Goal: Task Accomplishment & Management: Manage account settings

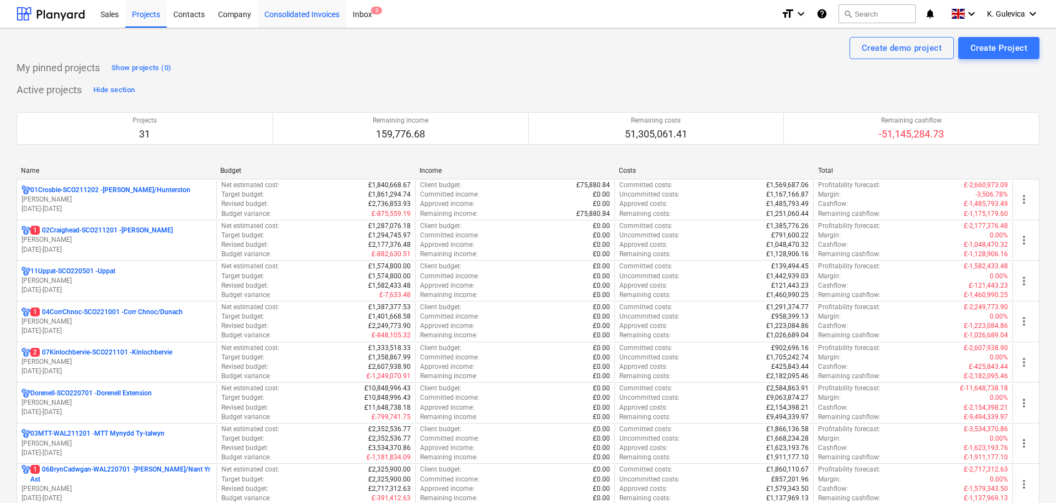
click at [291, 15] on div "Consolidated Invoices" at bounding box center [302, 13] width 88 height 28
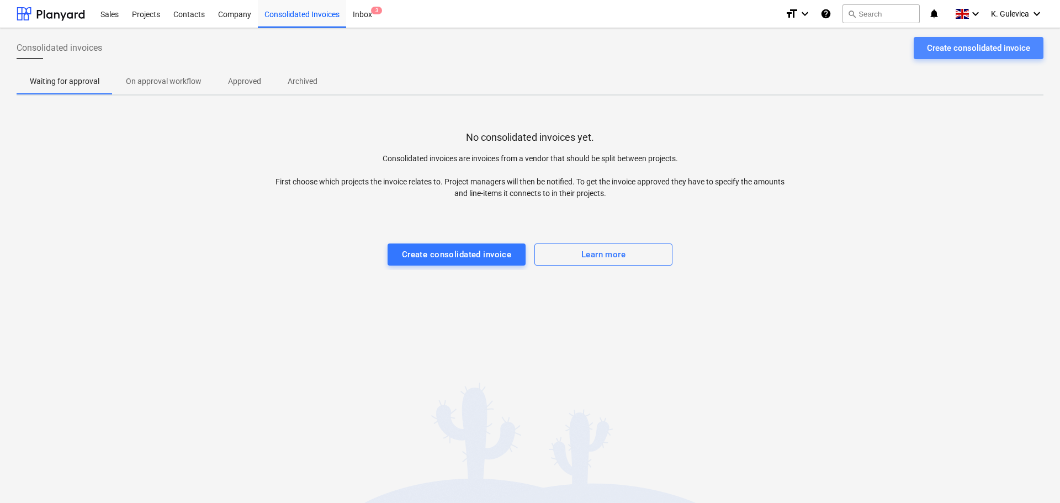
click at [953, 44] on div "Create consolidated invoice" at bounding box center [978, 48] width 103 height 14
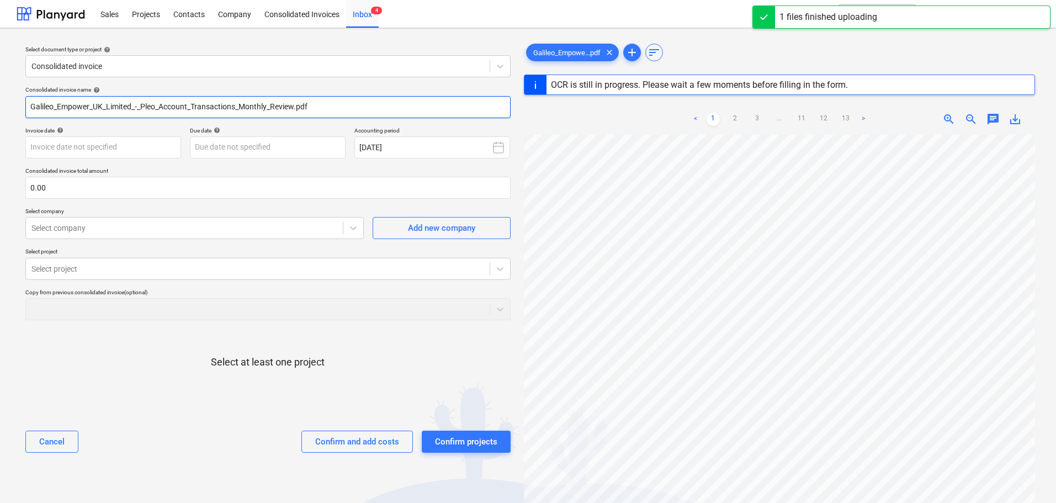
click at [334, 108] on input "Galileo_Empower_UK_Limited_-_Pleo_Account_Transactions_Monthly_Review.pdf" at bounding box center [267, 107] width 485 height 22
drag, startPoint x: 303, startPoint y: 103, endPoint x: 27, endPoint y: 102, distance: 276.1
click at [22, 98] on div "Consolidated invoice name help Galileo_Empower_UK_Limited_-_Pleo_Account_Transa…" at bounding box center [268, 274] width 494 height 384
type input "pleo"
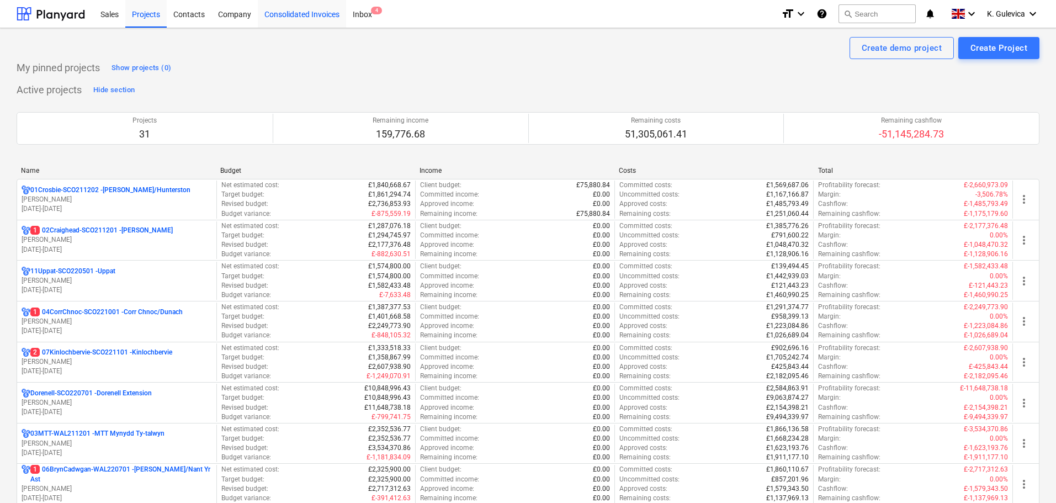
click at [298, 10] on div "Consolidated Invoices" at bounding box center [302, 13] width 88 height 28
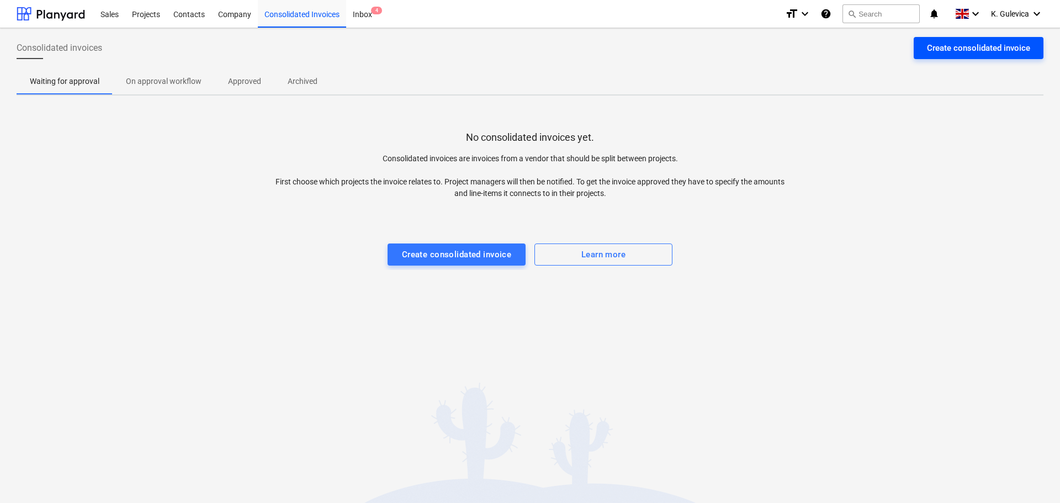
click at [992, 53] on div "Create consolidated invoice" at bounding box center [978, 48] width 103 height 14
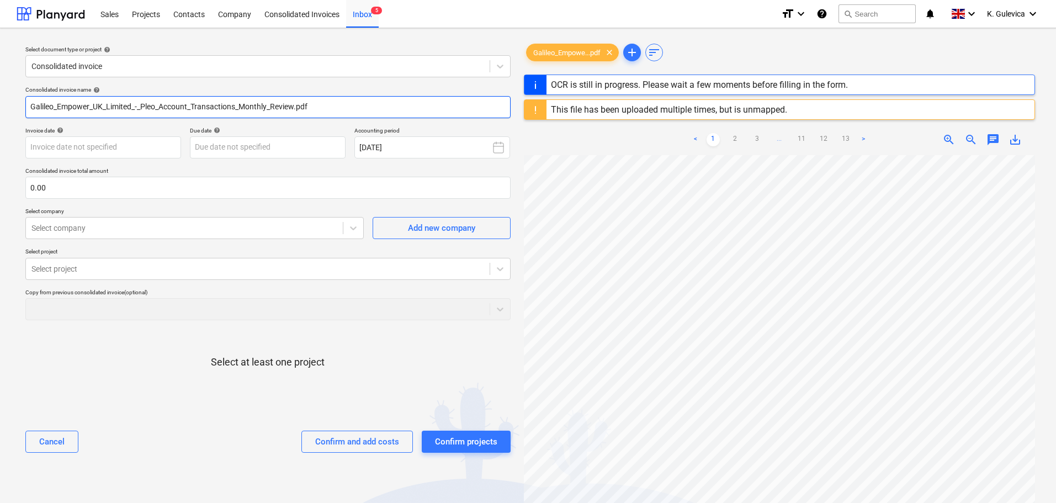
drag, startPoint x: 240, startPoint y: 104, endPoint x: 118, endPoint y: 104, distance: 122.0
click at [118, 104] on input "Galileo_Empower_UK_Limited_-_Pleo_Account_Transactions_Monthly_Review.pdf" at bounding box center [267, 107] width 485 height 22
drag, startPoint x: 313, startPoint y: 104, endPoint x: -7, endPoint y: 107, distance: 320.3
click at [0, 107] on html "Sales Projects Contacts Company Consolidated Invoices Inbox 5 format_size keybo…" at bounding box center [528, 251] width 1056 height 503
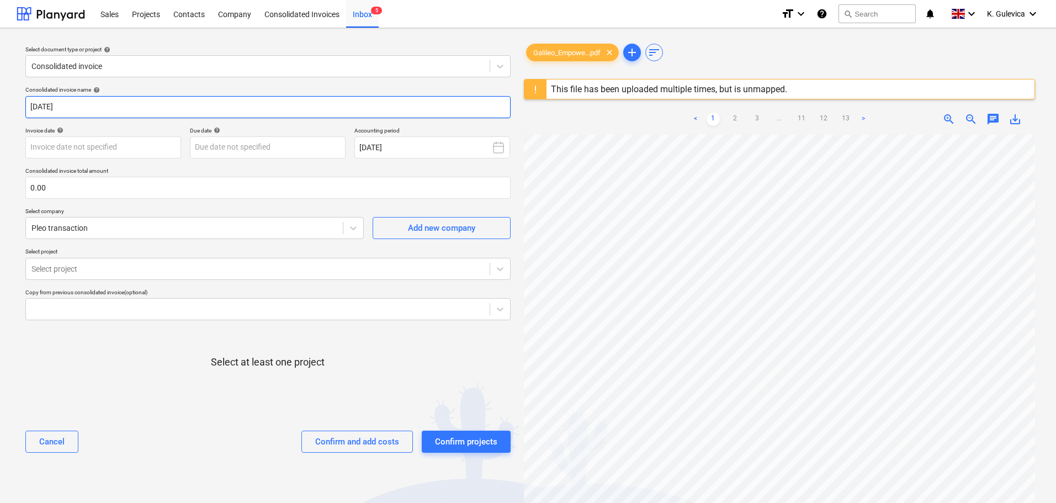
click at [43, 108] on input "[DATE]" at bounding box center [267, 107] width 485 height 22
type input "[DATE]"
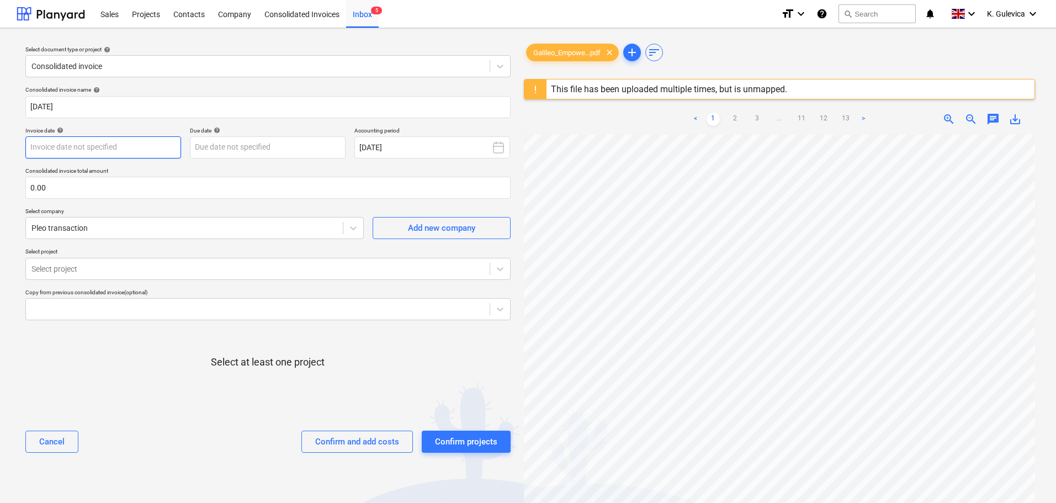
click at [85, 146] on body "Sales Projects Contacts Company Consolidated Invoices Inbox 5 format_size keybo…" at bounding box center [528, 251] width 1056 height 503
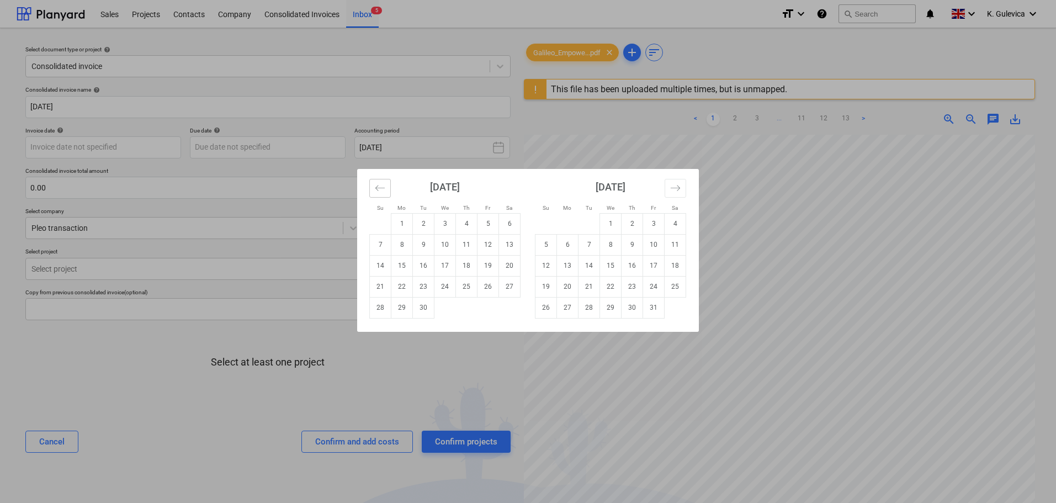
click at [380, 189] on icon "Move backward to switch to the previous month." at bounding box center [380, 188] width 10 height 10
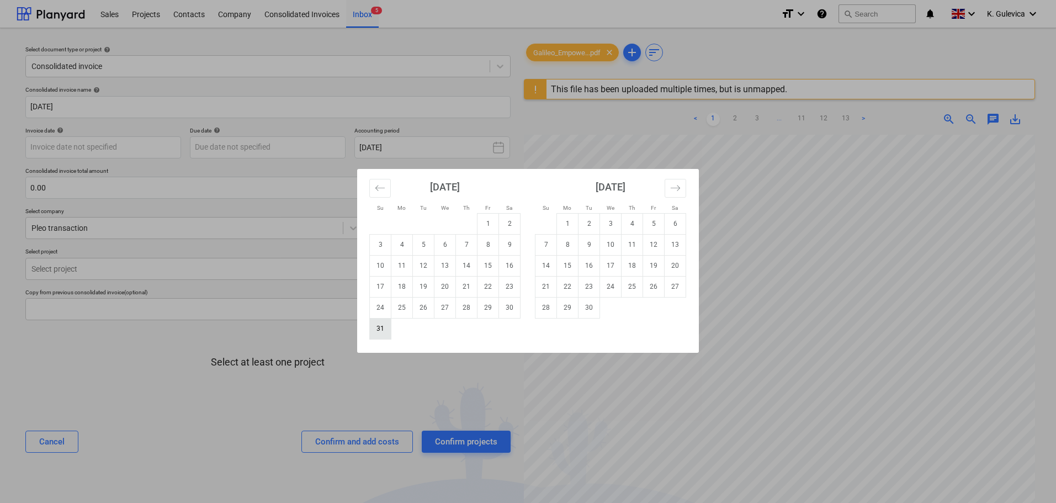
click at [377, 328] on td "31" at bounding box center [381, 328] width 22 height 21
type input "[DATE]"
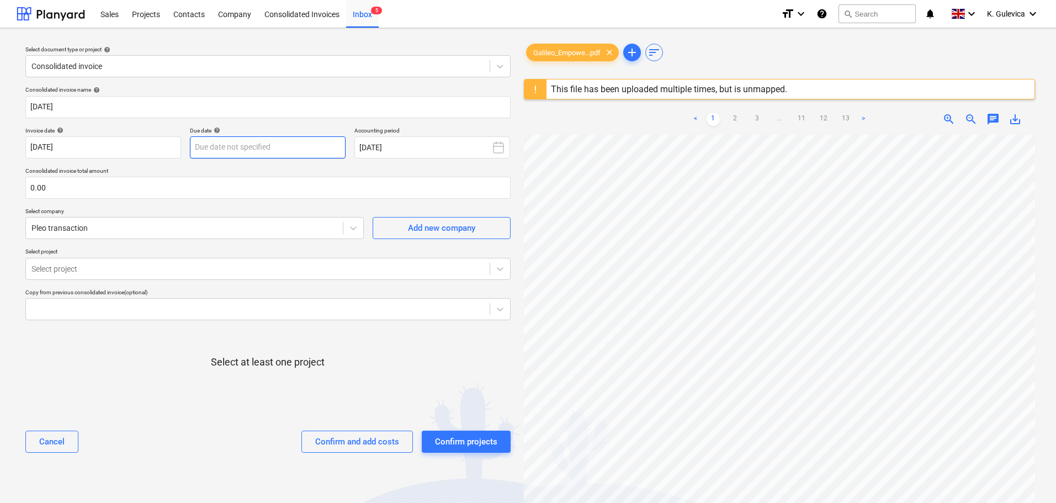
click at [278, 147] on body "Sales Projects Contacts Company Consolidated Invoices Inbox 5 format_size keybo…" at bounding box center [528, 251] width 1056 height 503
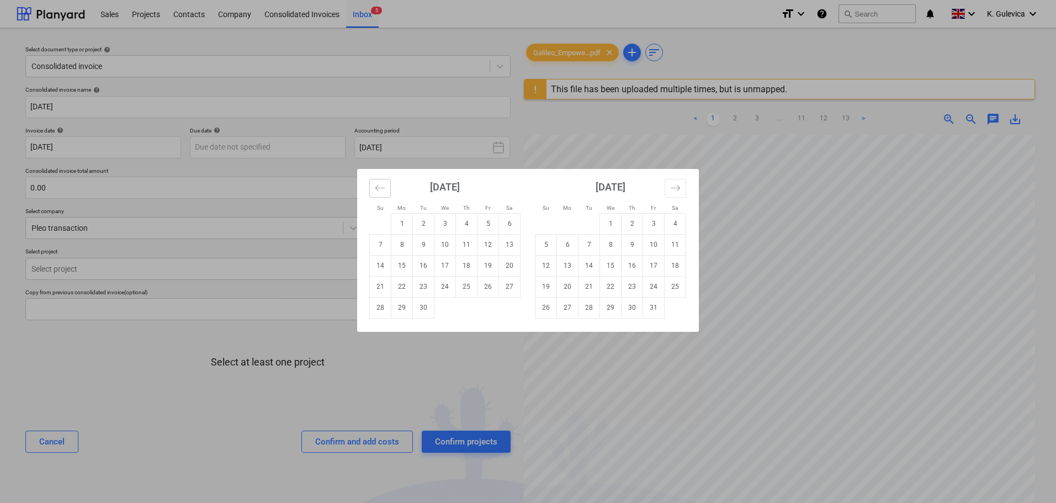
click at [378, 187] on icon "Move backward to switch to the previous month." at bounding box center [380, 188] width 10 height 10
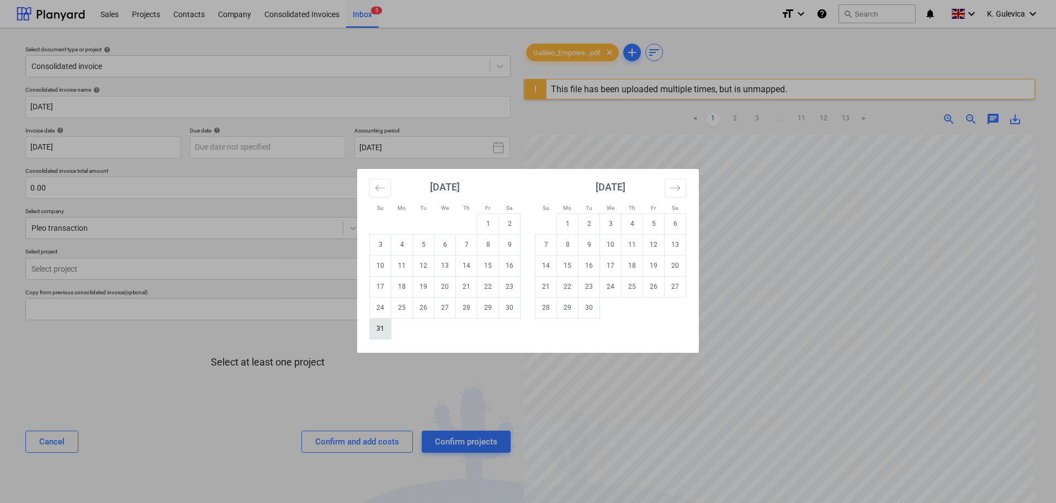
click at [384, 330] on td "31" at bounding box center [381, 328] width 22 height 21
type input "[DATE]"
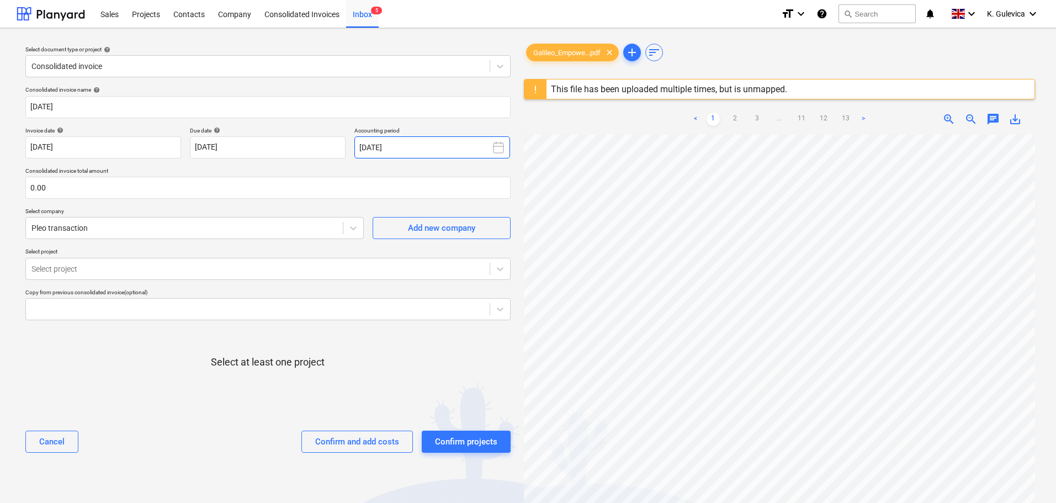
click at [401, 147] on button "[DATE]" at bounding box center [433, 147] width 156 height 22
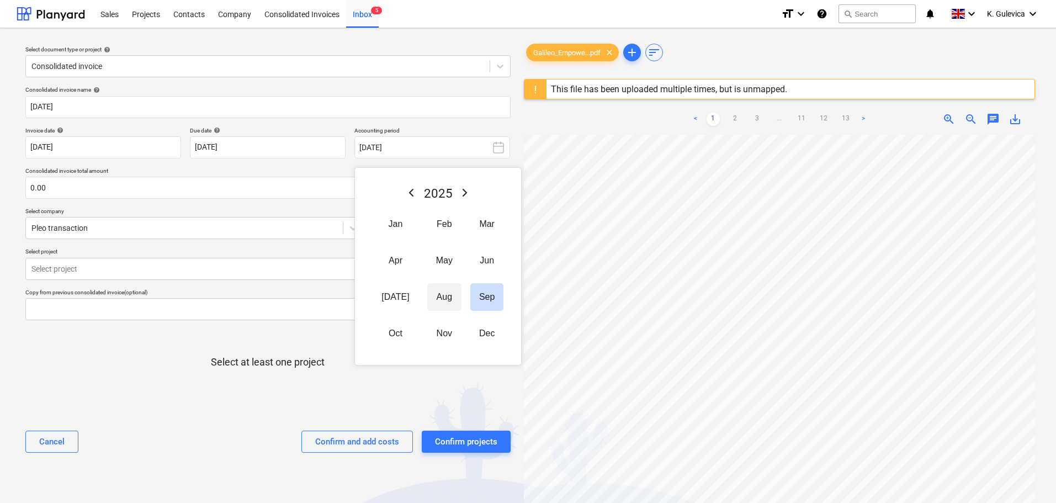
click at [431, 298] on button "Aug" at bounding box center [444, 297] width 34 height 28
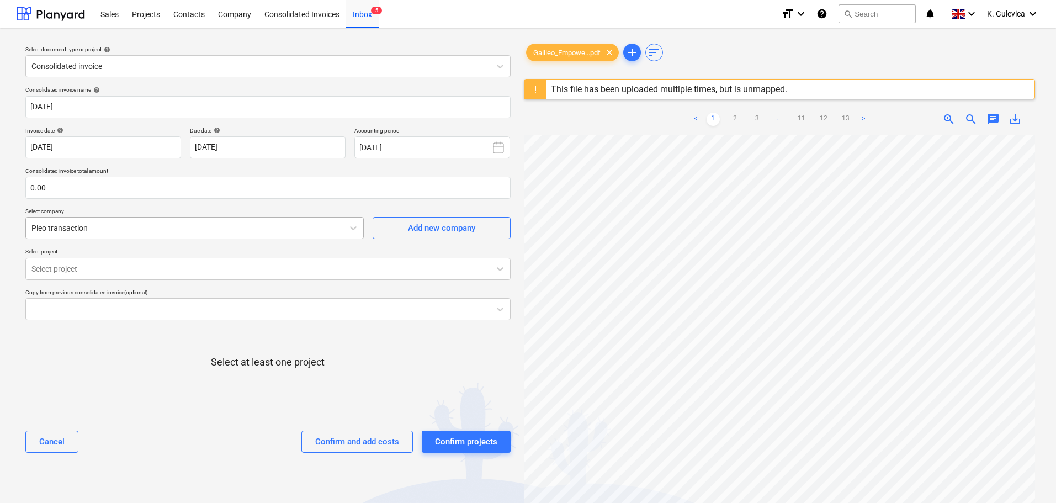
click at [96, 230] on div at bounding box center [184, 228] width 306 height 11
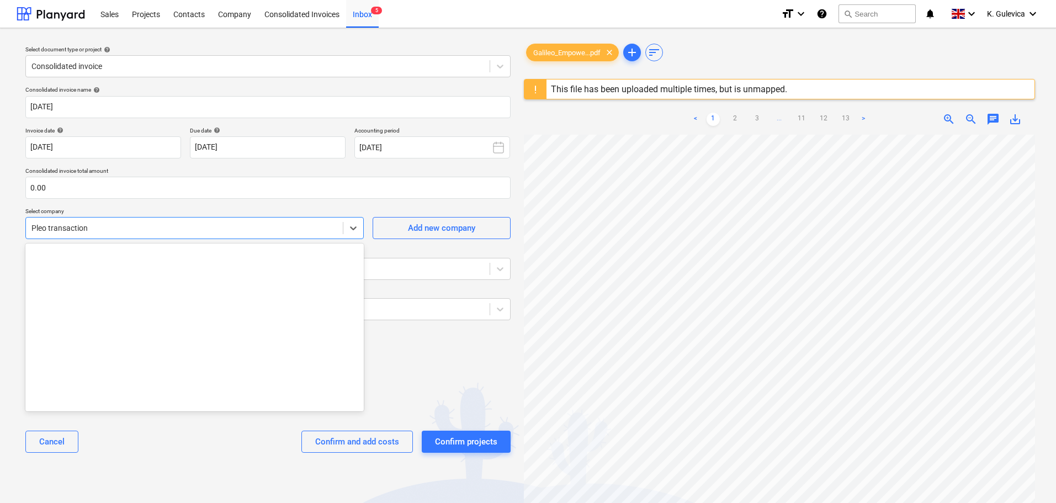
scroll to position [7828, 0]
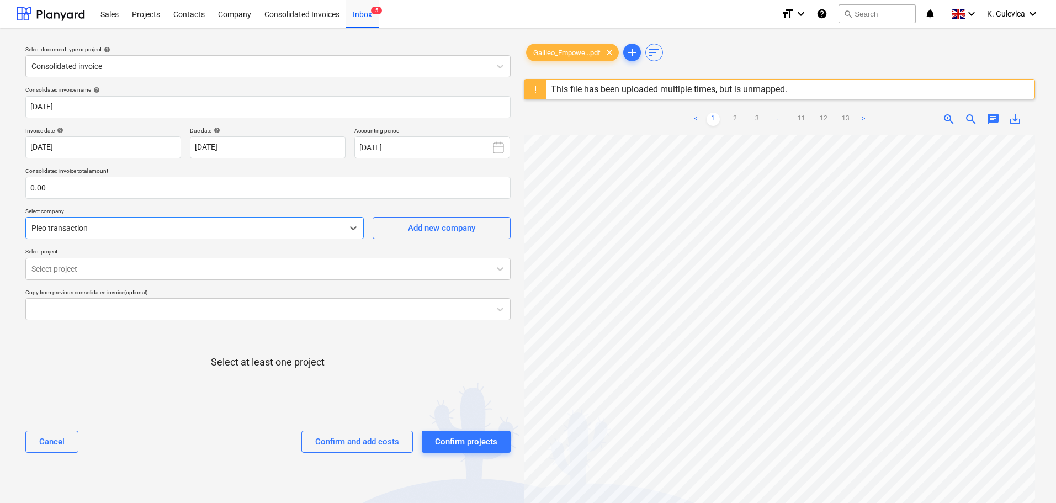
click at [96, 229] on div at bounding box center [184, 228] width 306 height 11
click at [85, 182] on input "text" at bounding box center [267, 188] width 485 height 22
type input "0.00"
click at [79, 184] on input "text" at bounding box center [267, 188] width 485 height 22
click at [128, 269] on div at bounding box center [257, 268] width 453 height 11
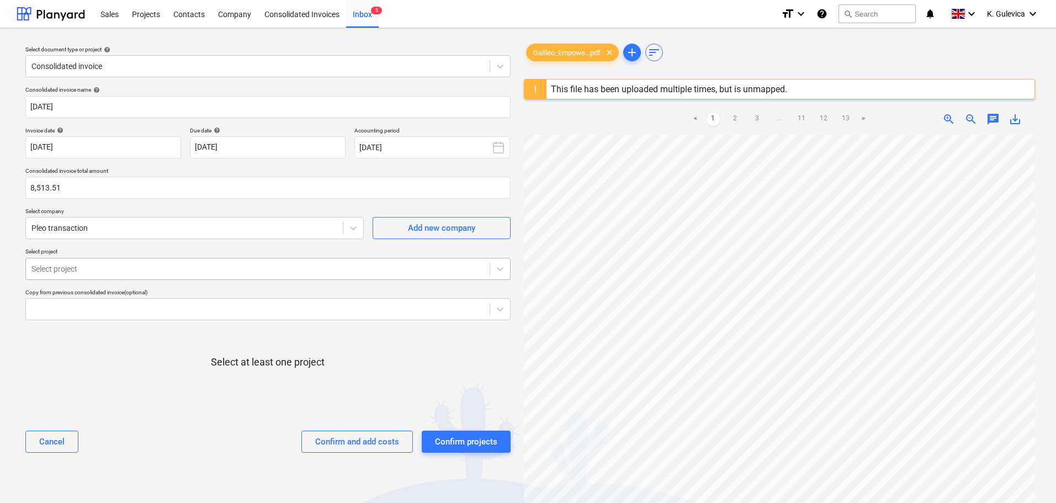
type input "8,513.51"
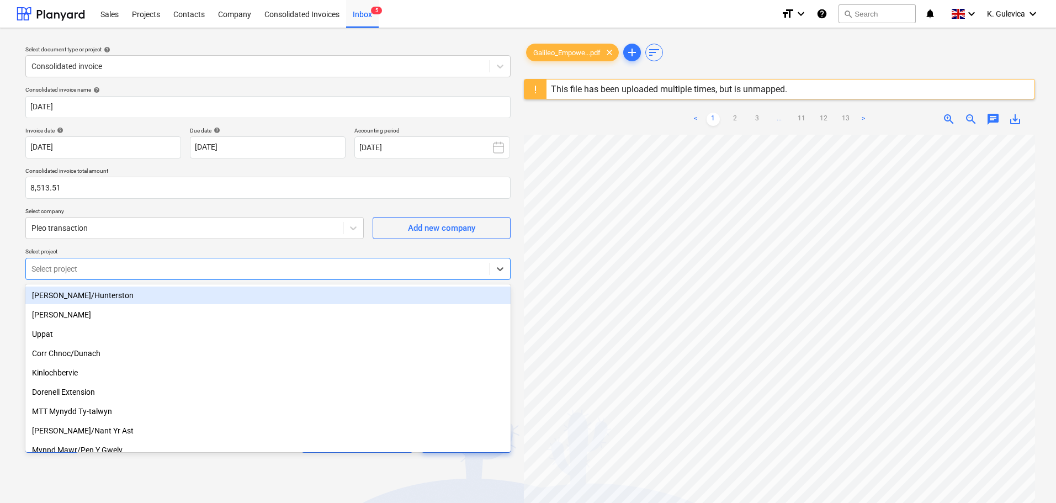
click at [77, 294] on div "[PERSON_NAME]/Hunterston" at bounding box center [267, 296] width 485 height 18
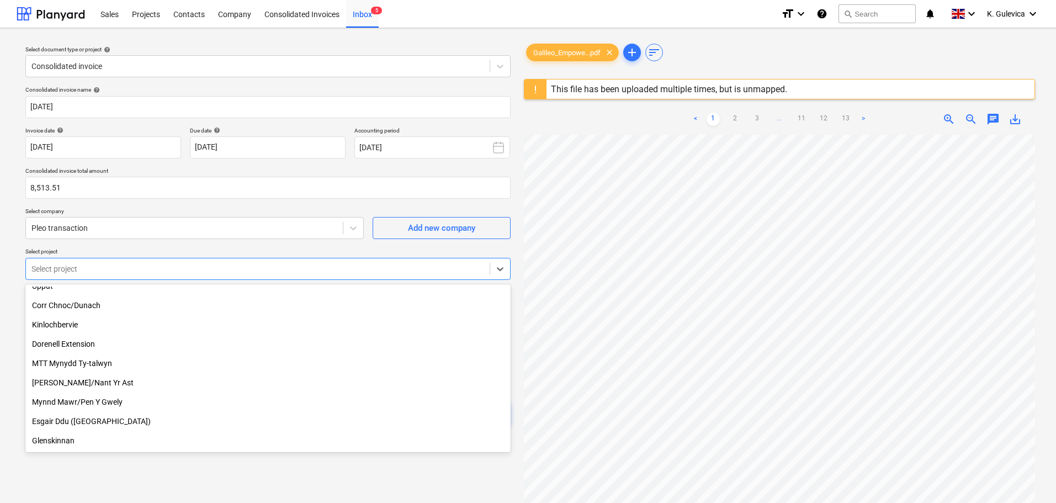
scroll to position [55, 0]
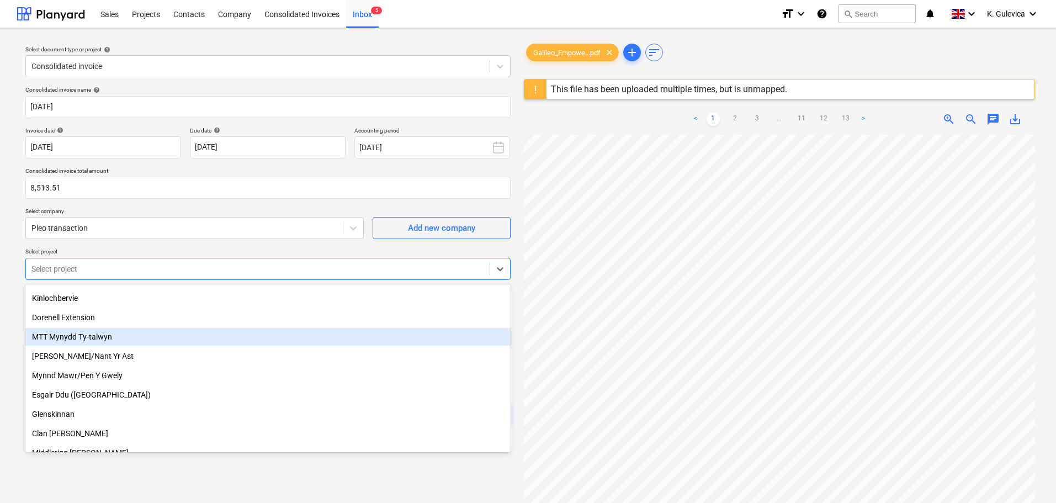
click at [86, 337] on div "MTT Mynydd Ty-talwyn" at bounding box center [267, 337] width 485 height 18
click at [104, 341] on div "[PERSON_NAME]/Nant Yr Ast" at bounding box center [267, 337] width 485 height 18
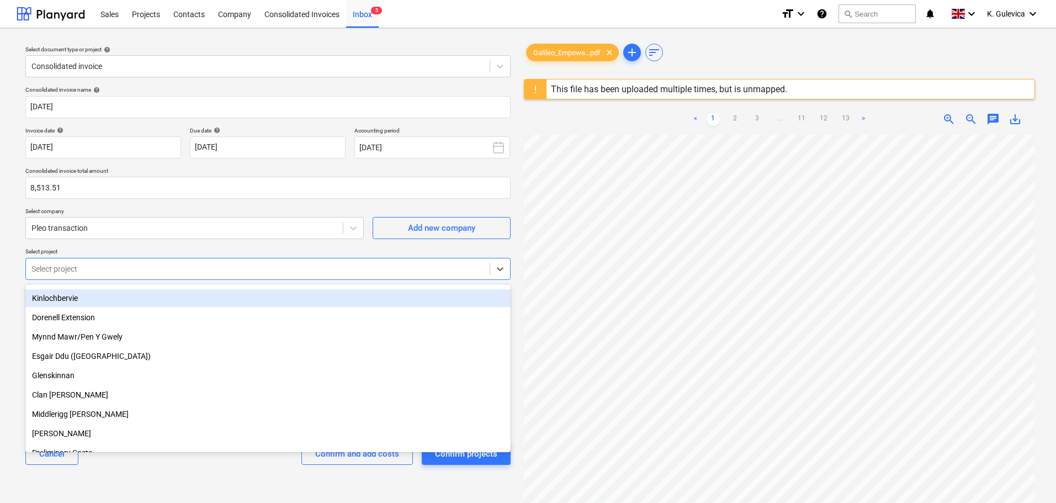
click at [66, 296] on div "Kinlochbervie" at bounding box center [267, 298] width 485 height 18
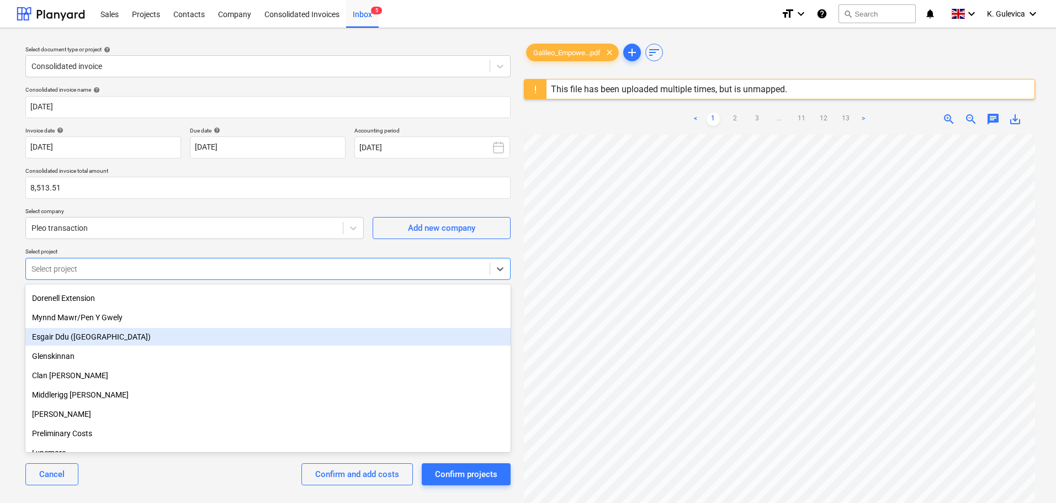
click at [100, 335] on div "Esgair Ddu ([GEOGRAPHIC_DATA])" at bounding box center [267, 337] width 485 height 18
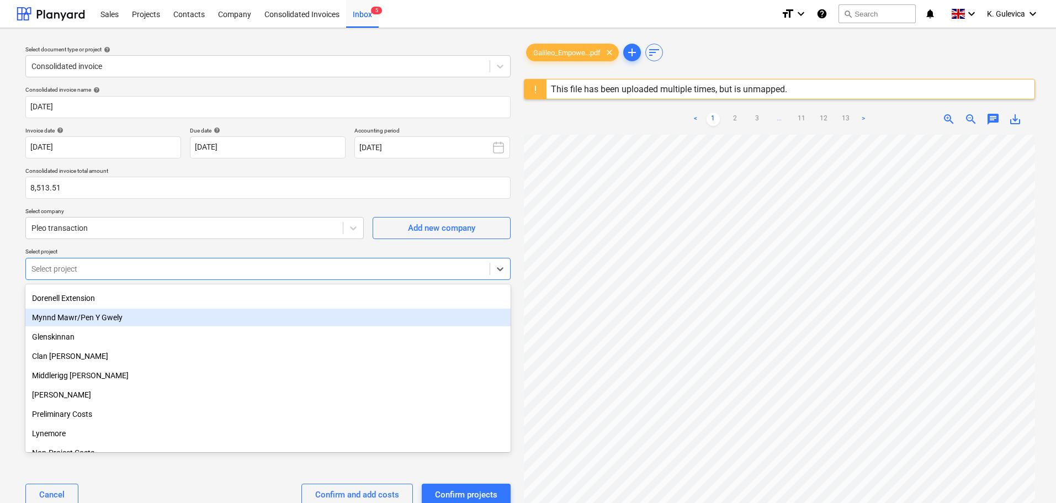
click at [106, 314] on div "Mynnd Mawr/Pen Y Gwely" at bounding box center [267, 318] width 485 height 18
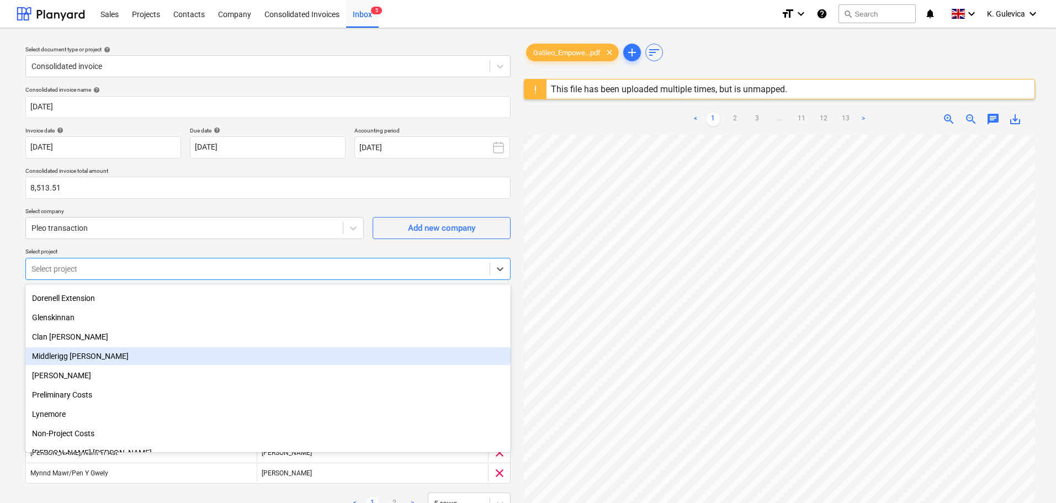
click at [86, 358] on div "Middlerigg [PERSON_NAME]" at bounding box center [267, 356] width 485 height 18
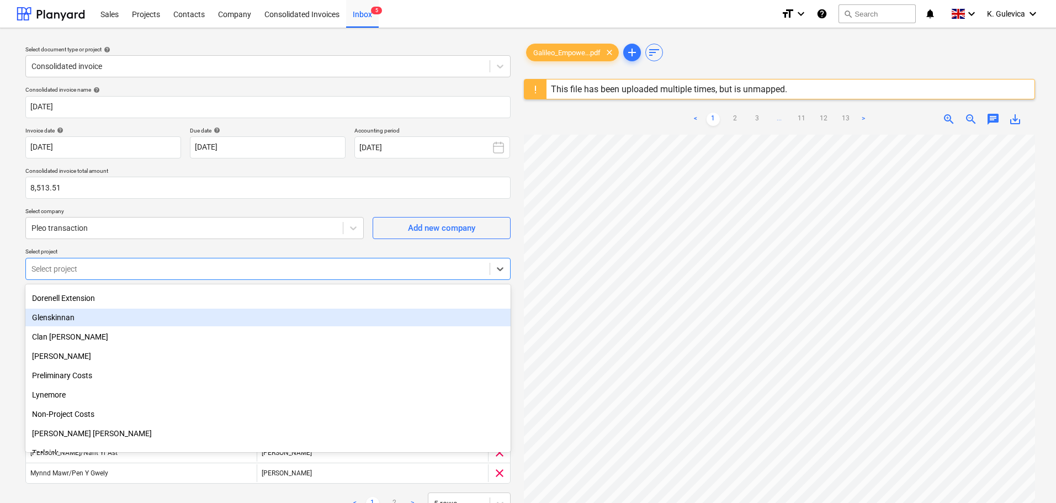
click at [64, 319] on div "Glenskinnan" at bounding box center [267, 318] width 485 height 18
click at [55, 314] on div "Clan [PERSON_NAME]" at bounding box center [267, 318] width 485 height 18
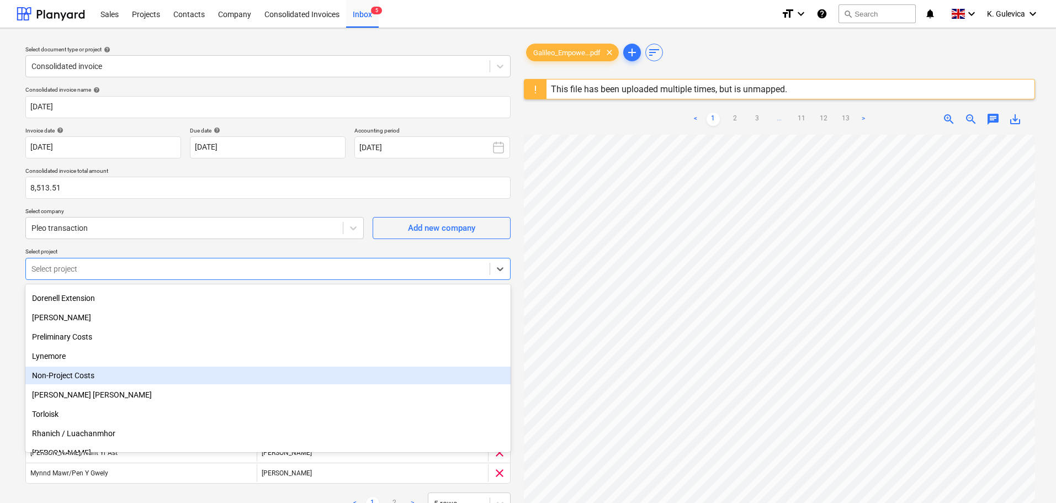
scroll to position [166, 0]
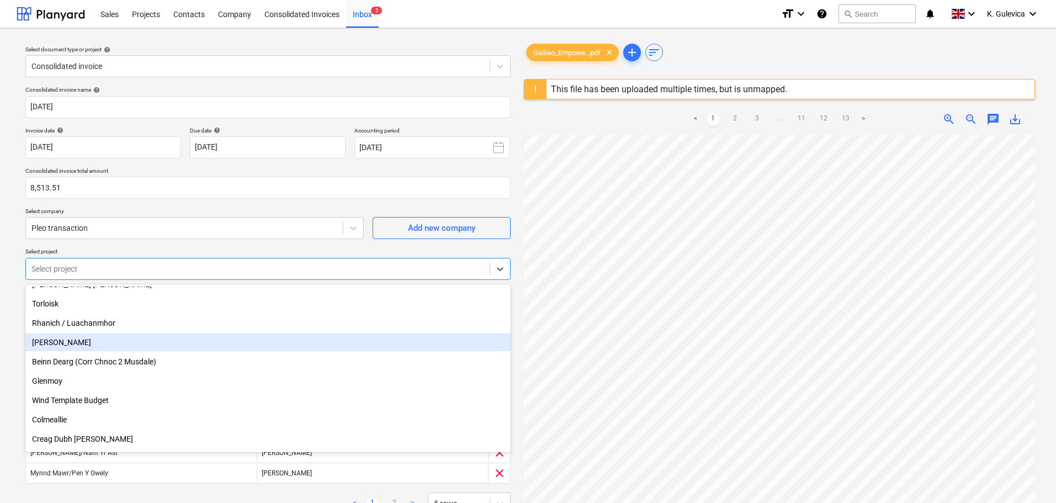
click at [78, 342] on div "[PERSON_NAME]" at bounding box center [267, 343] width 485 height 18
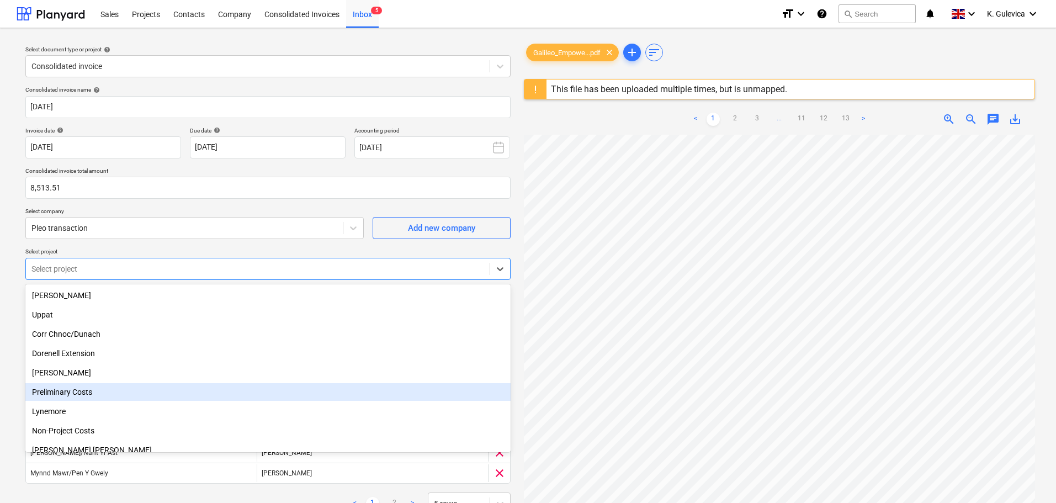
scroll to position [110, 0]
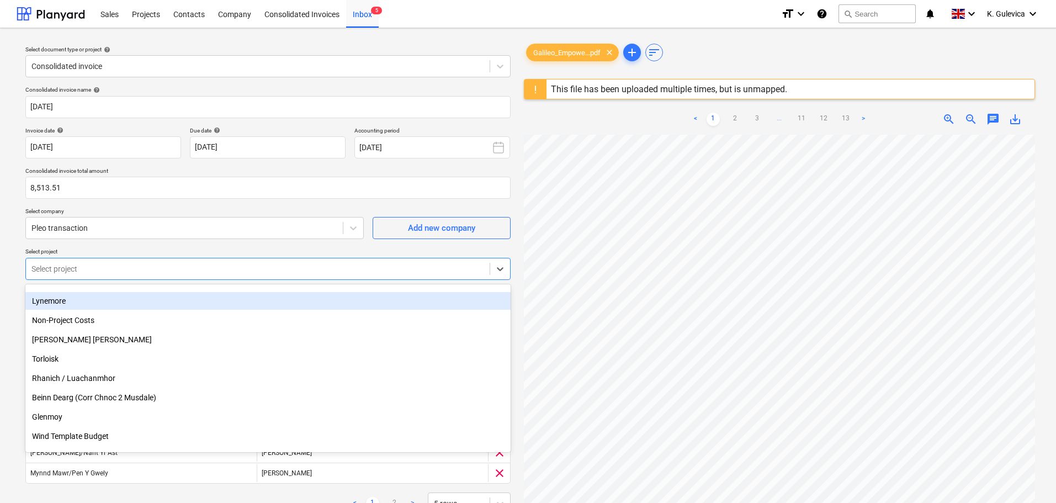
click at [440, 247] on div "Consolidated invoice name help [DATE] Invoice date help [DATE] [DATE] Press the…" at bounding box center [268, 331] width 494 height 499
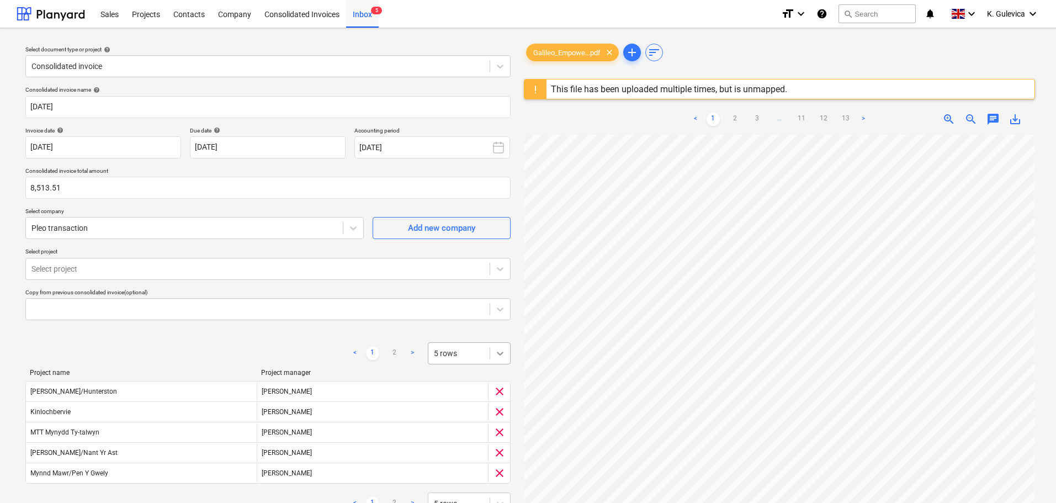
click at [498, 355] on icon at bounding box center [500, 353] width 11 height 11
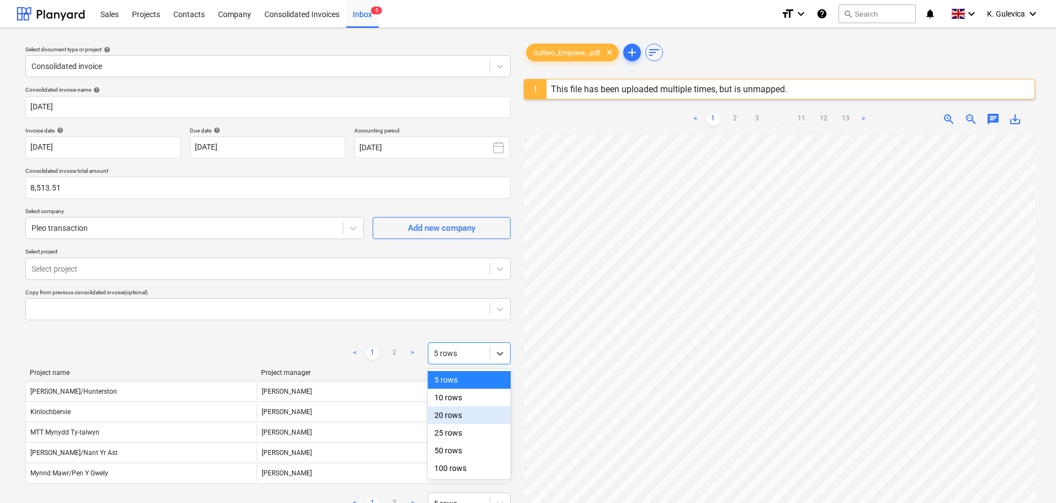
click at [477, 420] on div "20 rows" at bounding box center [469, 415] width 83 height 18
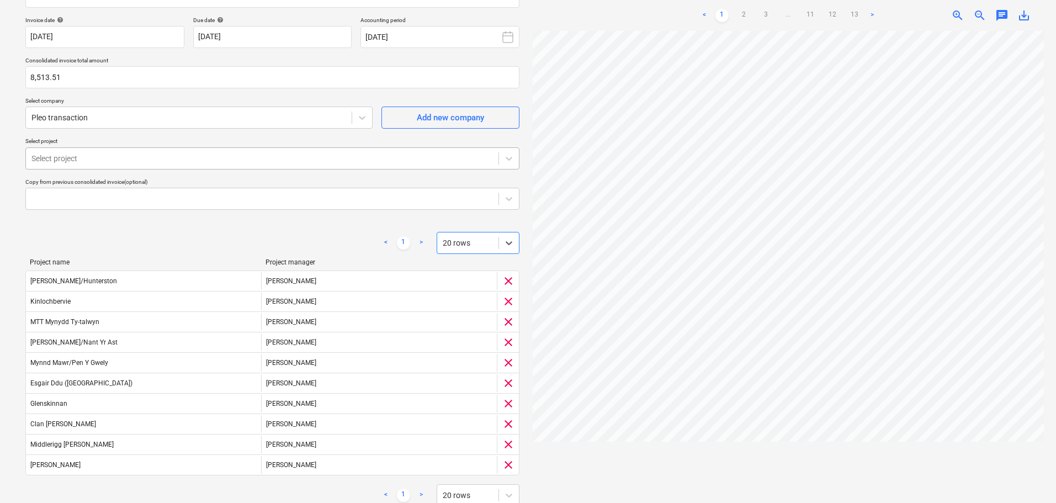
click at [136, 161] on div at bounding box center [262, 158] width 462 height 11
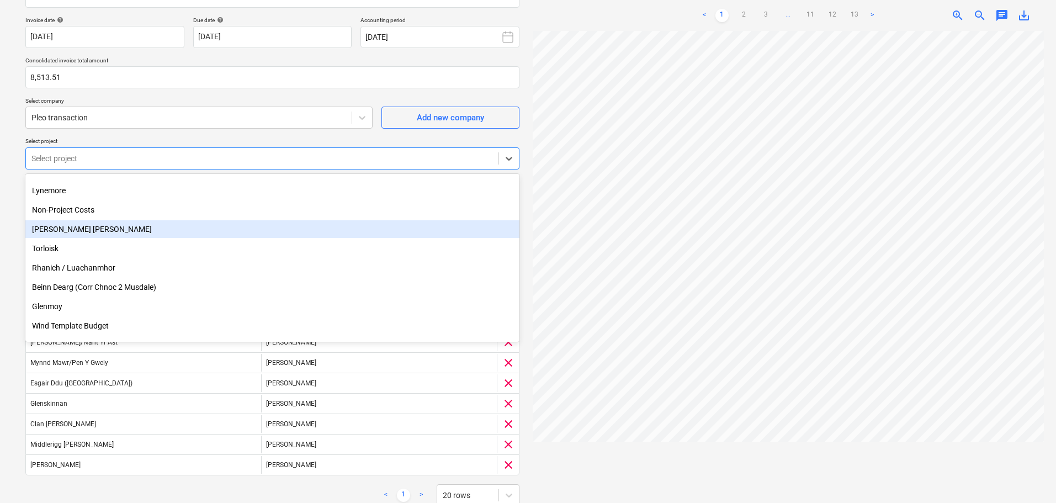
click at [76, 229] on div "[PERSON_NAME] [PERSON_NAME]" at bounding box center [272, 229] width 494 height 18
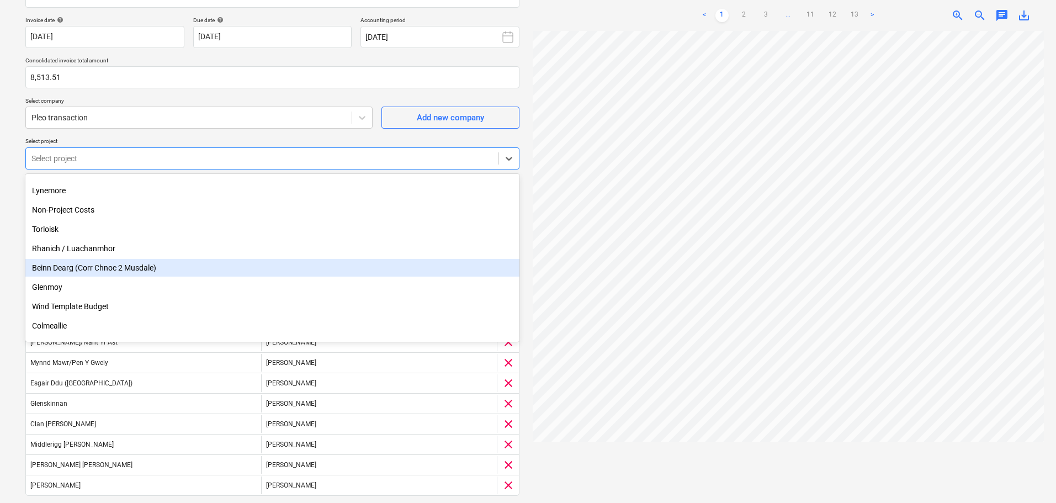
click at [144, 269] on div "Beinn Dearg (Corr Chnoc 2 Musdale)" at bounding box center [272, 268] width 494 height 18
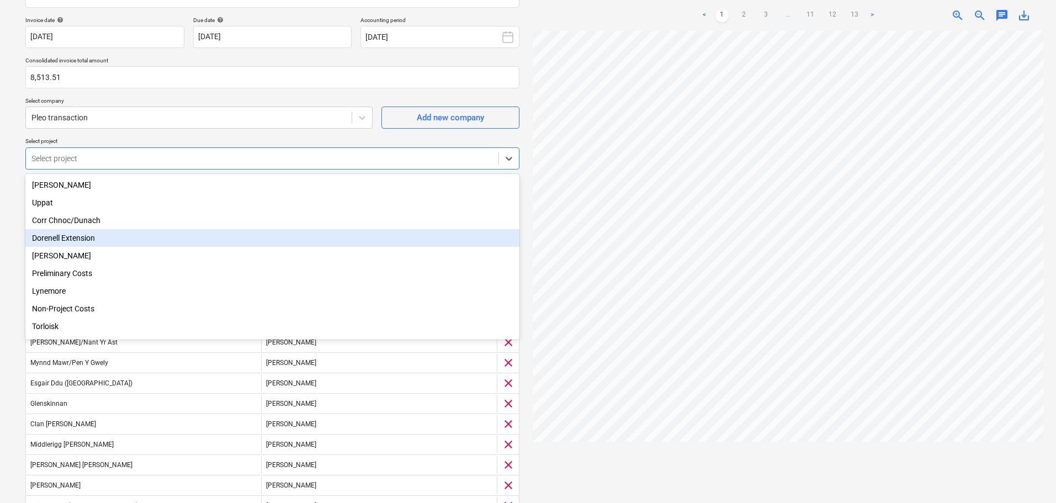
click at [67, 240] on div "Dorenell Extension" at bounding box center [272, 238] width 494 height 18
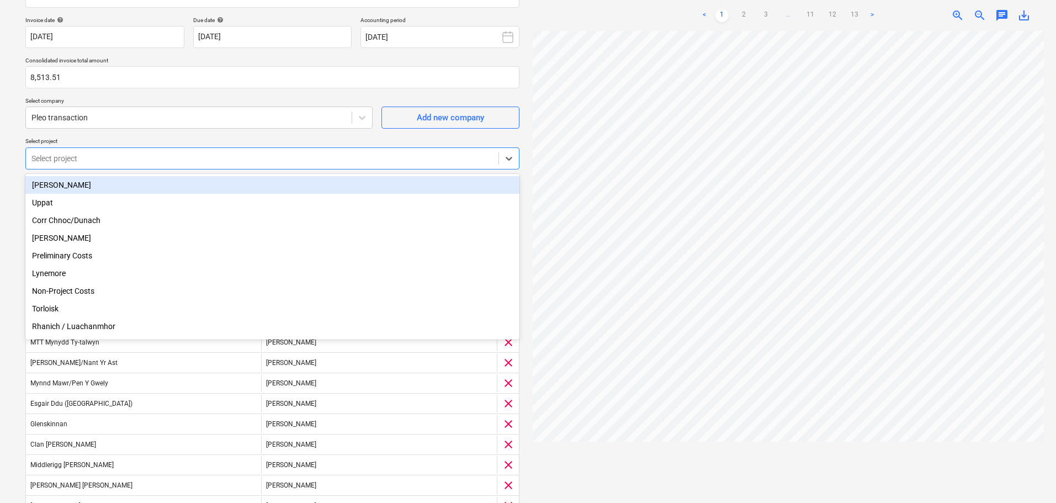
click at [263, 137] on div "Consolidated invoice name help [DATE] Invoice date help [DATE] [DATE] Press the…" at bounding box center [272, 302] width 503 height 663
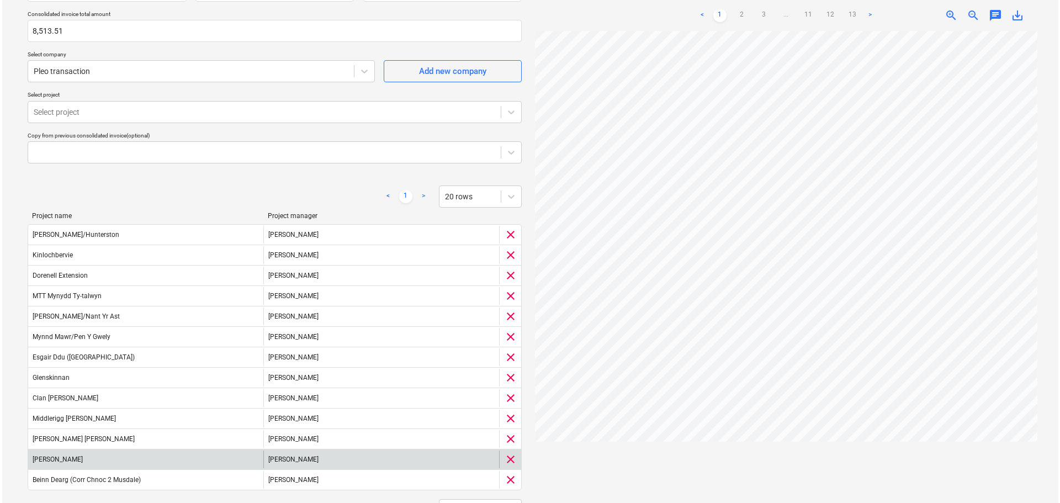
scroll to position [255, 0]
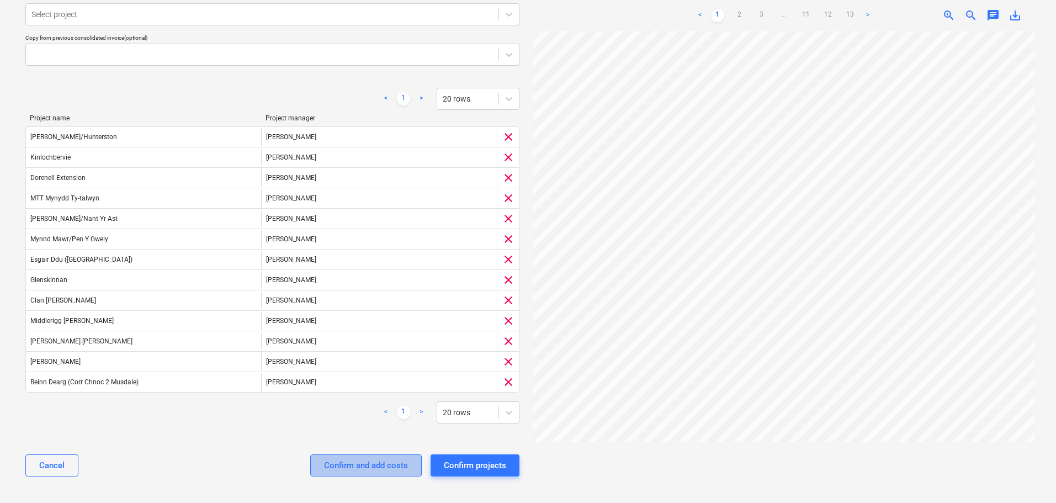
click at [348, 469] on div "Confirm and add costs" at bounding box center [366, 465] width 84 height 14
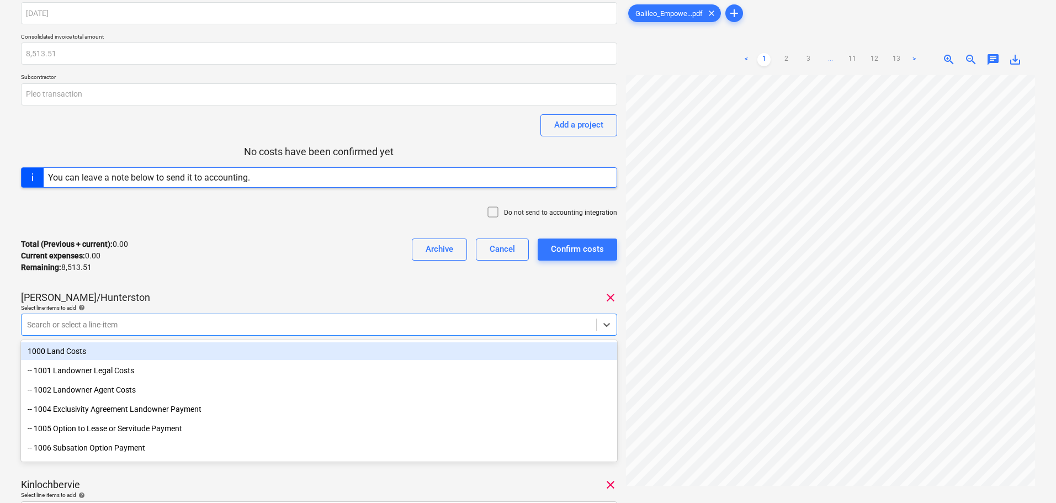
click at [128, 364] on body "Sales Projects Contacts Company Consolidated Invoices 1 Inbox 4 format_size key…" at bounding box center [528, 212] width 1056 height 503
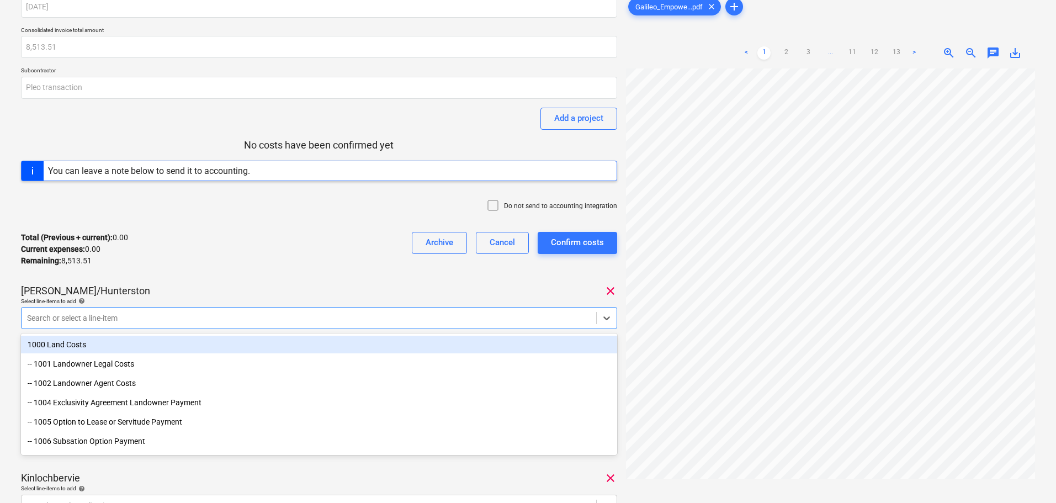
scroll to position [49, 0]
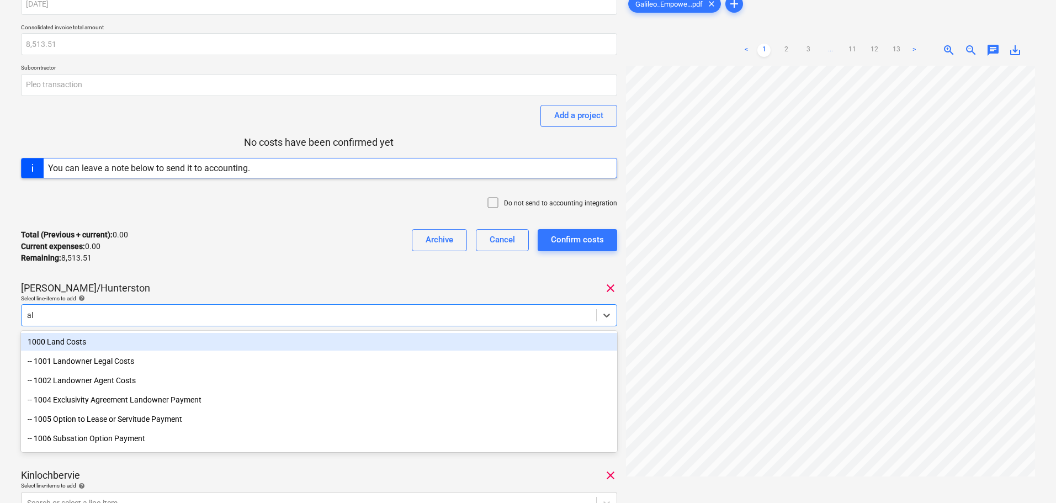
type input "all"
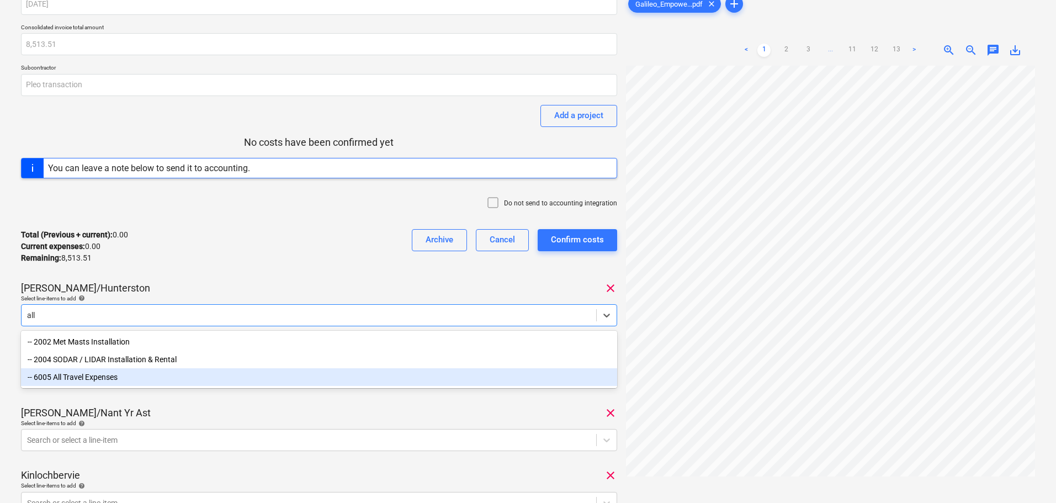
click at [109, 381] on div "-- 6005 All Travel Expenses" at bounding box center [319, 377] width 596 height 18
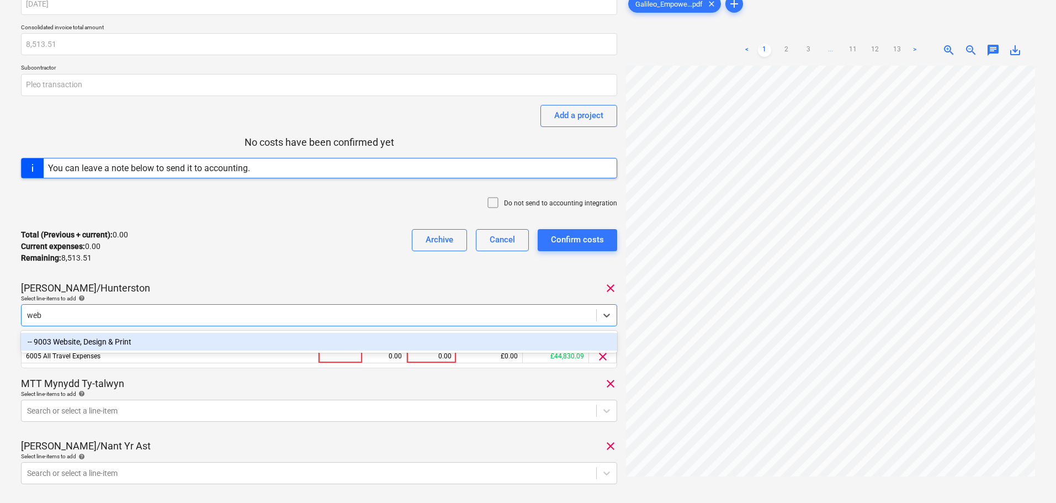
type input "webs"
click at [116, 341] on div "-- 9003 Website, Design & Print" at bounding box center [319, 342] width 596 height 18
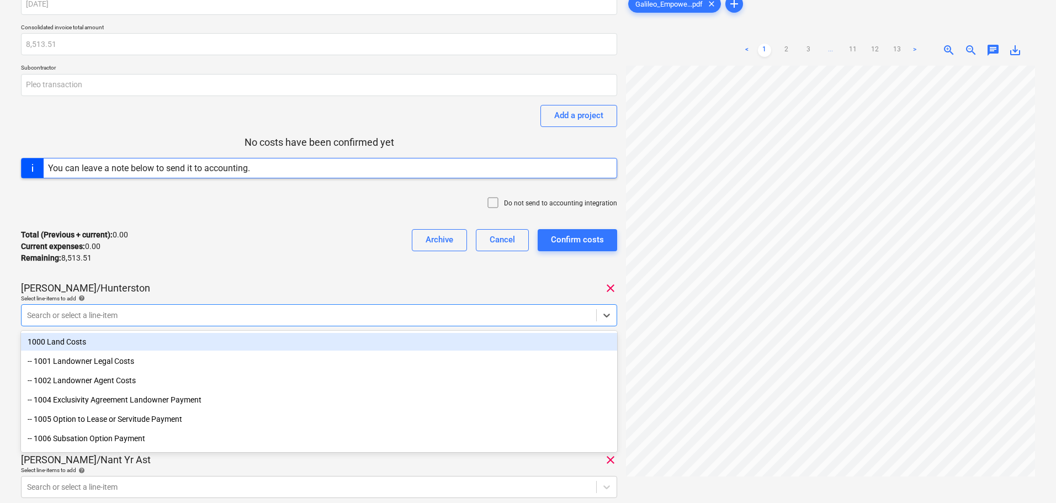
click at [202, 225] on div "Total (Previous + current) : 0.00 Current expenses : 0.00 Remaining : 8,513.51 …" at bounding box center [319, 246] width 596 height 52
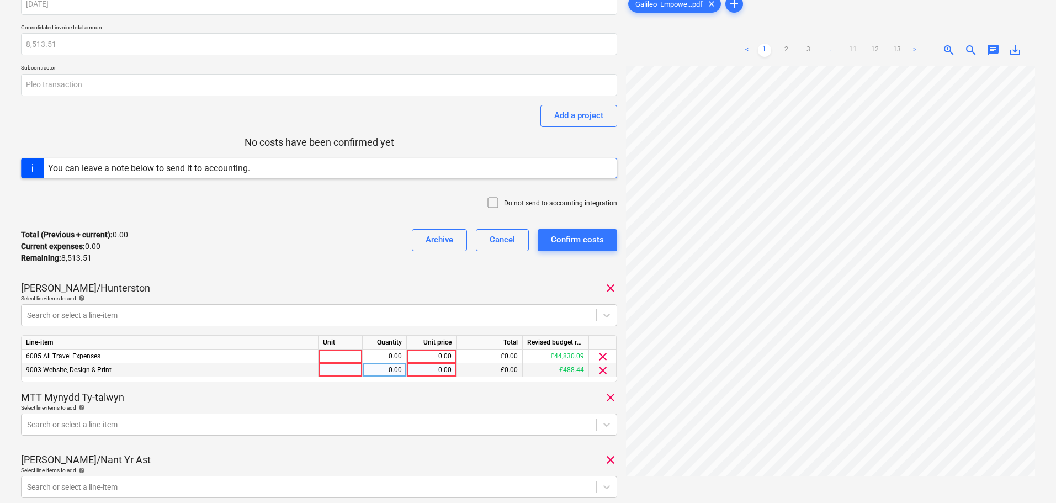
click at [444, 368] on div "0.00" at bounding box center [431, 370] width 40 height 14
type input "38.38"
click at [431, 356] on div "0.00" at bounding box center [431, 357] width 40 height 14
type input "1452.67"
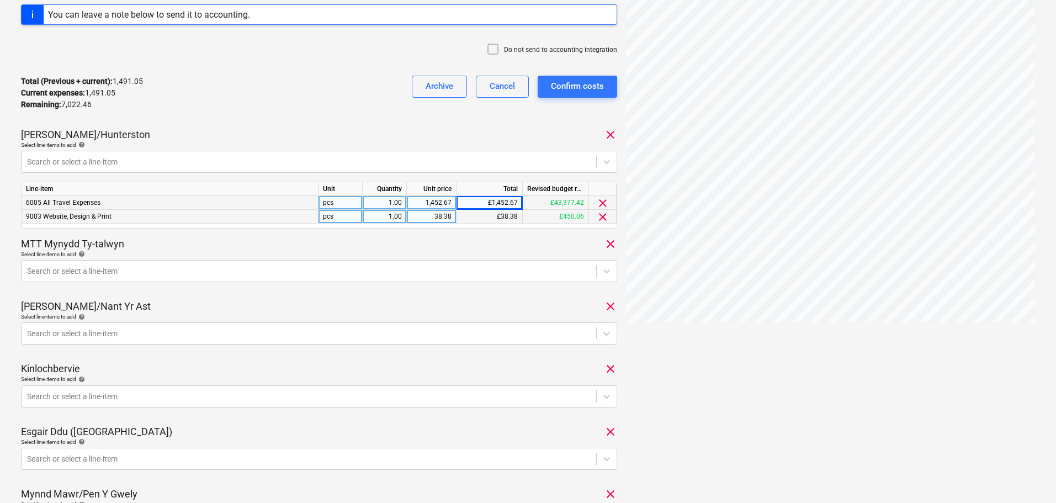
scroll to position [214, 0]
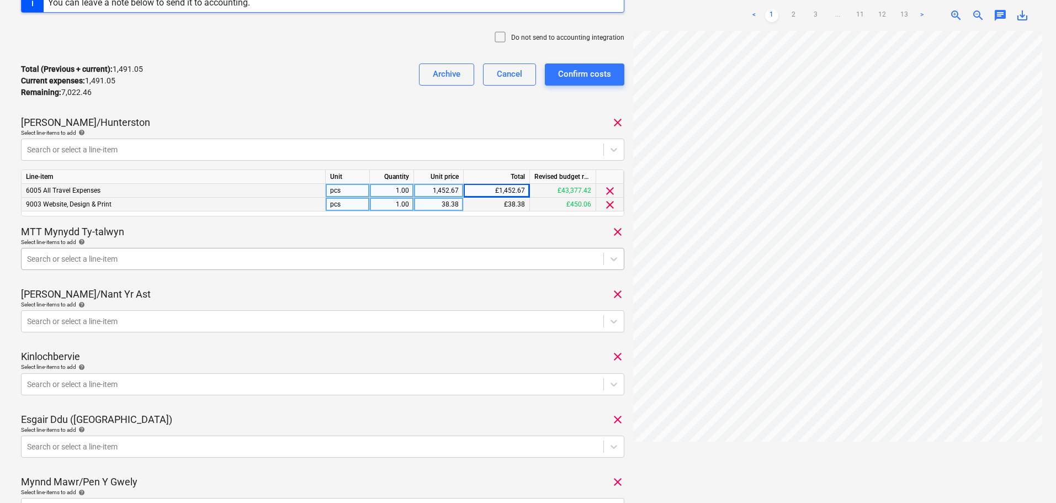
click at [105, 255] on div at bounding box center [312, 258] width 571 height 11
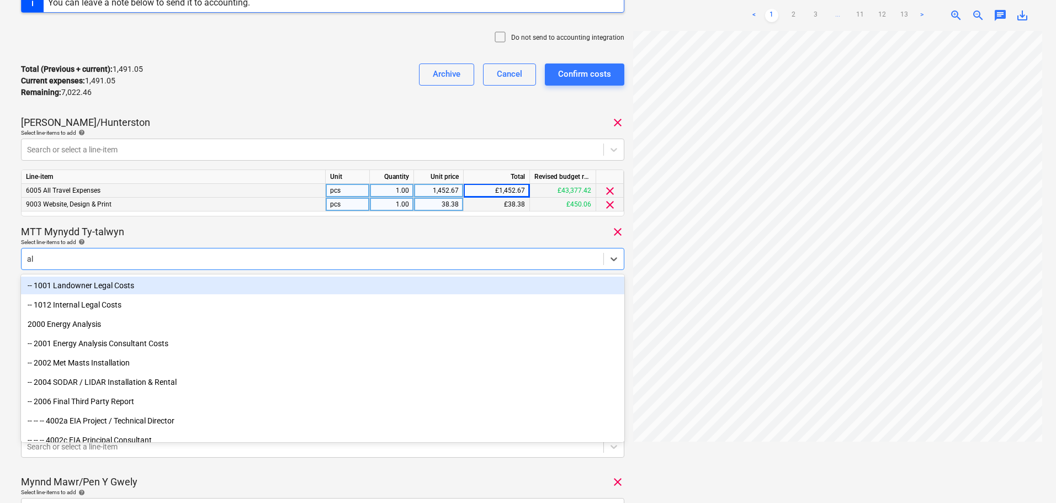
type input "all"
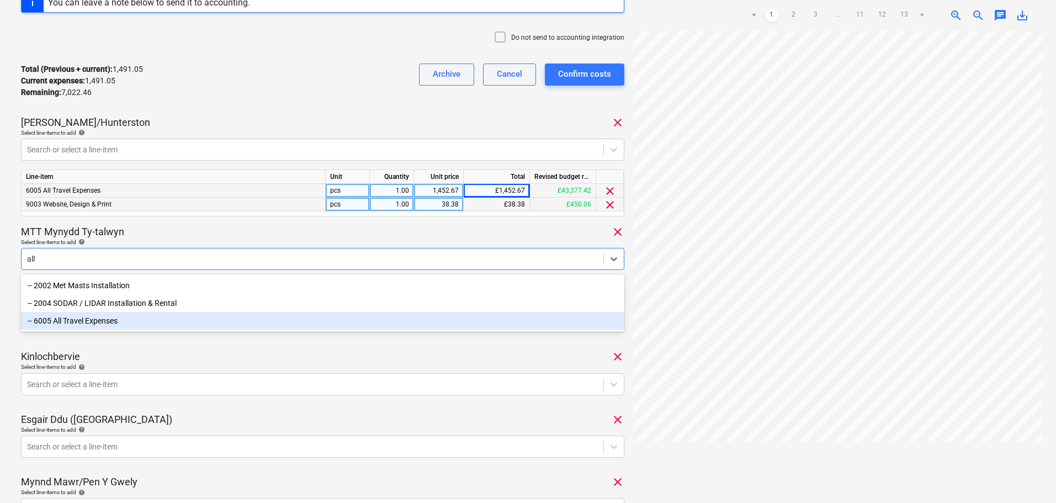
click at [113, 322] on div "-- 6005 All Travel Expenses" at bounding box center [323, 321] width 604 height 18
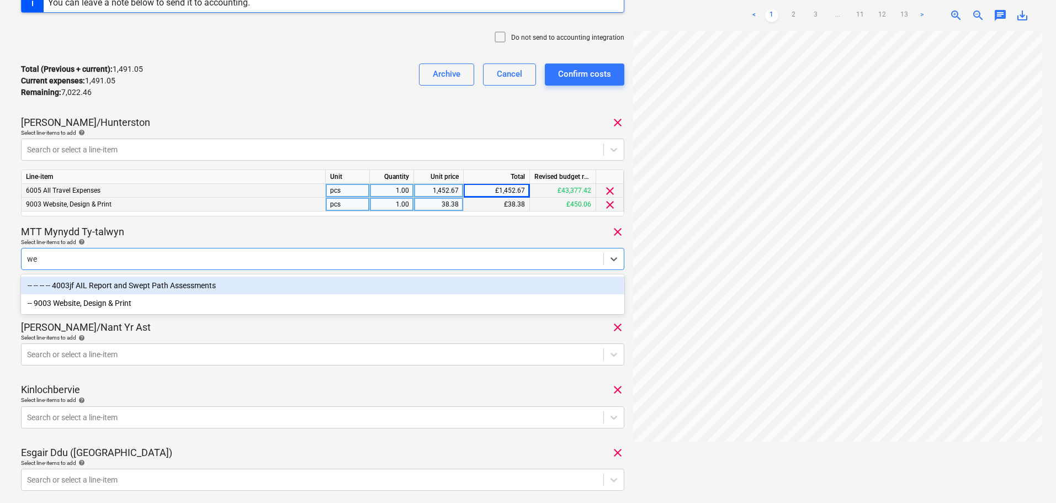
type input "web"
click at [101, 289] on div "-- 9003 Website, Design & Print" at bounding box center [323, 286] width 604 height 18
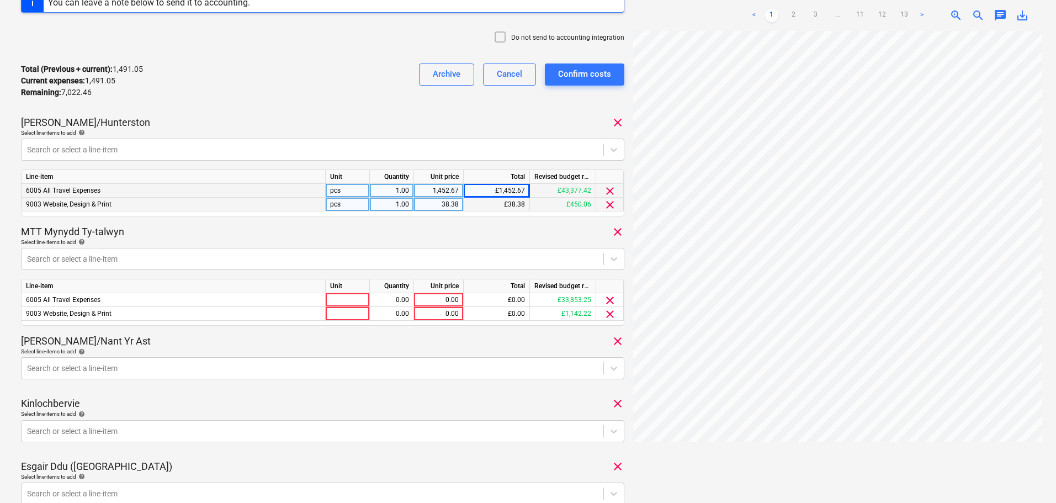
drag, startPoint x: 210, startPoint y: 232, endPoint x: 223, endPoint y: 239, distance: 14.8
click at [211, 231] on div "MTT Mynydd Ty-talwyn clear" at bounding box center [323, 231] width 604 height 13
click at [442, 295] on div "0.00" at bounding box center [439, 300] width 40 height 14
type input "99.23"
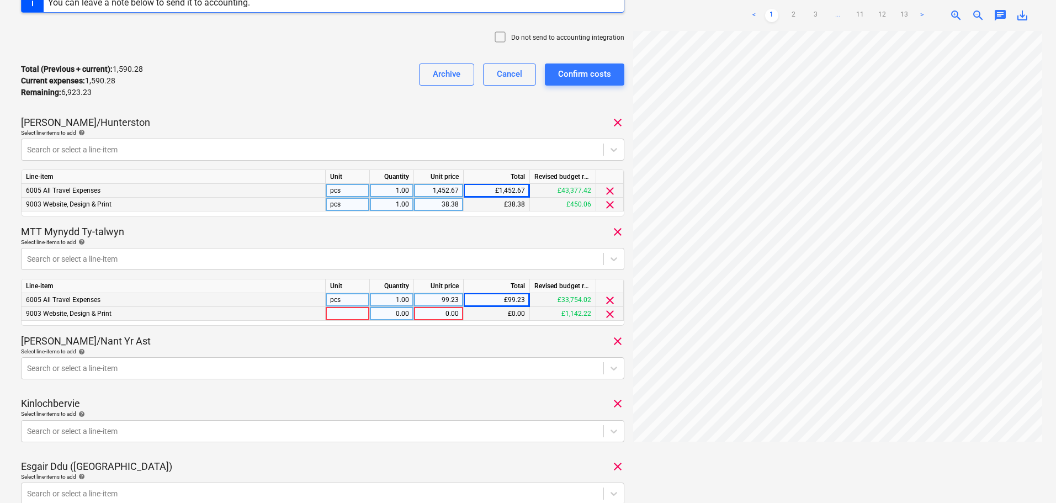
click at [451, 319] on div "0.00" at bounding box center [439, 314] width 40 height 14
type input "2.61"
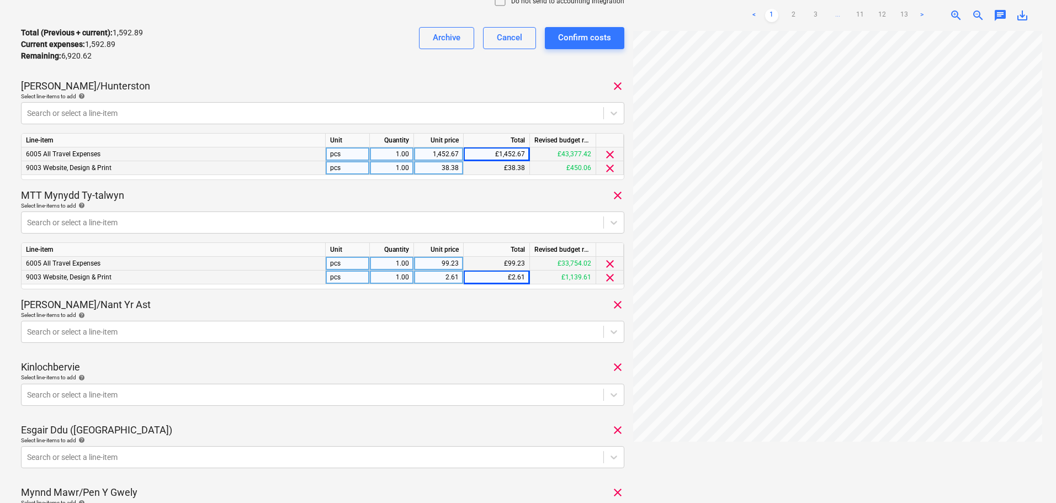
scroll to position [325, 0]
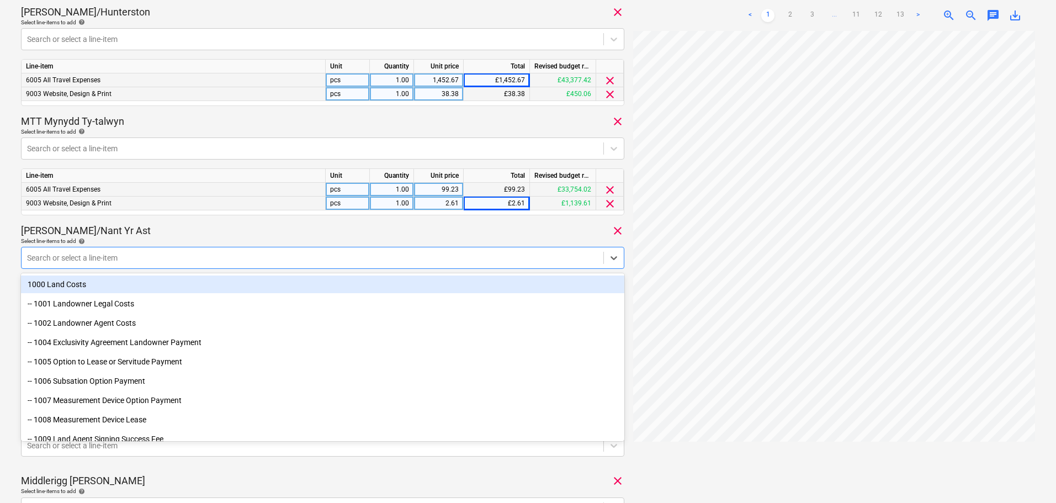
click at [176, 258] on div at bounding box center [312, 257] width 571 height 11
type input "all"
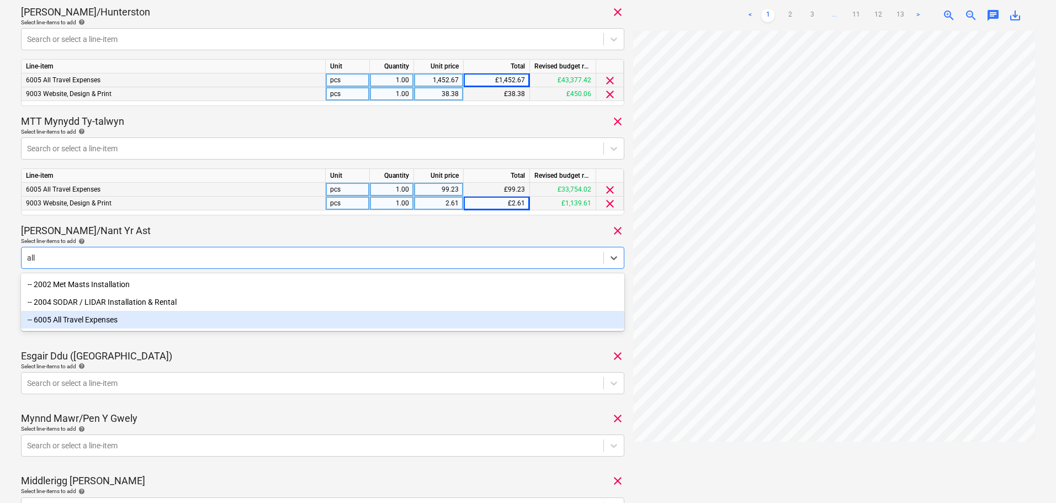
click at [155, 319] on div "-- 6005 All Travel Expenses" at bounding box center [323, 320] width 604 height 18
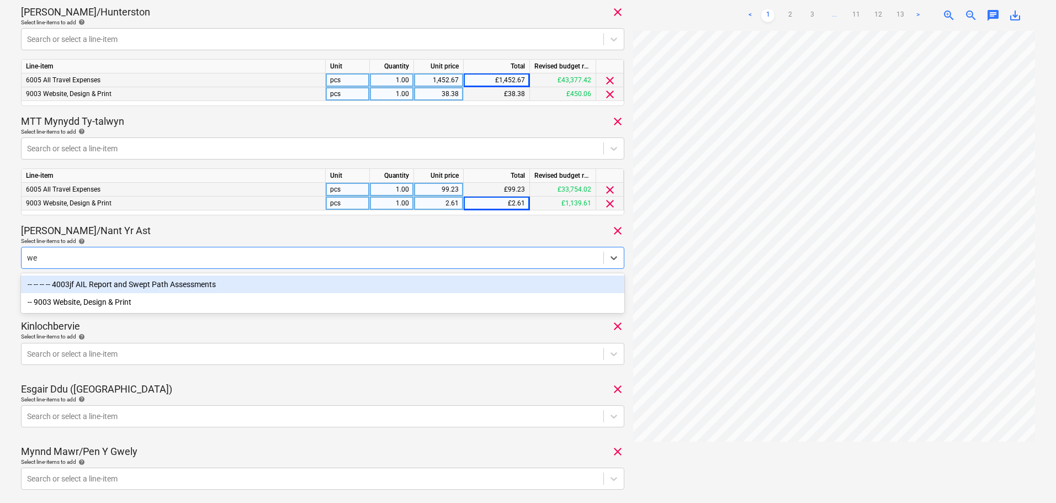
type input "web"
click at [150, 287] on div "-- 9003 Website, Design & Print" at bounding box center [323, 285] width 604 height 18
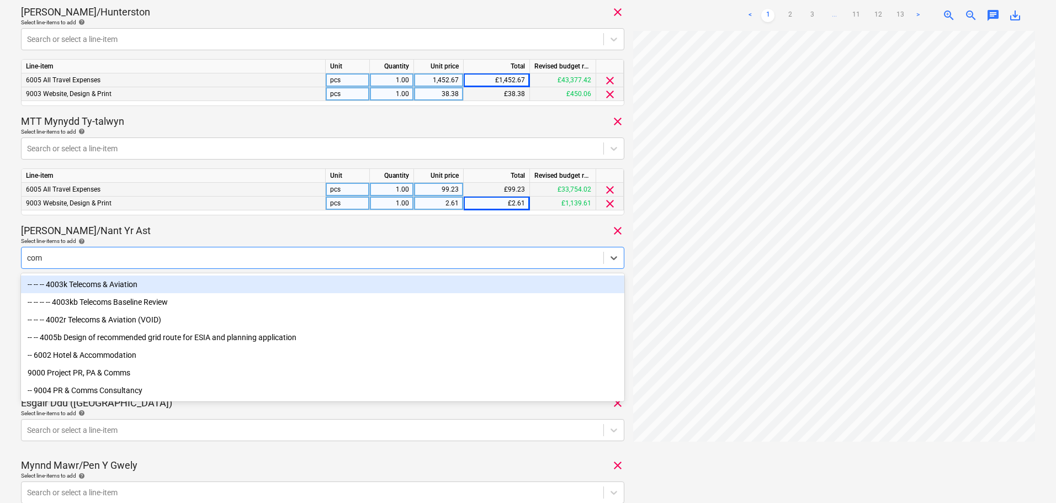
type input "comm"
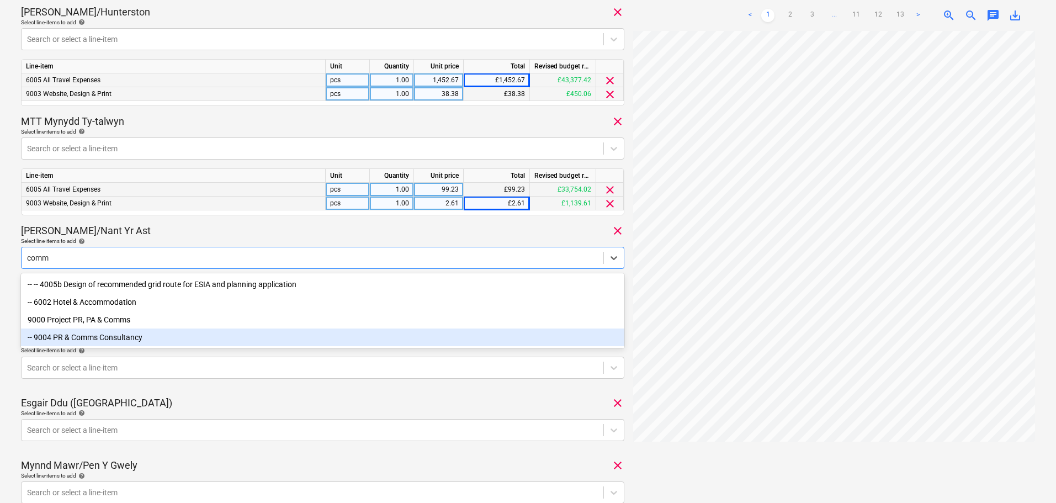
click at [157, 343] on div "-- 9004 PR & Comms Consultancy" at bounding box center [323, 338] width 604 height 18
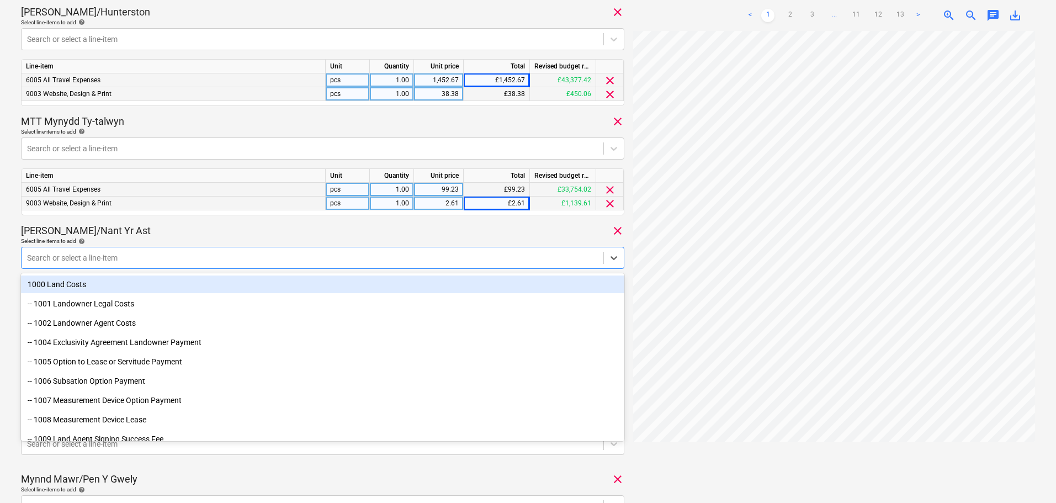
click at [281, 229] on div "[PERSON_NAME]/Nant Yr Ast clear" at bounding box center [323, 230] width 604 height 13
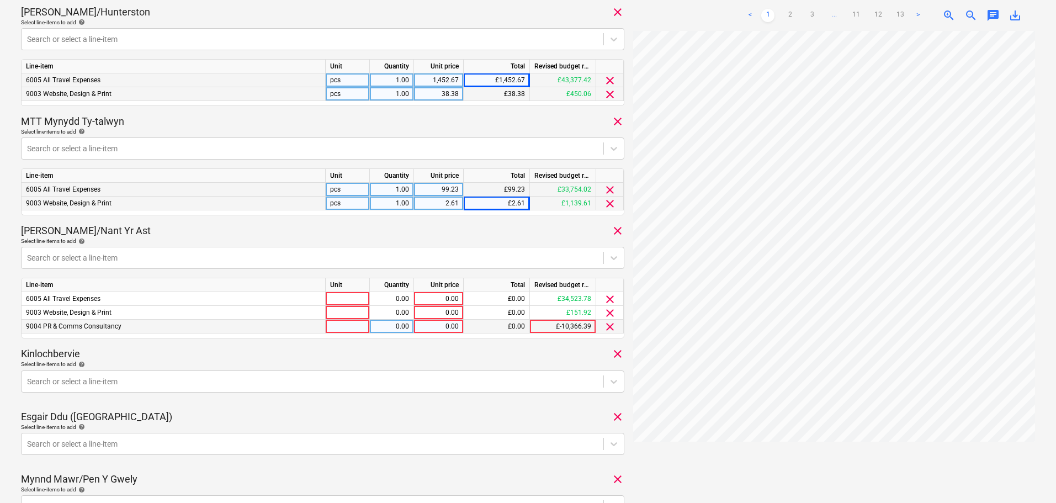
click at [455, 325] on div "0.00" at bounding box center [439, 327] width 40 height 14
type input "8.10"
click at [446, 312] on div "0.00" at bounding box center [439, 313] width 40 height 14
type input "66.85"
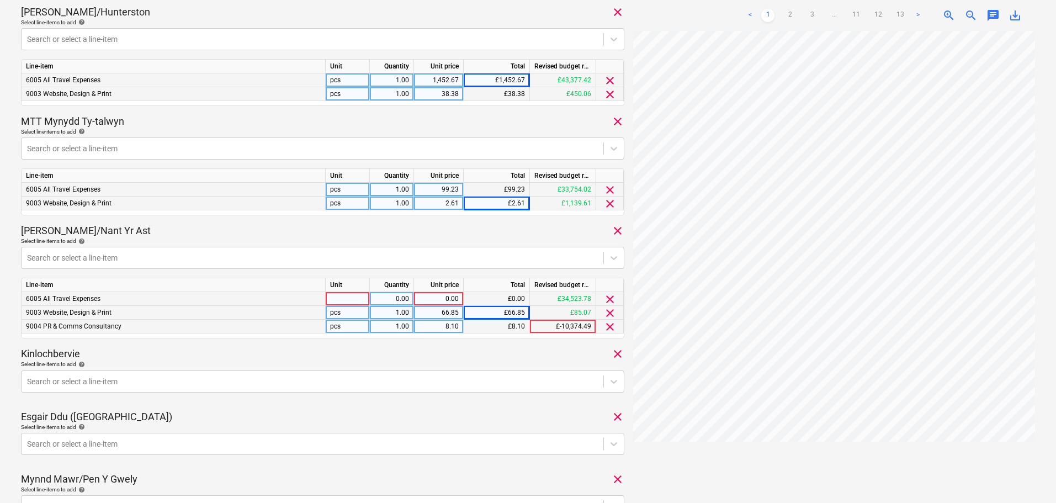
click at [442, 300] on div "0.00" at bounding box center [439, 299] width 40 height 14
type input "1823.64"
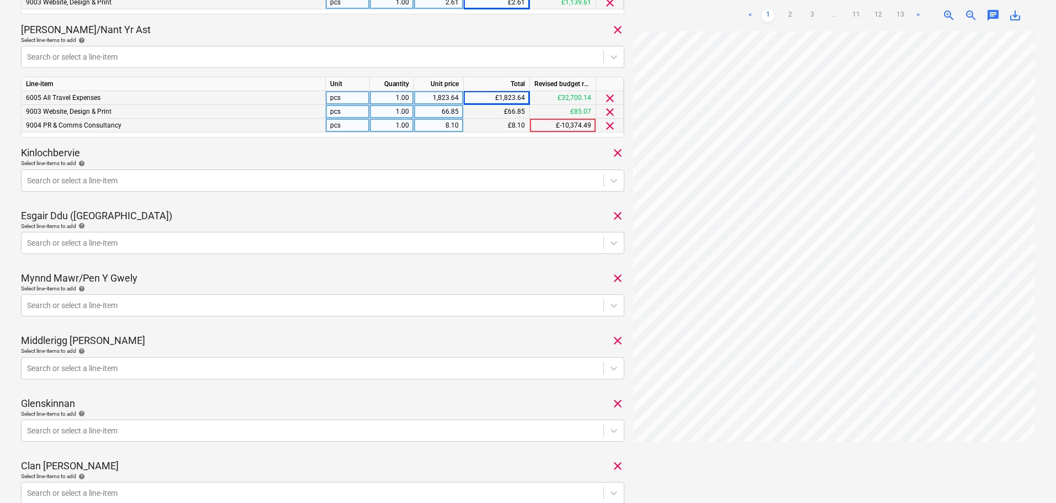
scroll to position [546, 0]
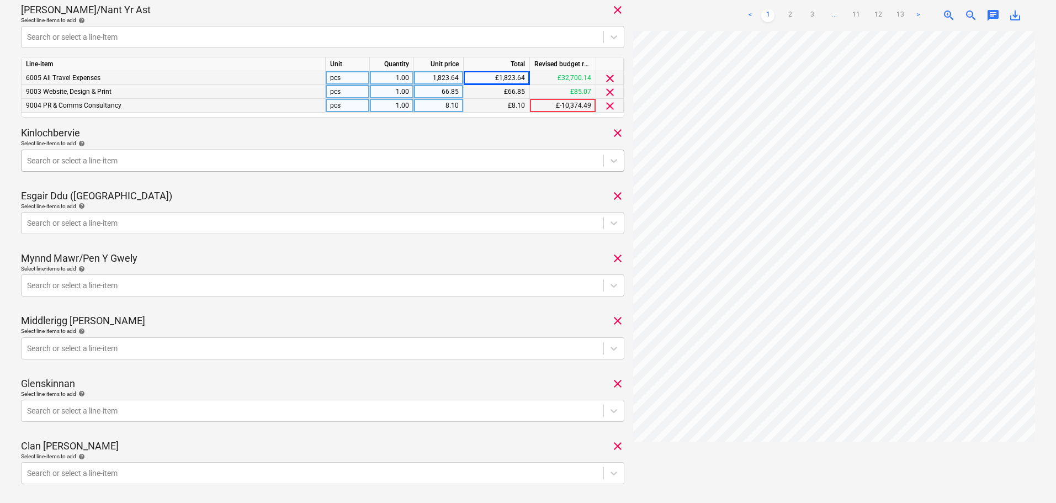
click at [124, 162] on div at bounding box center [312, 160] width 571 height 11
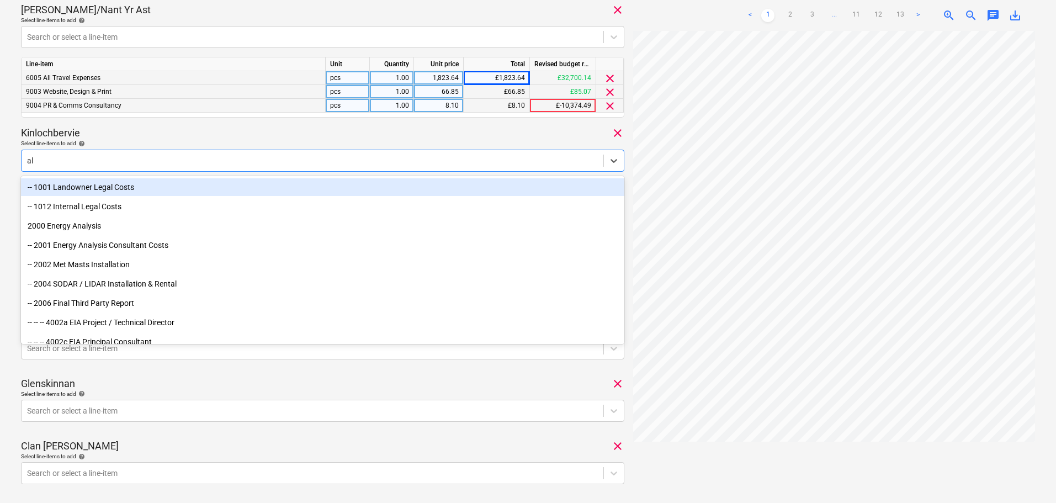
type input "all"
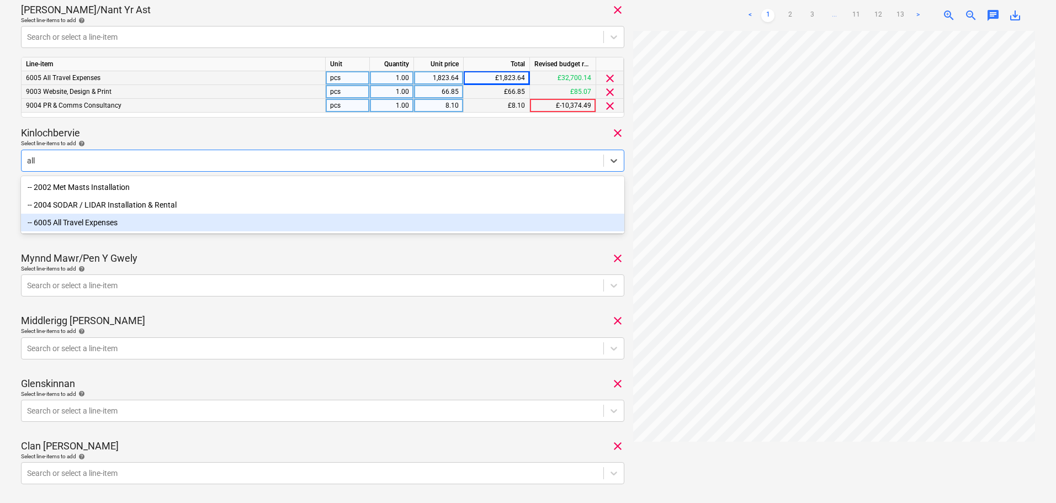
click at [118, 224] on div "-- 6005 All Travel Expenses" at bounding box center [323, 223] width 604 height 18
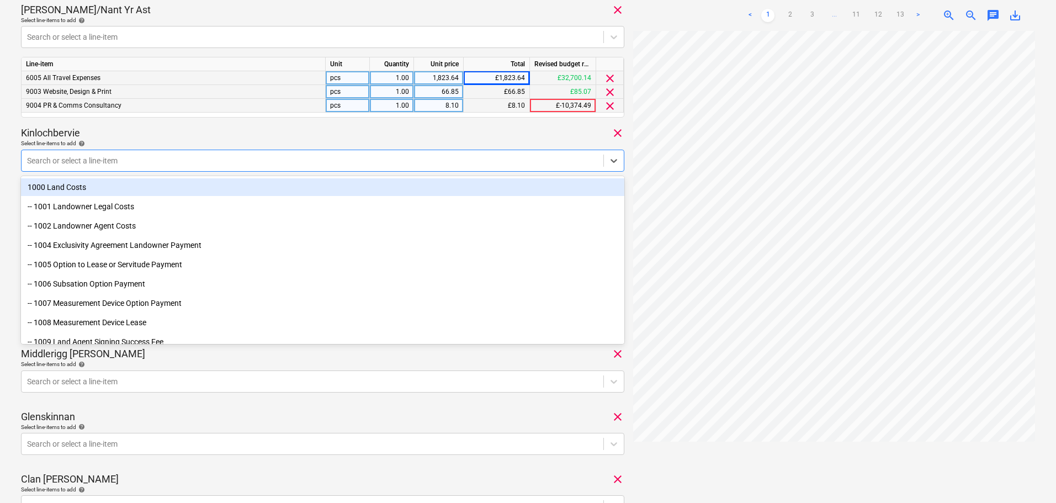
click at [172, 131] on div "Kinlochbervie clear" at bounding box center [323, 132] width 604 height 13
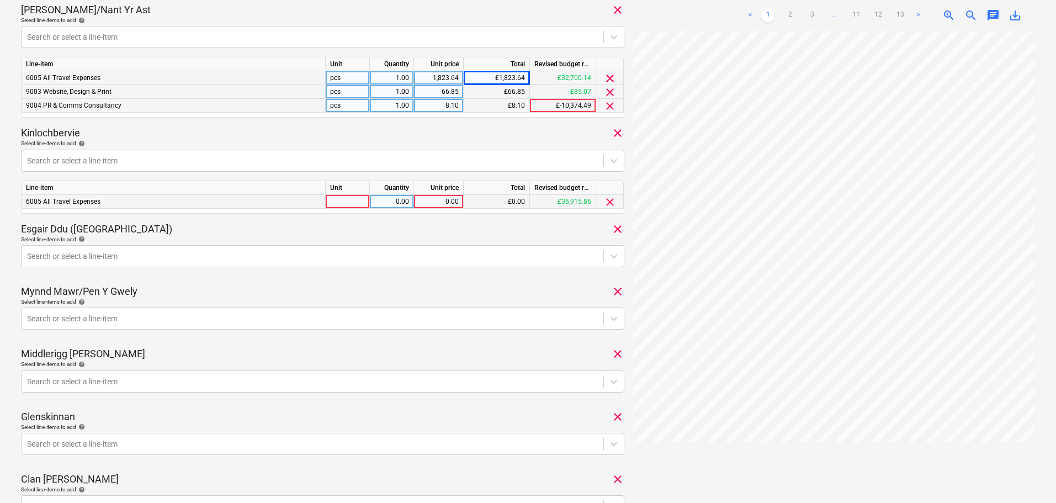
click at [443, 203] on div "0.00" at bounding box center [439, 202] width 40 height 14
type input "172.05"
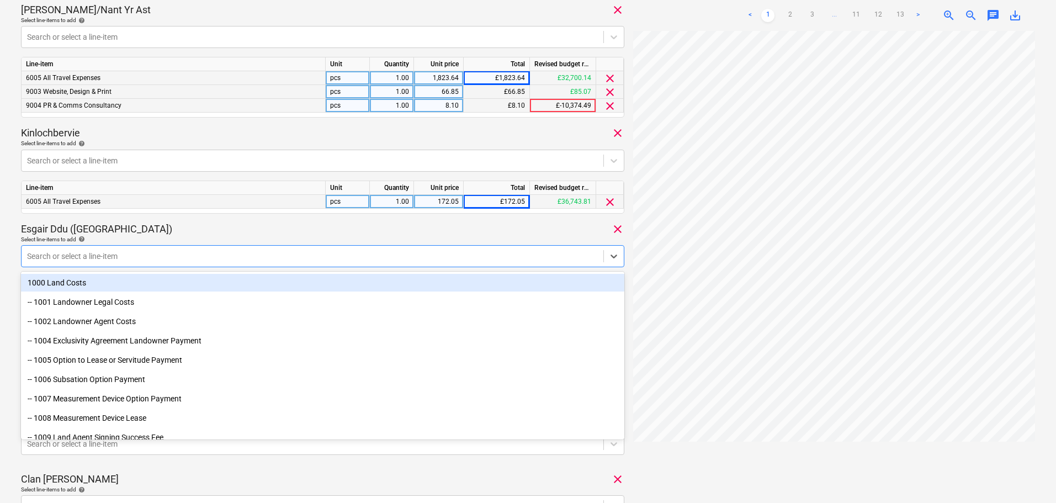
click at [111, 253] on div at bounding box center [312, 256] width 571 height 11
type input "all"
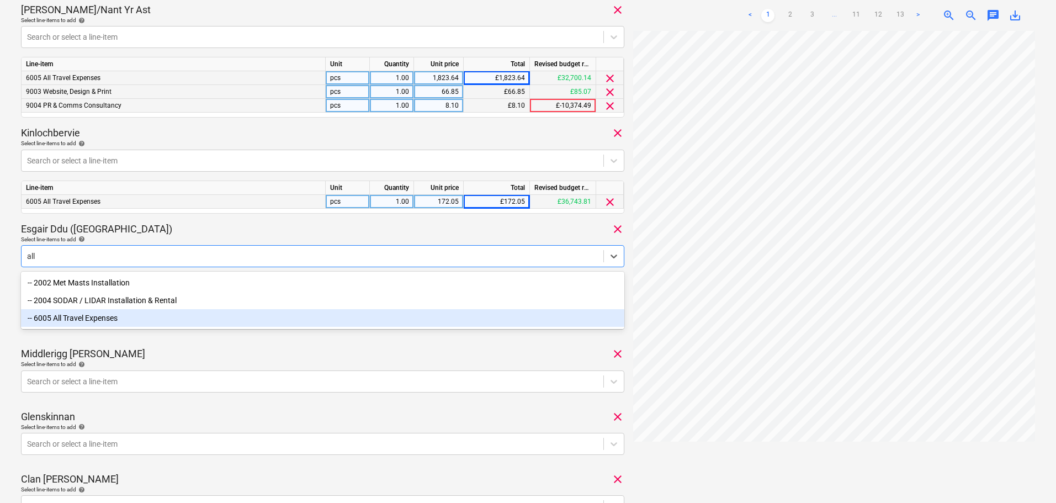
click at [91, 314] on div "-- 6005 All Travel Expenses" at bounding box center [323, 318] width 604 height 18
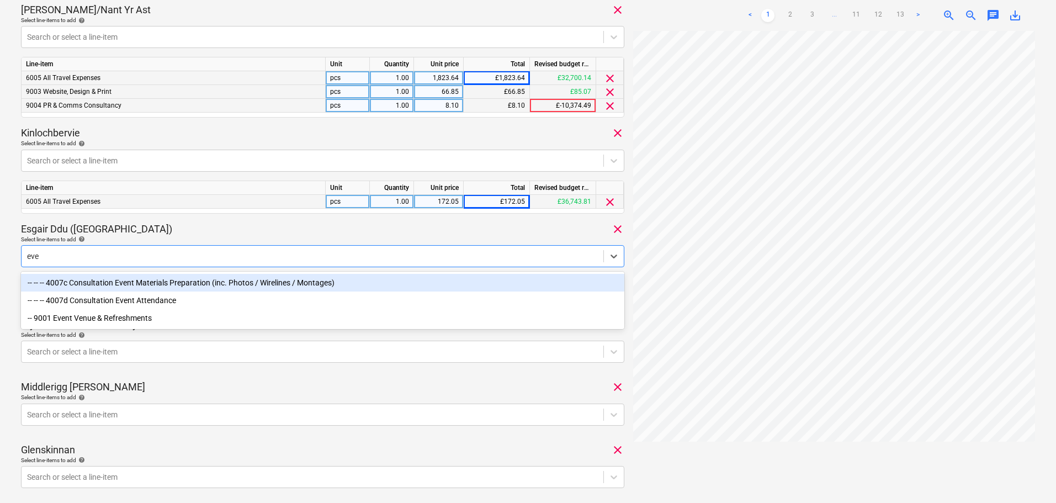
type input "even"
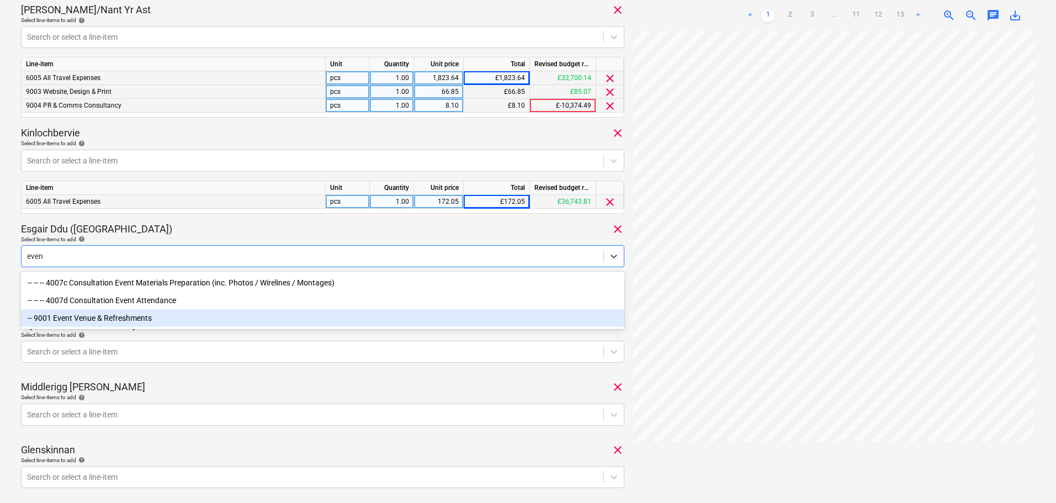
click at [154, 321] on div "-- 9001 Event Venue & Refreshments" at bounding box center [323, 318] width 604 height 18
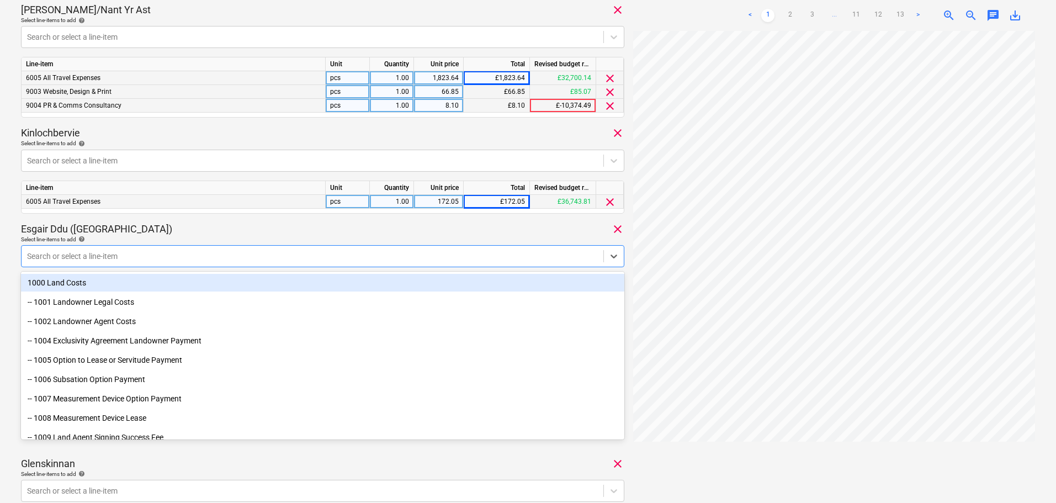
click at [199, 231] on div "Esgair Ddu (Aberangell) clear" at bounding box center [323, 229] width 604 height 13
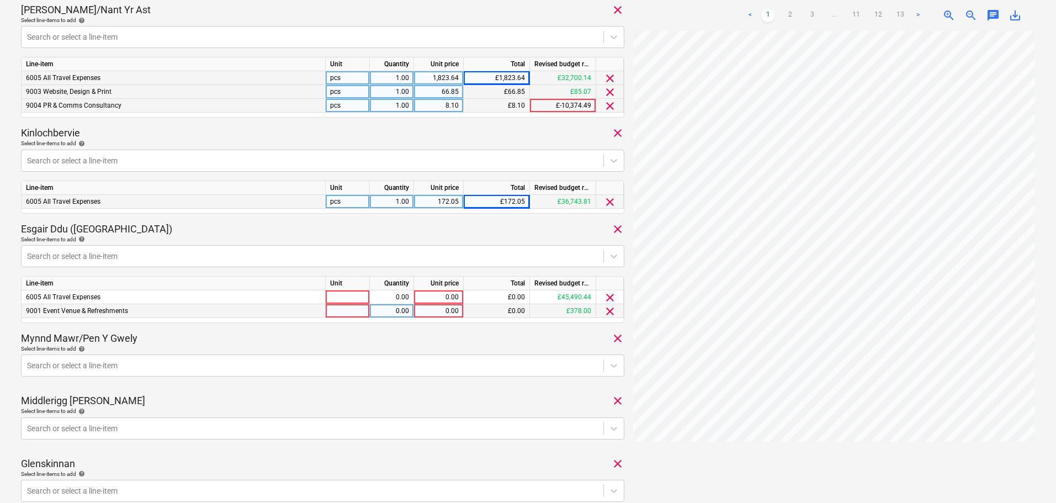
click at [432, 314] on div "0.00" at bounding box center [439, 311] width 40 height 14
type input "45.50"
click at [431, 297] on div "0.00" at bounding box center [439, 297] width 40 height 14
type input "1110.76"
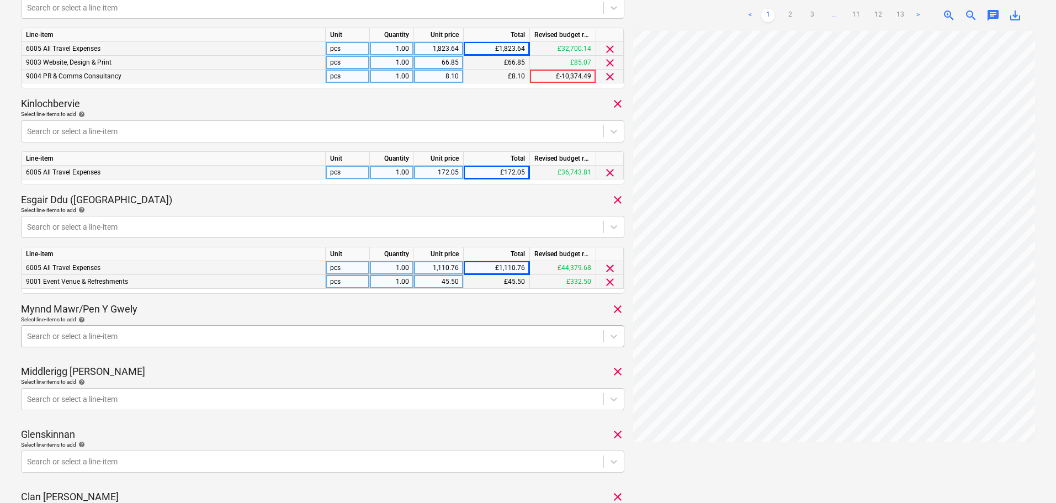
scroll to position [601, 0]
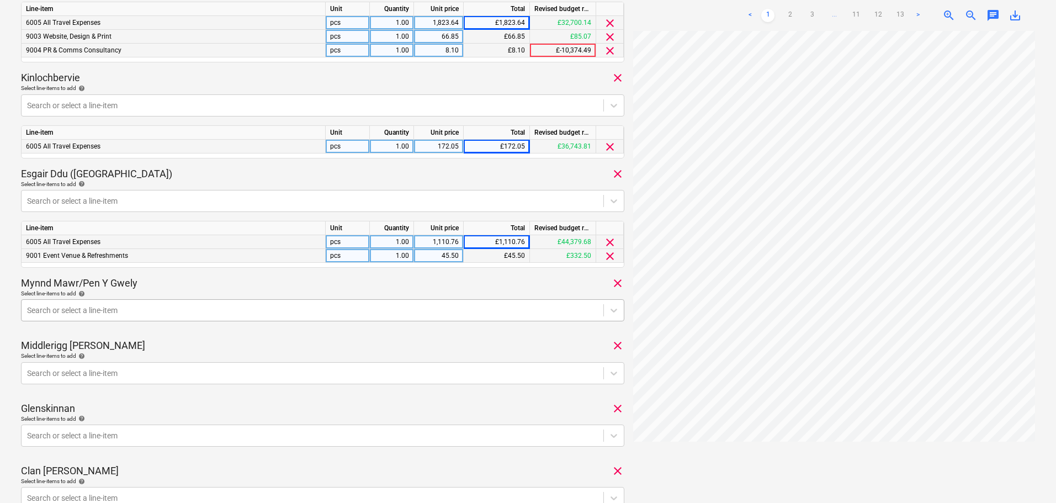
click at [152, 308] on div at bounding box center [312, 310] width 571 height 11
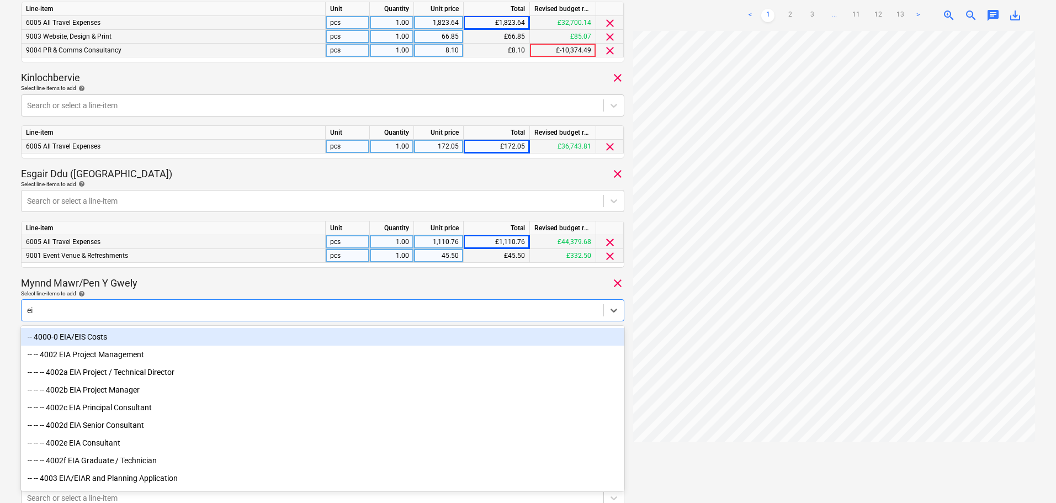
type input "eia"
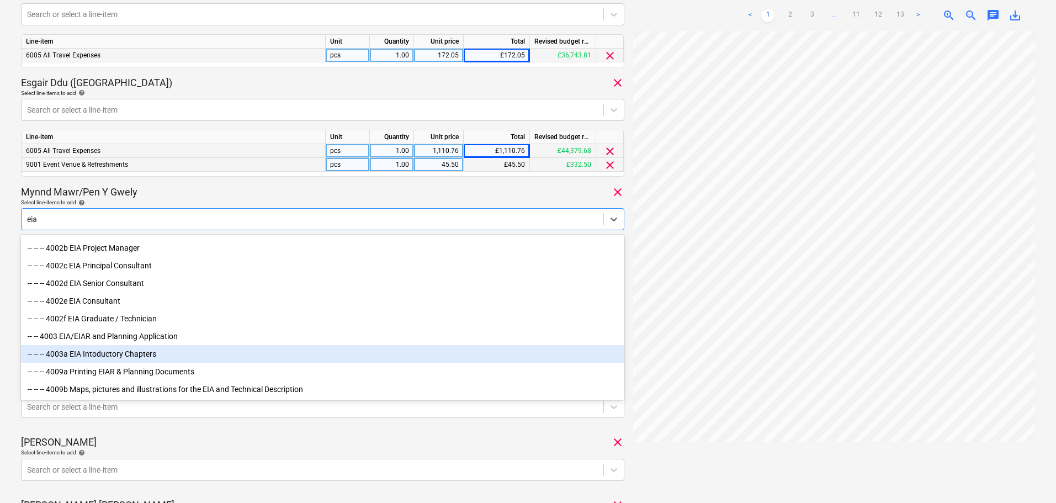
scroll to position [711, 0]
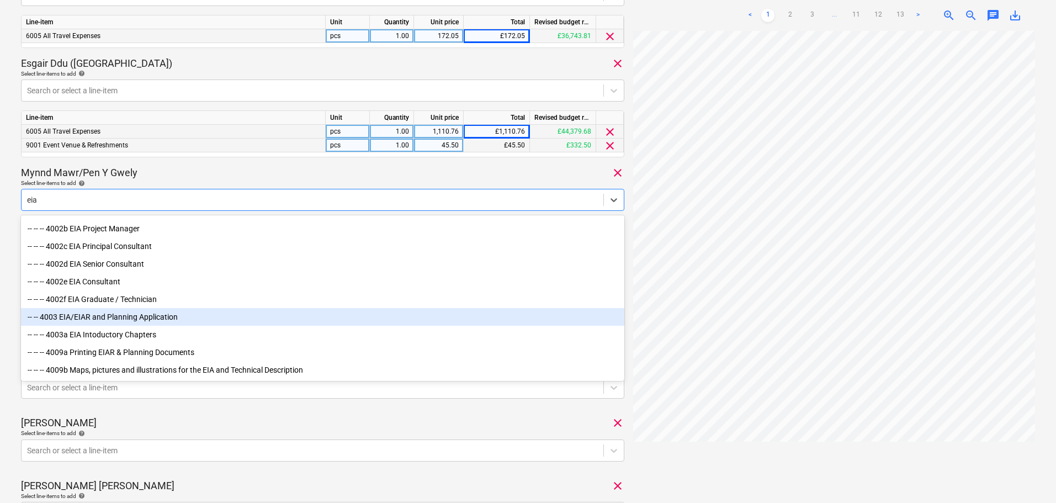
click at [150, 315] on div "-- -- 4003 EIA/EIAR and Planning Application" at bounding box center [323, 317] width 604 height 18
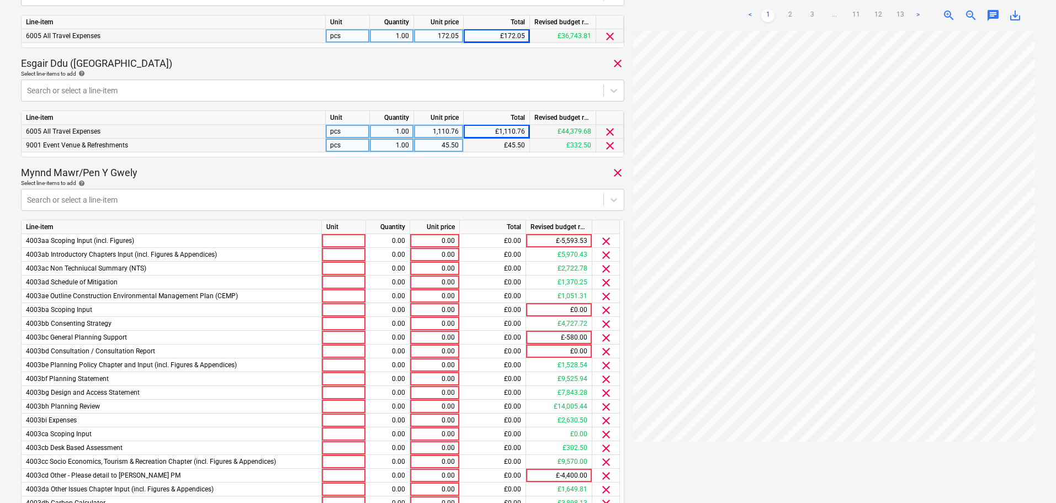
click at [216, 178] on div "Mynnd Mawr/Pen Y Gwely clear" at bounding box center [323, 172] width 604 height 13
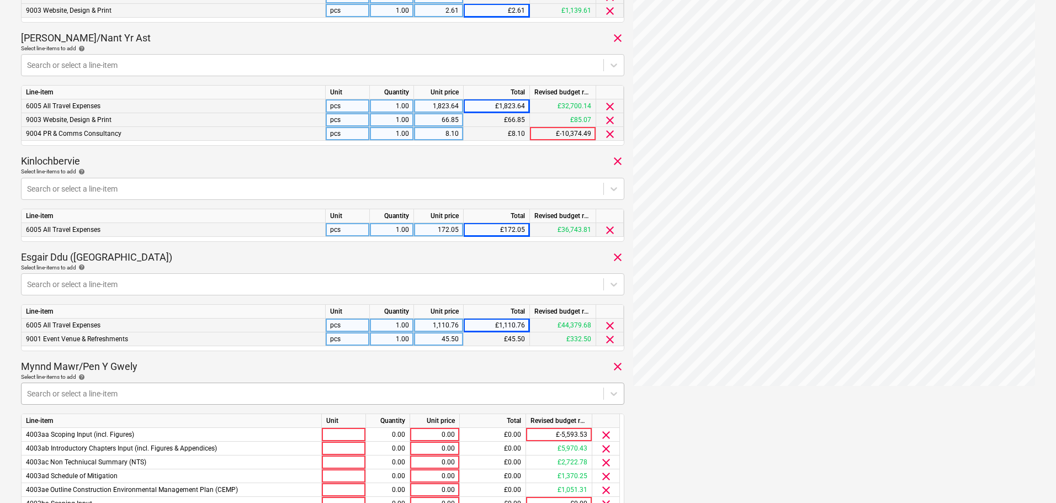
scroll to position [601, 0]
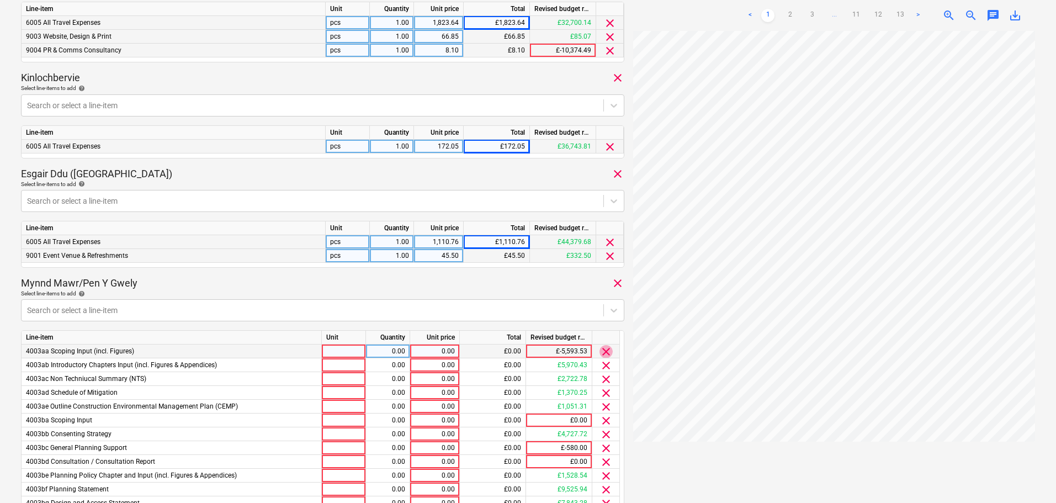
click at [604, 352] on span "clear" at bounding box center [606, 351] width 13 height 13
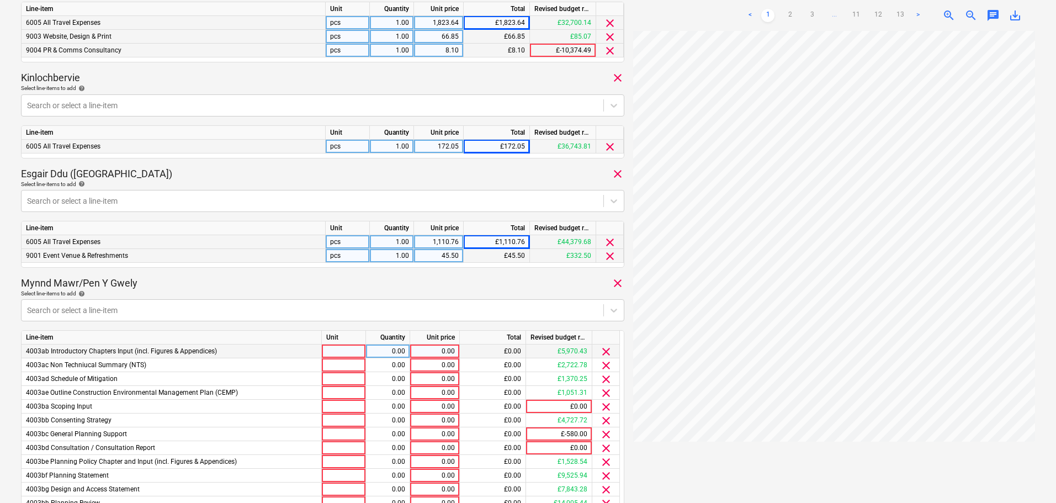
click at [605, 352] on span "clear" at bounding box center [606, 351] width 13 height 13
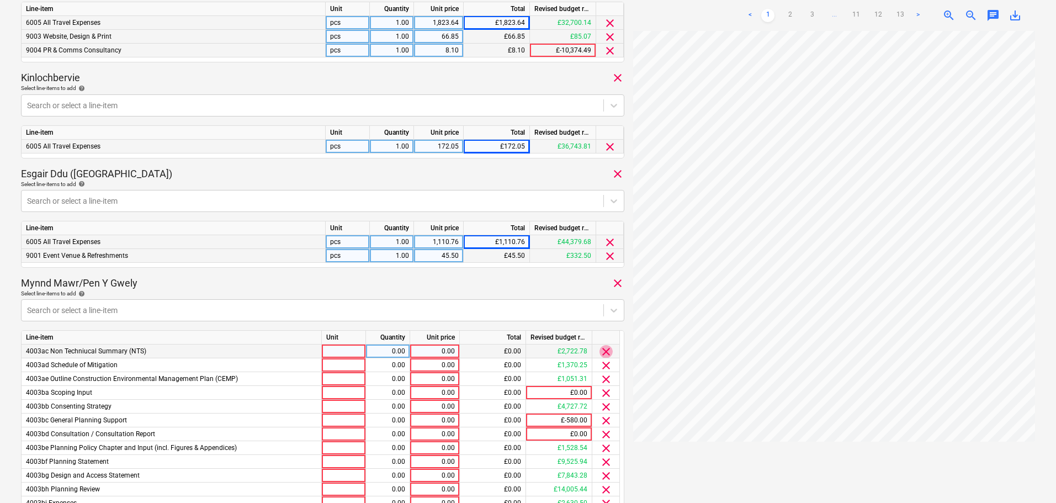
click at [605, 352] on span "clear" at bounding box center [606, 351] width 13 height 13
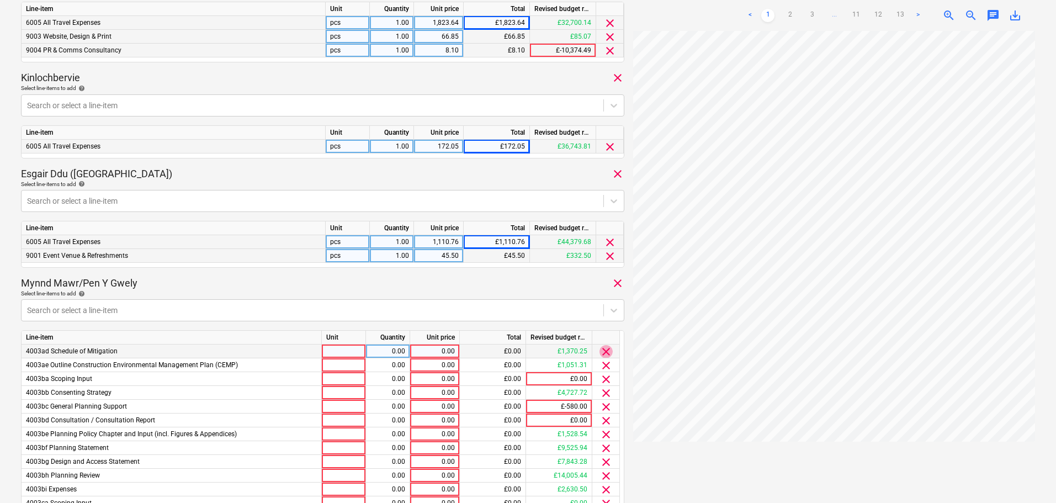
click at [605, 352] on span "clear" at bounding box center [606, 351] width 13 height 13
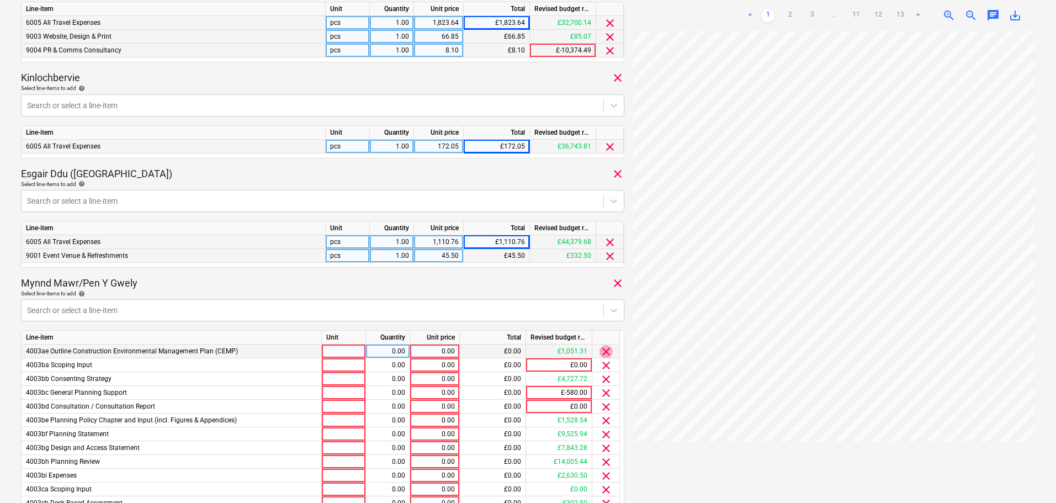
click at [605, 352] on span "clear" at bounding box center [606, 351] width 13 height 13
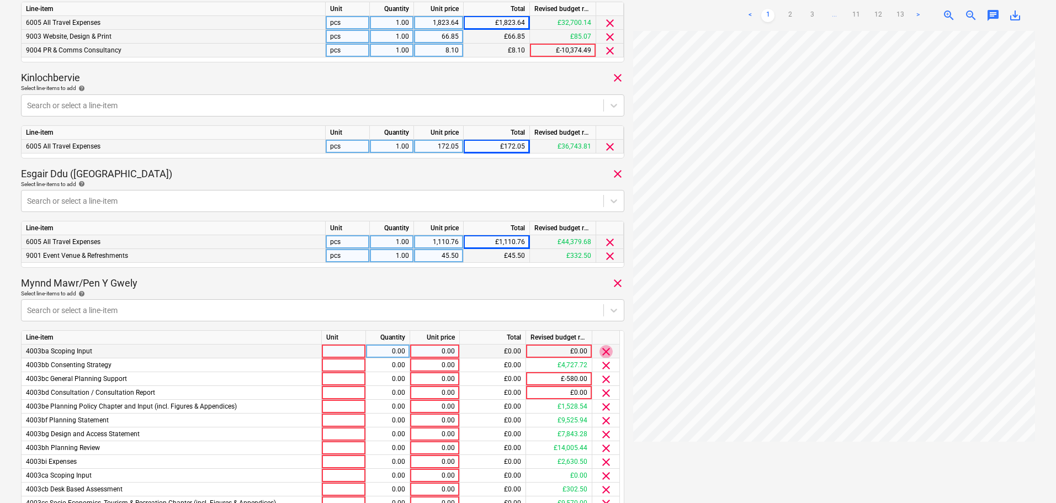
click at [605, 352] on span "clear" at bounding box center [606, 351] width 13 height 13
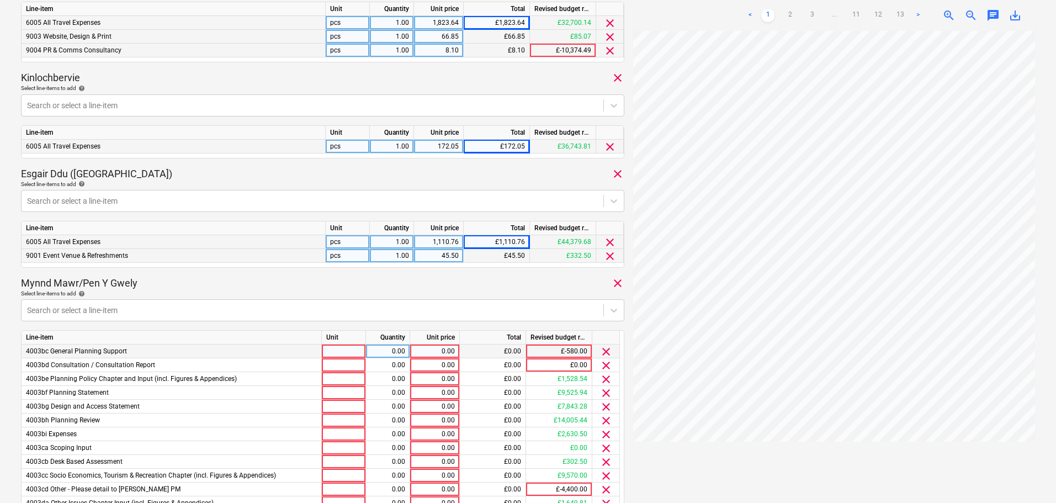
click at [605, 352] on span "clear" at bounding box center [606, 351] width 13 height 13
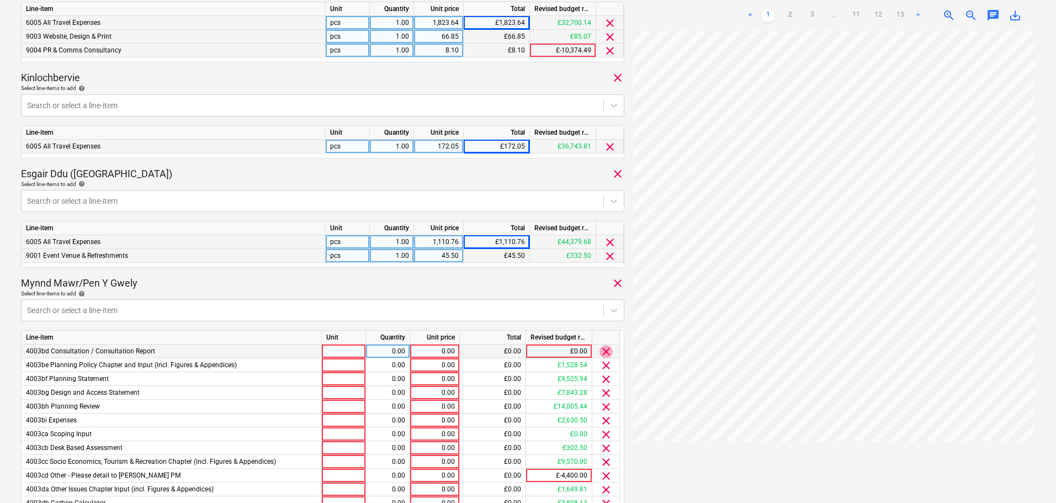
click at [605, 352] on span "clear" at bounding box center [606, 351] width 13 height 13
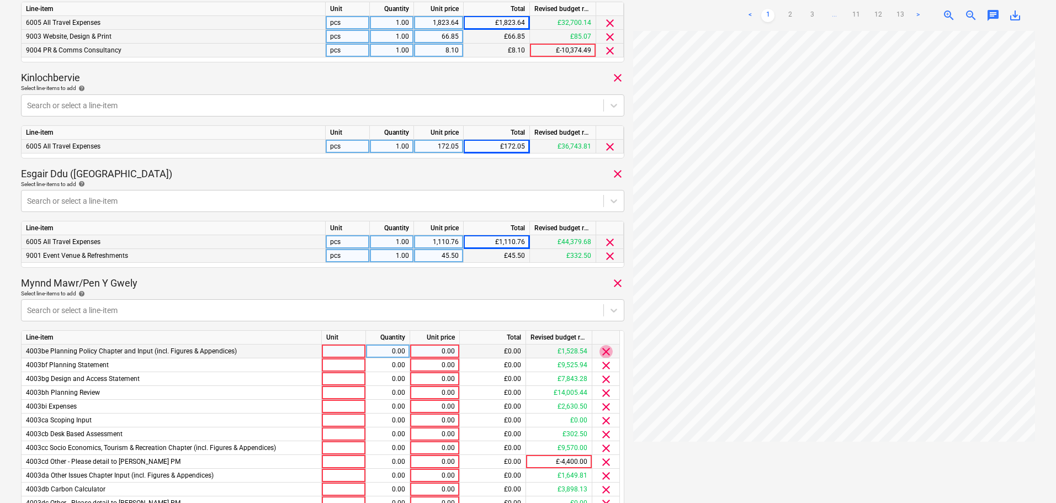
click at [605, 352] on span "clear" at bounding box center [606, 351] width 13 height 13
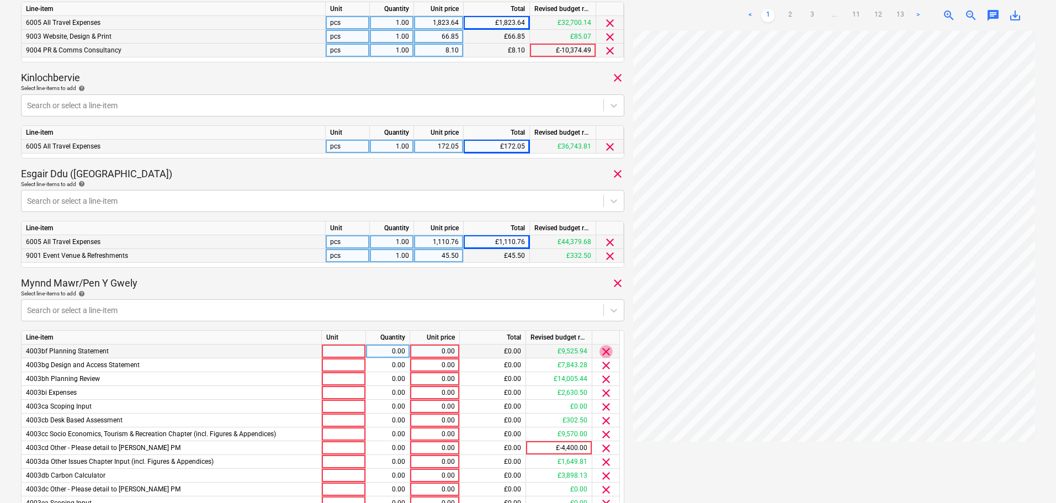
click at [605, 352] on span "clear" at bounding box center [606, 351] width 13 height 13
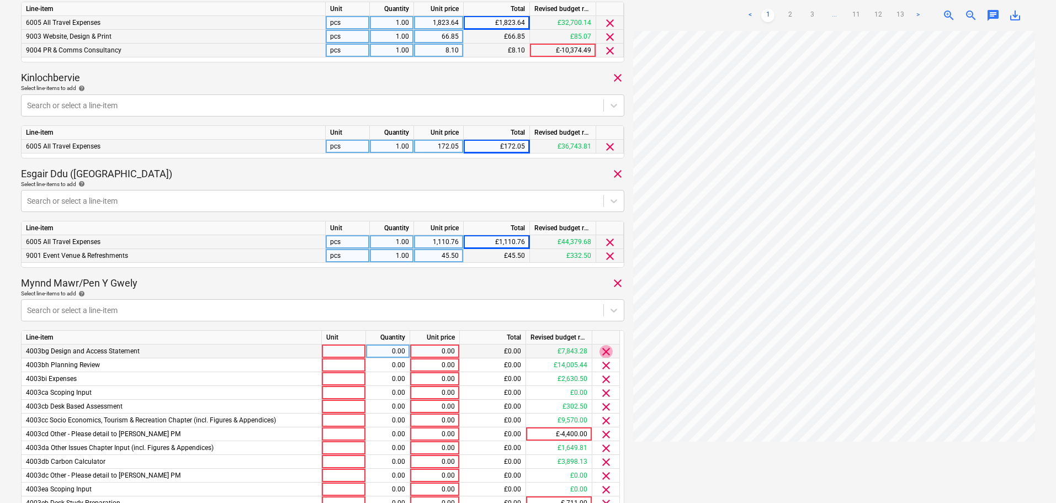
click at [605, 352] on span "clear" at bounding box center [606, 351] width 13 height 13
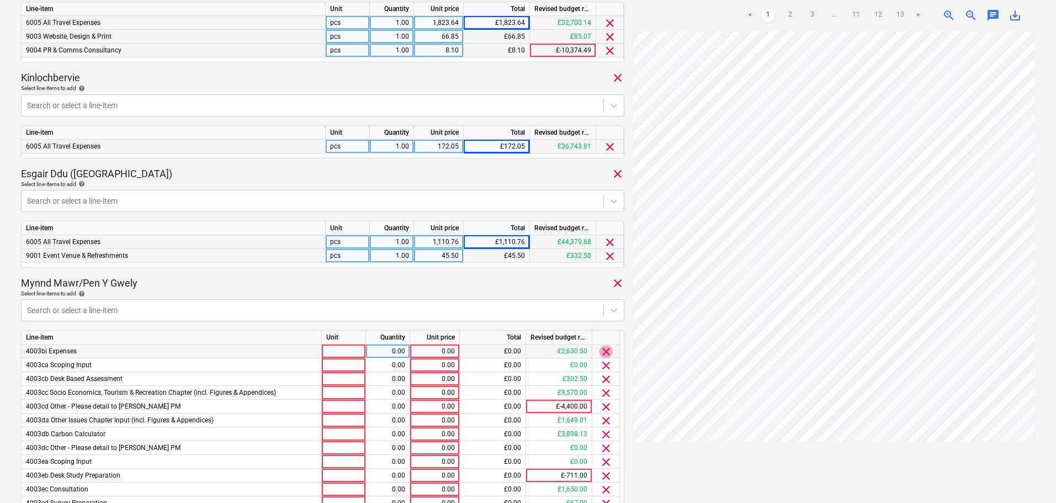
click at [605, 352] on span "clear" at bounding box center [606, 351] width 13 height 13
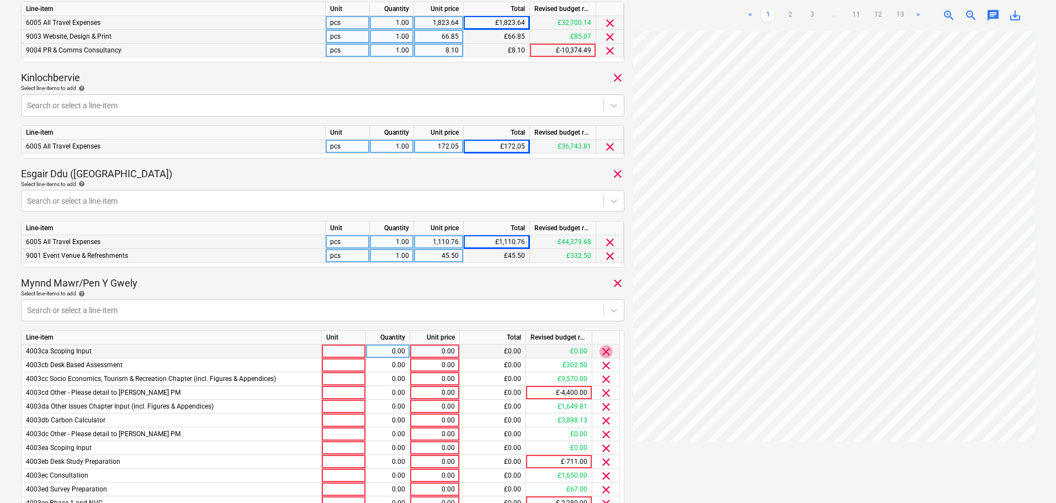
click at [605, 352] on span "clear" at bounding box center [606, 351] width 13 height 13
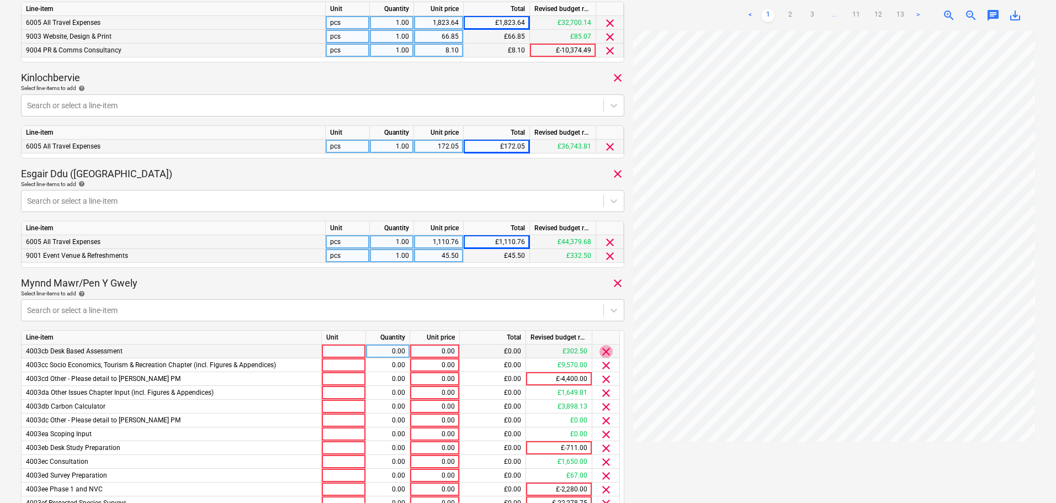
click at [605, 352] on span "clear" at bounding box center [606, 351] width 13 height 13
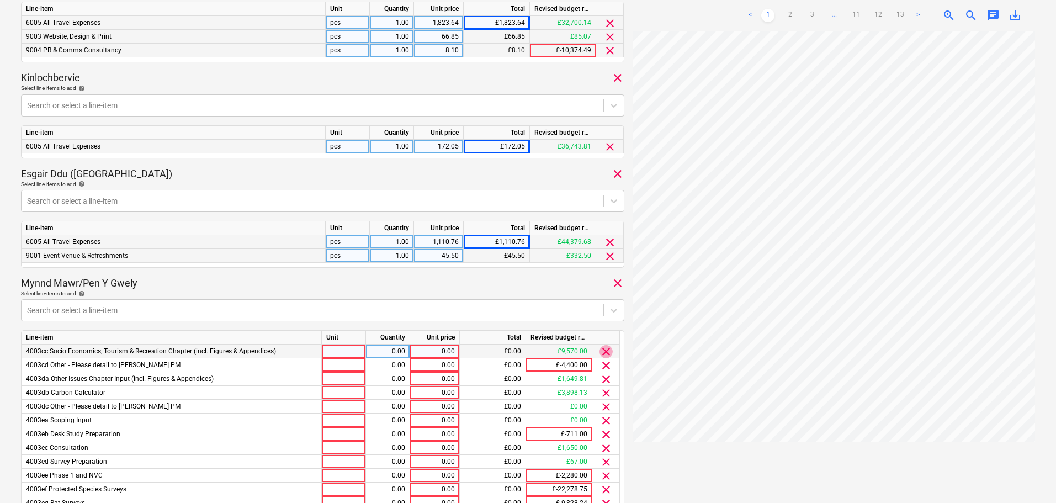
click at [605, 352] on span "clear" at bounding box center [606, 351] width 13 height 13
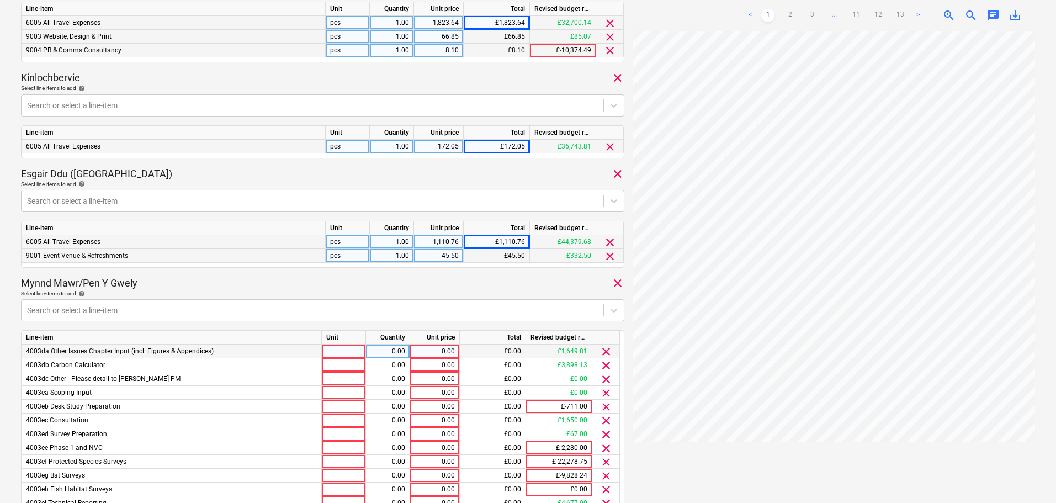
click at [605, 352] on span "clear" at bounding box center [606, 351] width 13 height 13
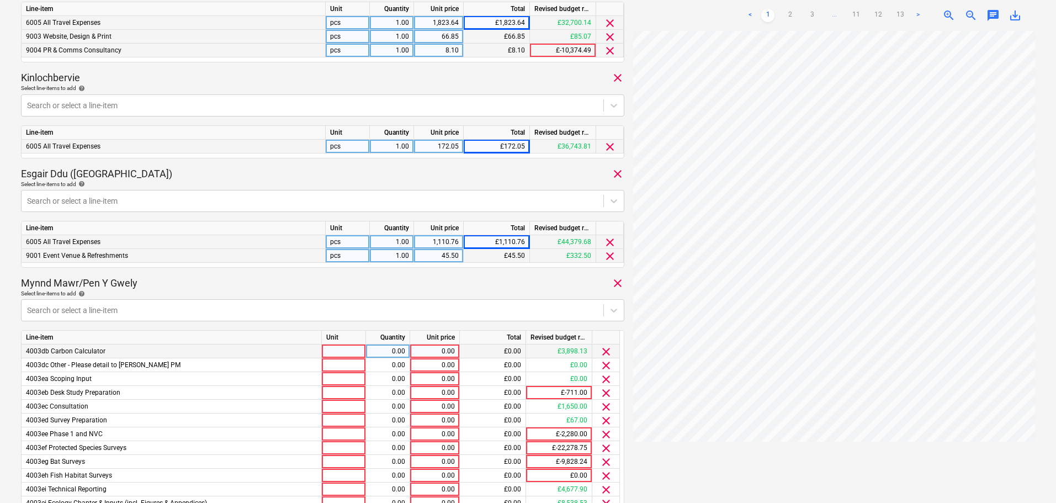
click at [605, 352] on span "clear" at bounding box center [606, 351] width 13 height 13
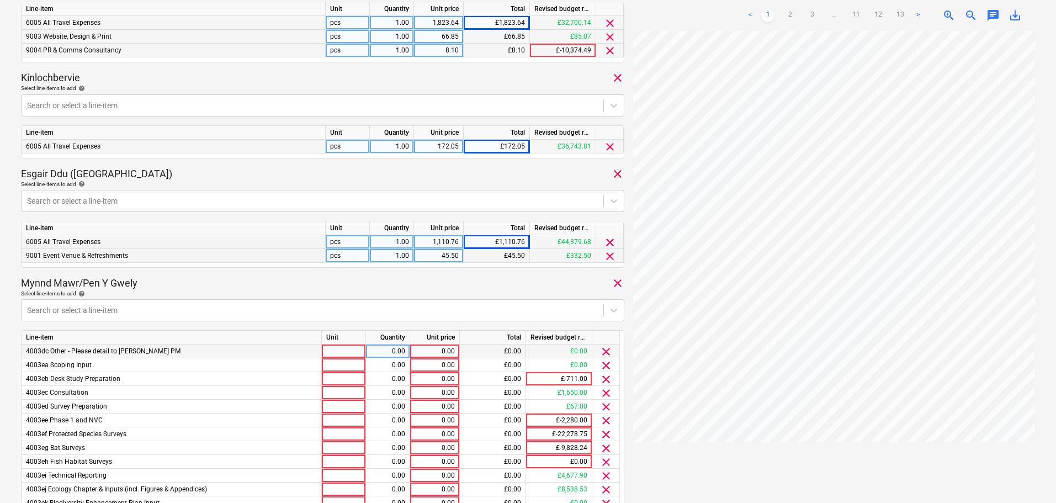
click at [605, 352] on span "clear" at bounding box center [606, 351] width 13 height 13
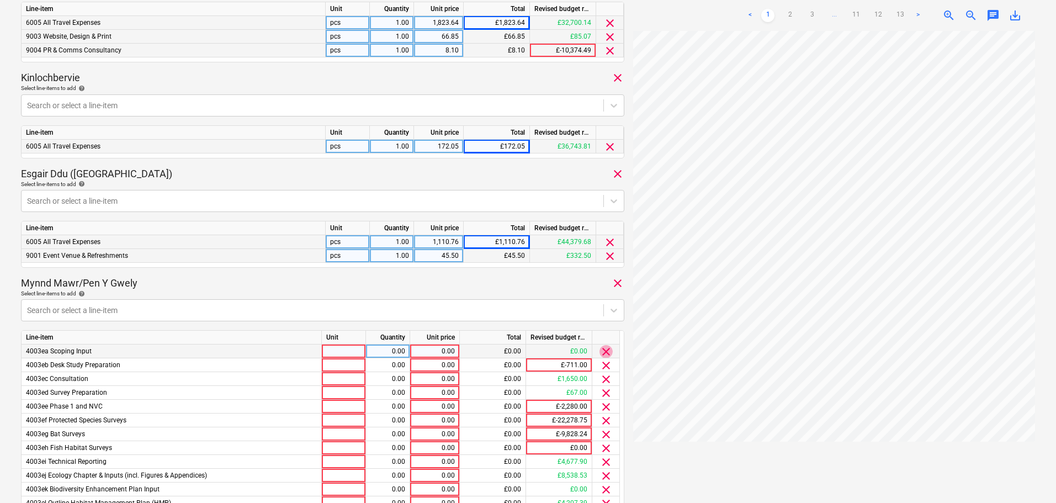
click at [605, 352] on span "clear" at bounding box center [606, 351] width 13 height 13
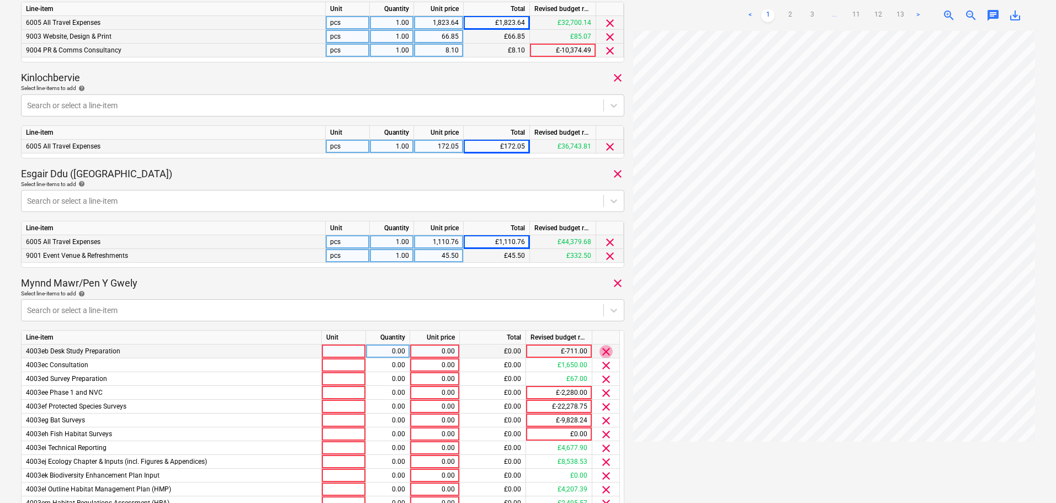
click at [605, 352] on span "clear" at bounding box center [606, 351] width 13 height 13
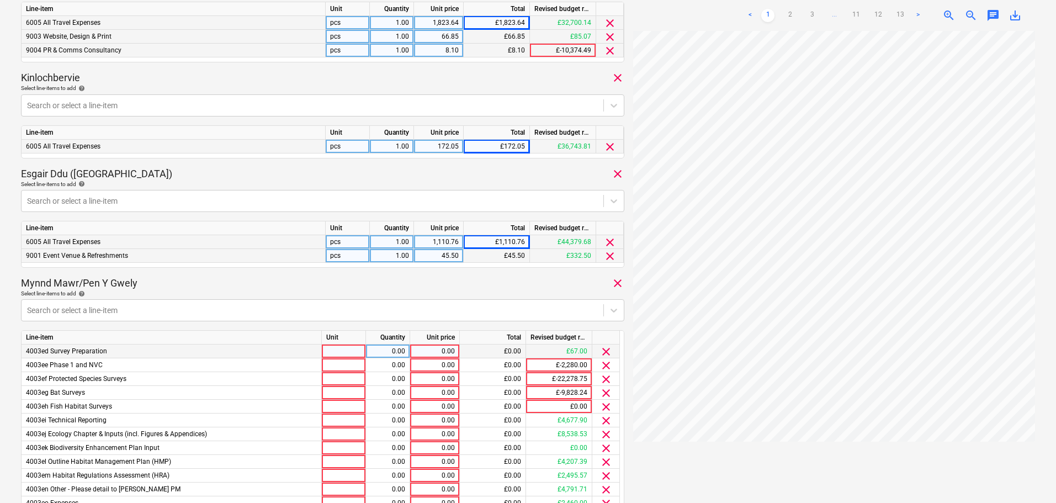
click at [605, 352] on span "clear" at bounding box center [606, 351] width 13 height 13
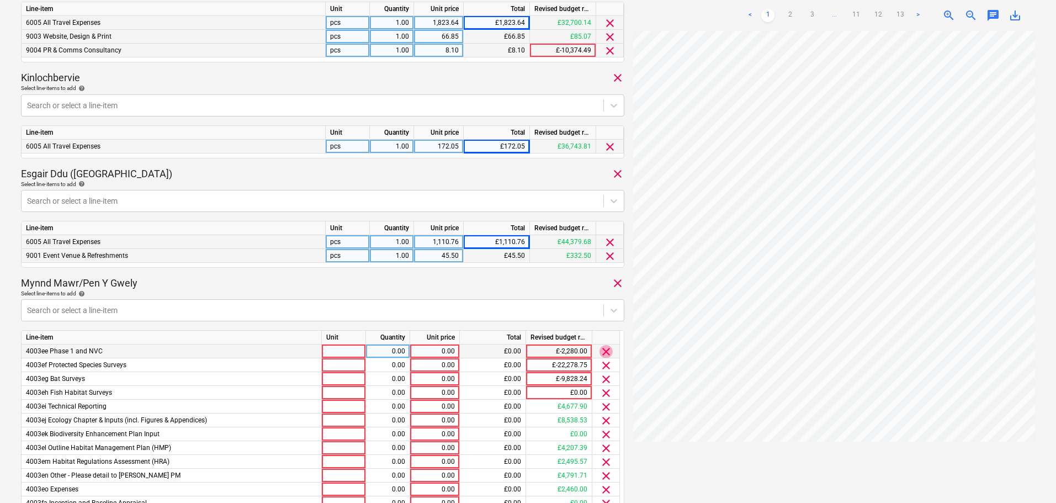
click at [605, 352] on span "clear" at bounding box center [606, 351] width 13 height 13
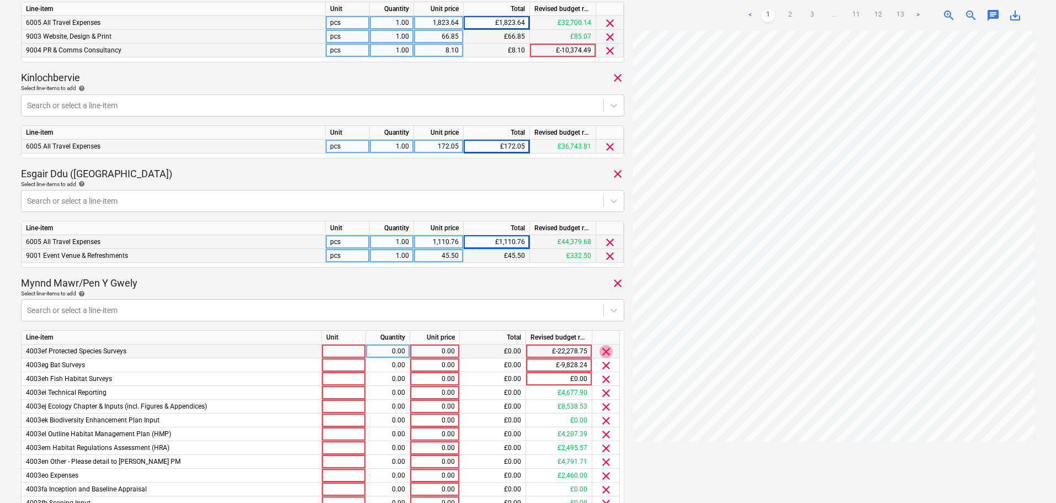
click at [605, 352] on span "clear" at bounding box center [606, 351] width 13 height 13
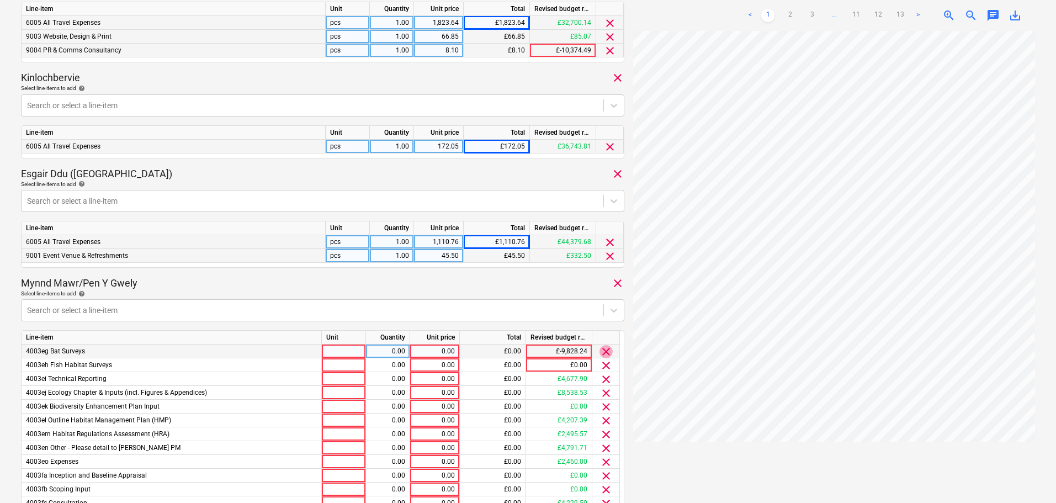
click at [605, 352] on span "clear" at bounding box center [606, 351] width 13 height 13
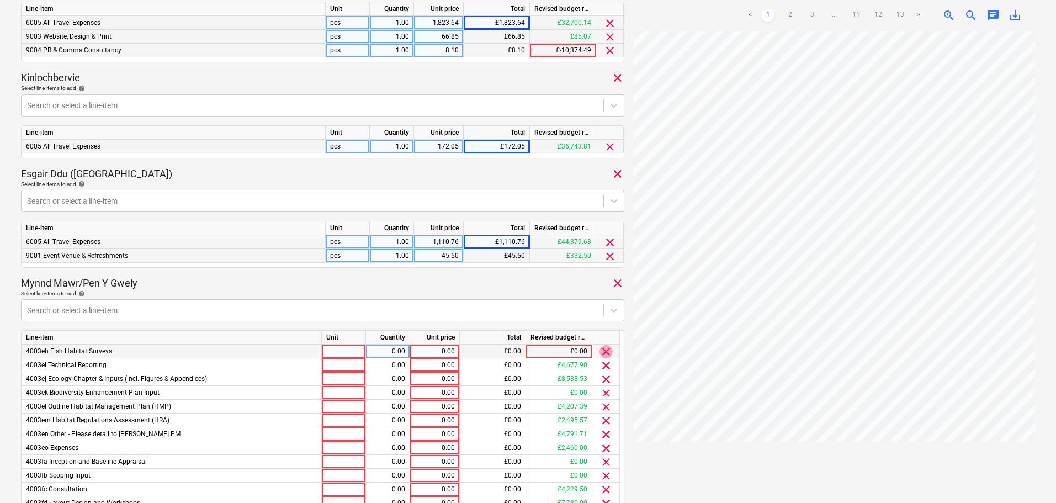
click at [605, 352] on span "clear" at bounding box center [606, 351] width 13 height 13
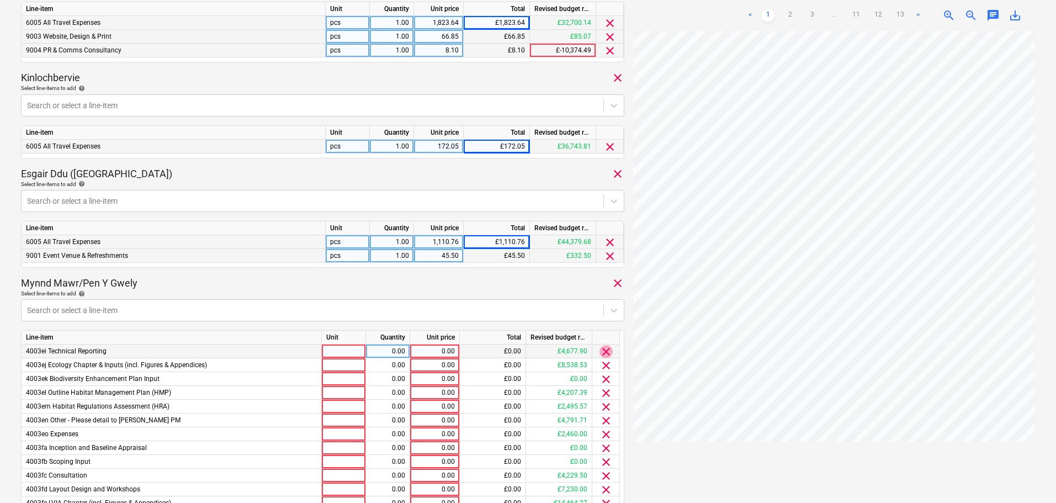
click at [605, 352] on span "clear" at bounding box center [606, 351] width 13 height 13
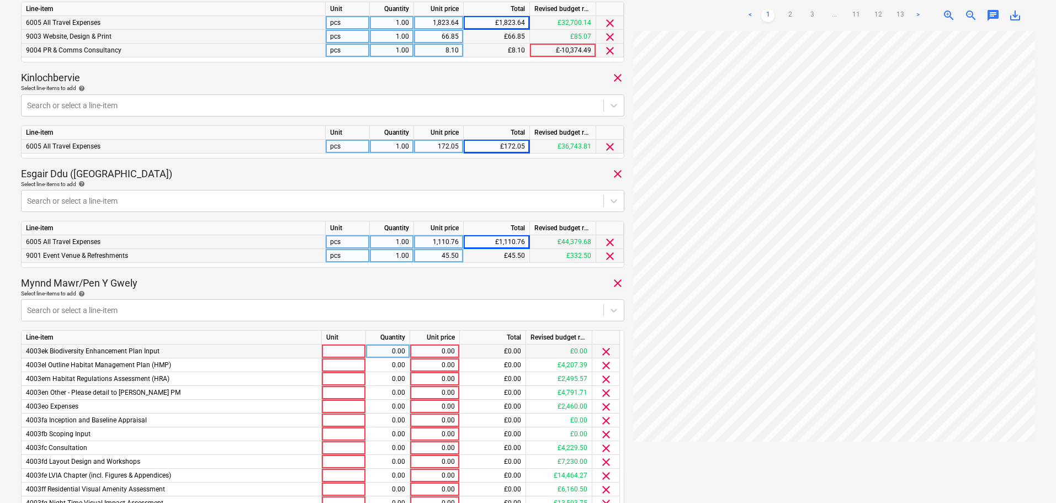
click at [605, 352] on span "clear" at bounding box center [606, 351] width 13 height 13
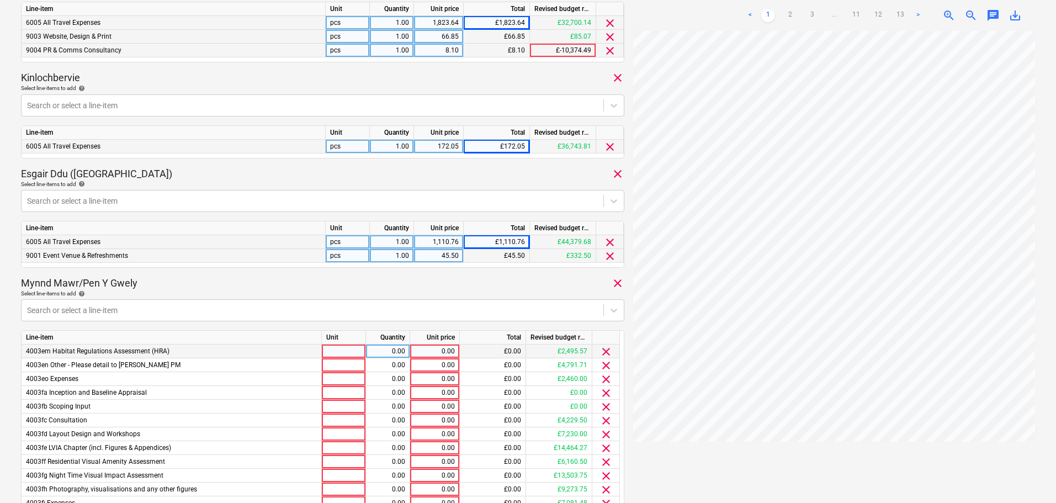
click at [605, 352] on span "clear" at bounding box center [606, 351] width 13 height 13
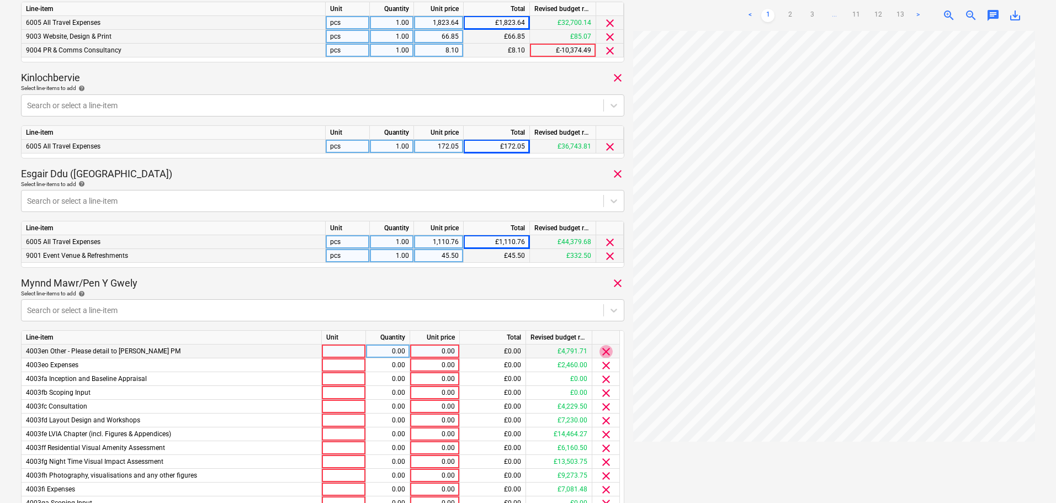
click at [605, 352] on span "clear" at bounding box center [606, 351] width 13 height 13
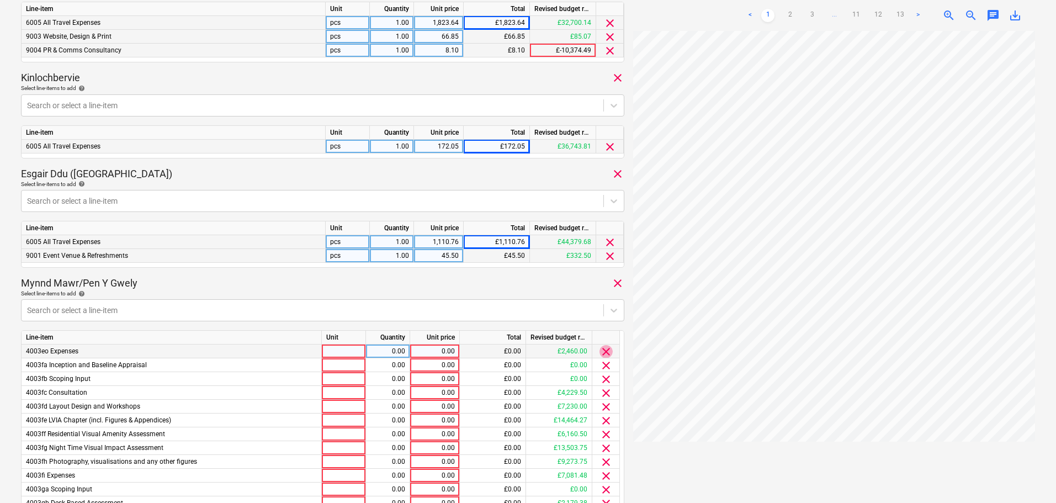
click at [605, 352] on span "clear" at bounding box center [606, 351] width 13 height 13
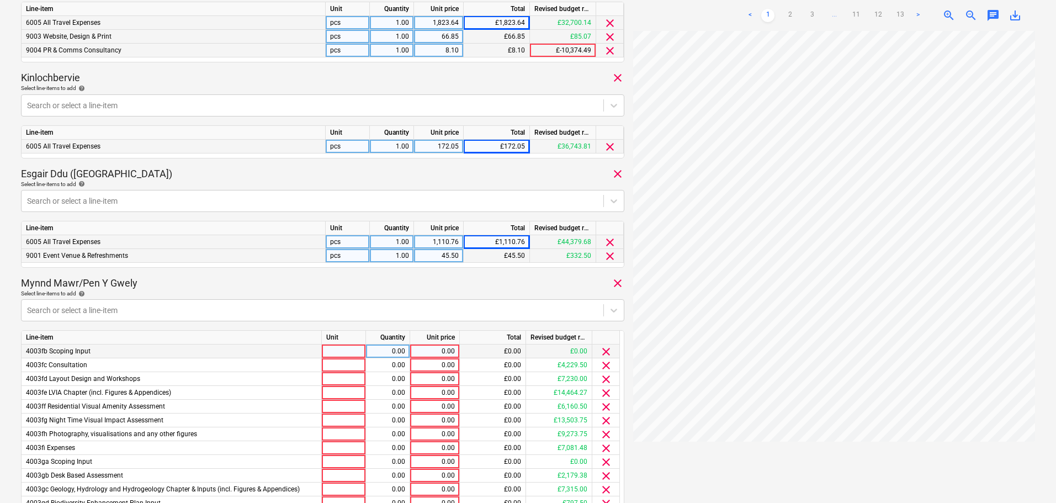
click at [605, 352] on span "clear" at bounding box center [606, 351] width 13 height 13
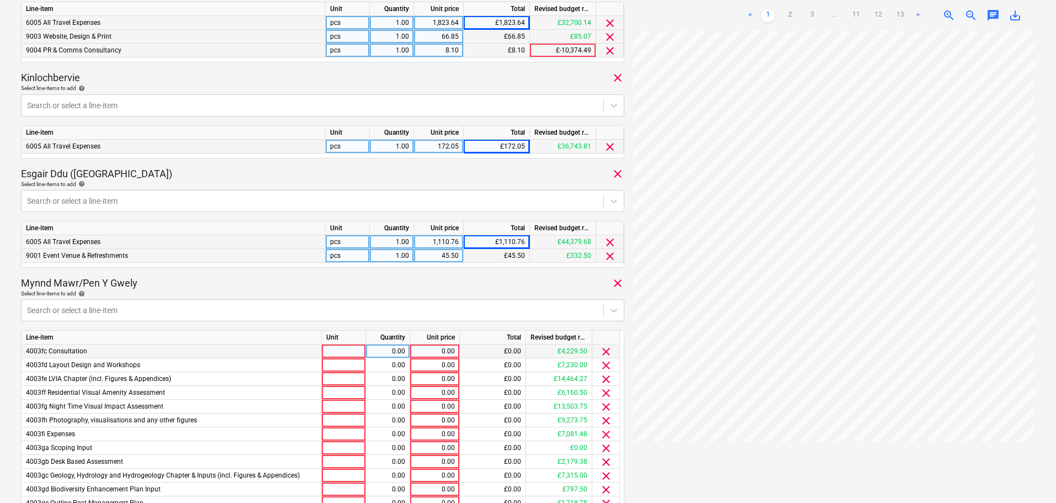
click at [605, 352] on span "clear" at bounding box center [606, 351] width 13 height 13
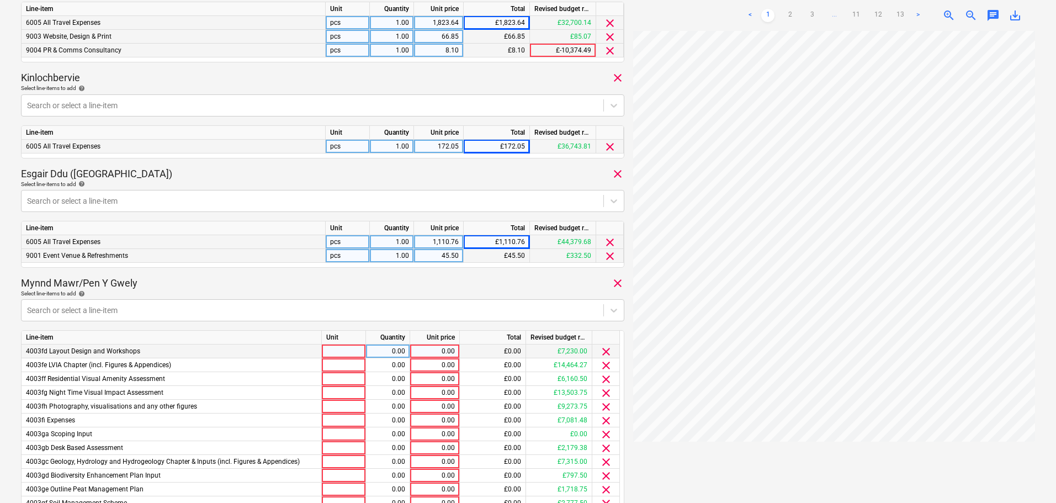
click at [605, 352] on span "clear" at bounding box center [606, 351] width 13 height 13
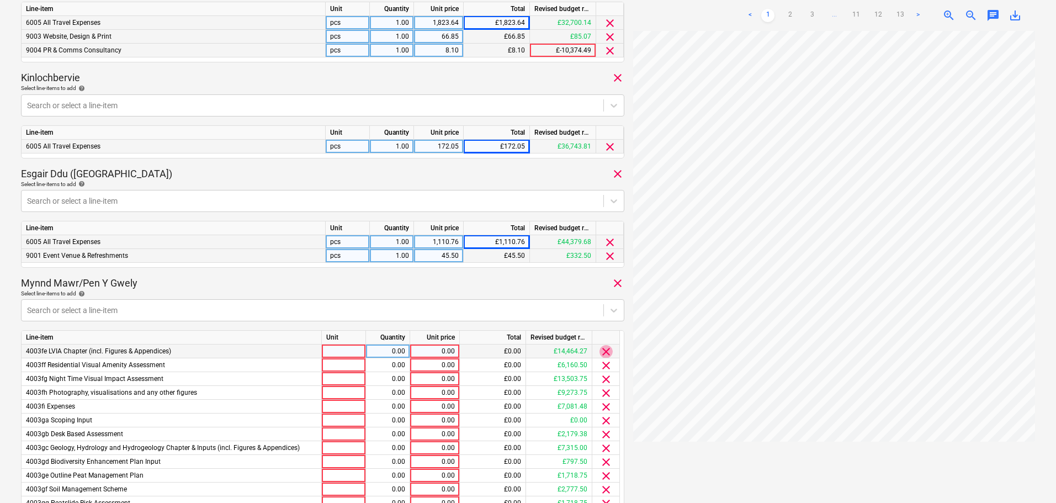
click at [605, 352] on span "clear" at bounding box center [606, 351] width 13 height 13
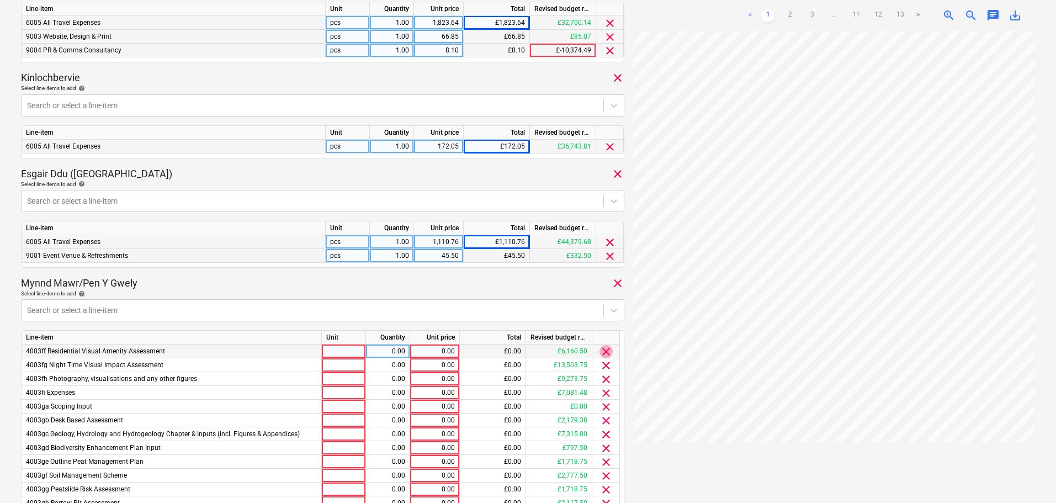
click at [605, 352] on span "clear" at bounding box center [606, 351] width 13 height 13
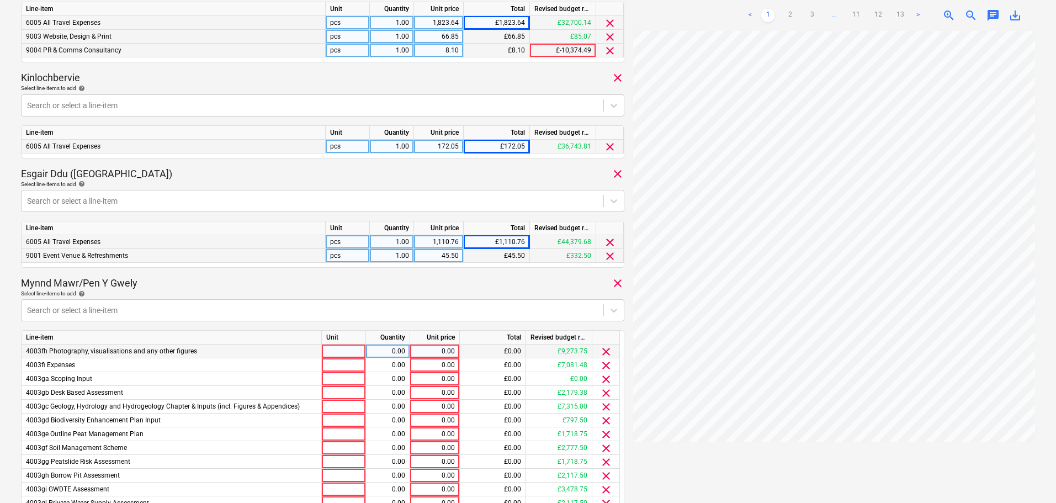
click at [605, 352] on span "clear" at bounding box center [606, 351] width 13 height 13
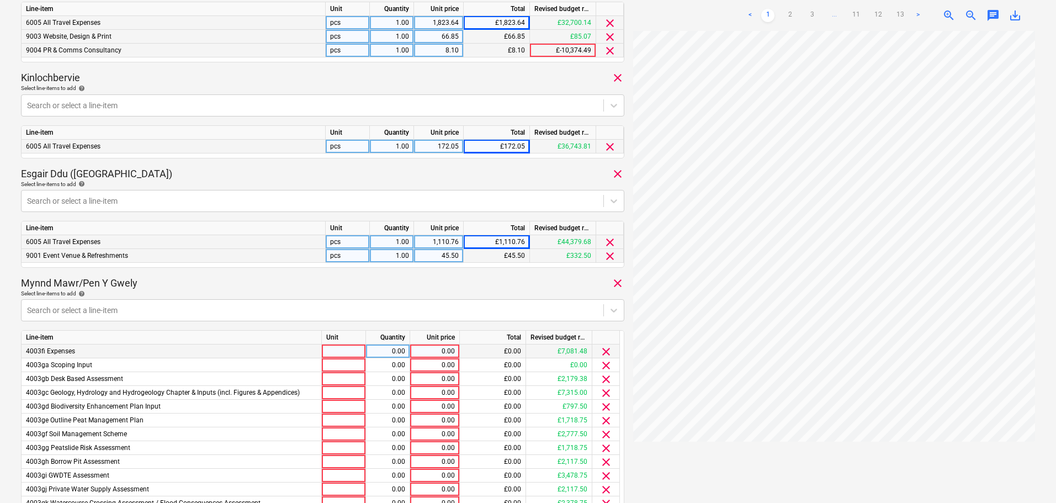
click at [605, 352] on span "clear" at bounding box center [606, 351] width 13 height 13
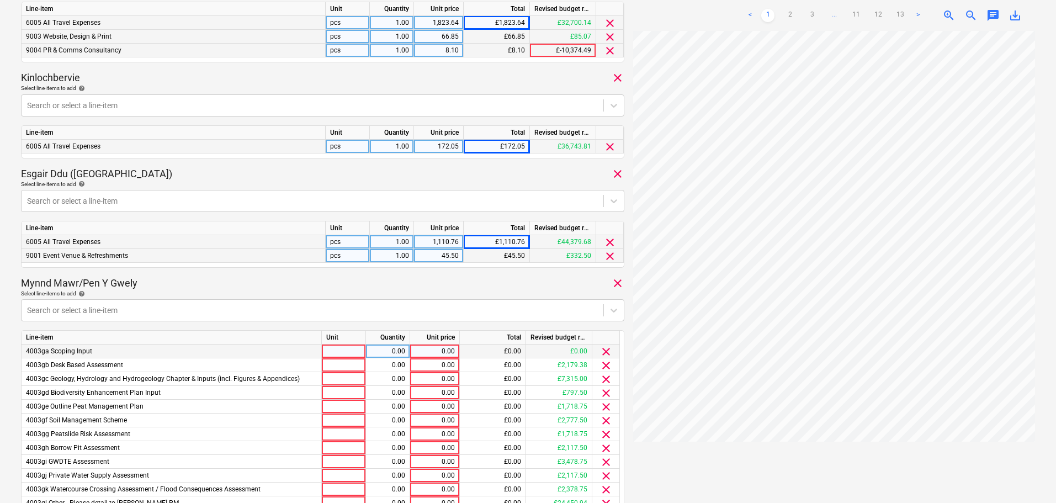
click at [605, 352] on span "clear" at bounding box center [606, 351] width 13 height 13
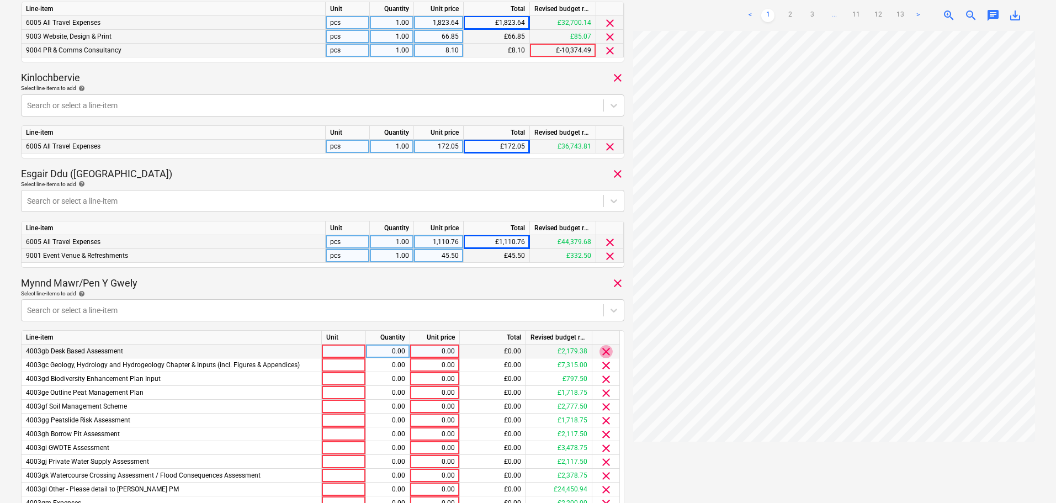
click at [605, 352] on span "clear" at bounding box center [606, 351] width 13 height 13
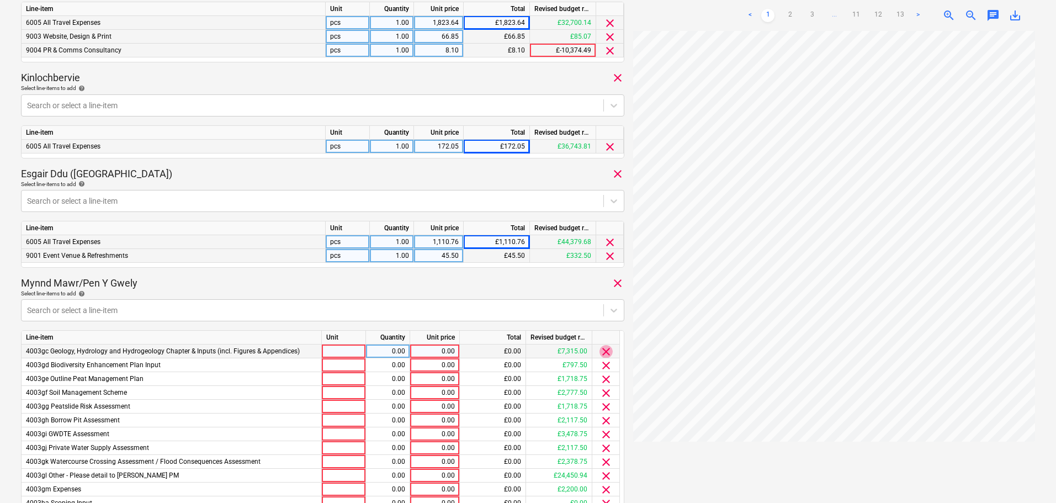
click at [605, 352] on span "clear" at bounding box center [606, 351] width 13 height 13
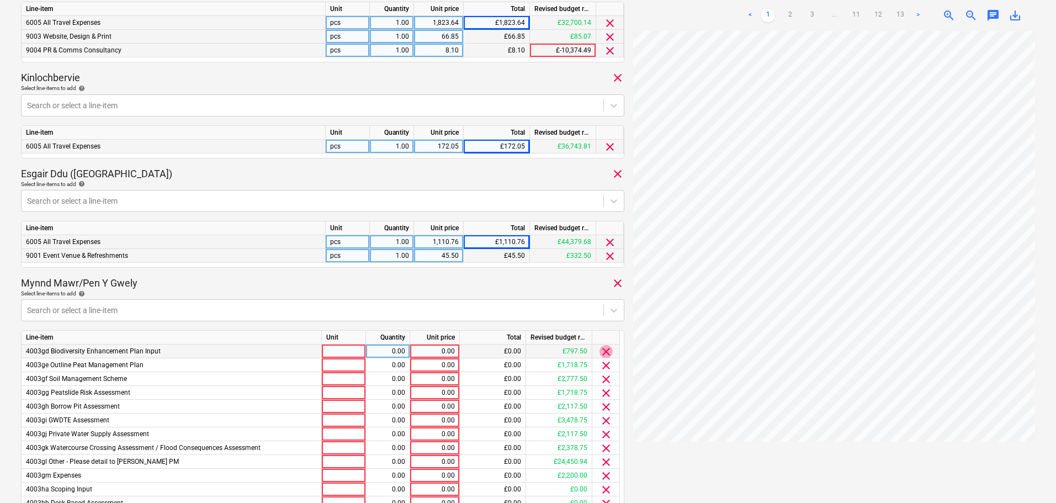
click at [605, 352] on span "clear" at bounding box center [606, 351] width 13 height 13
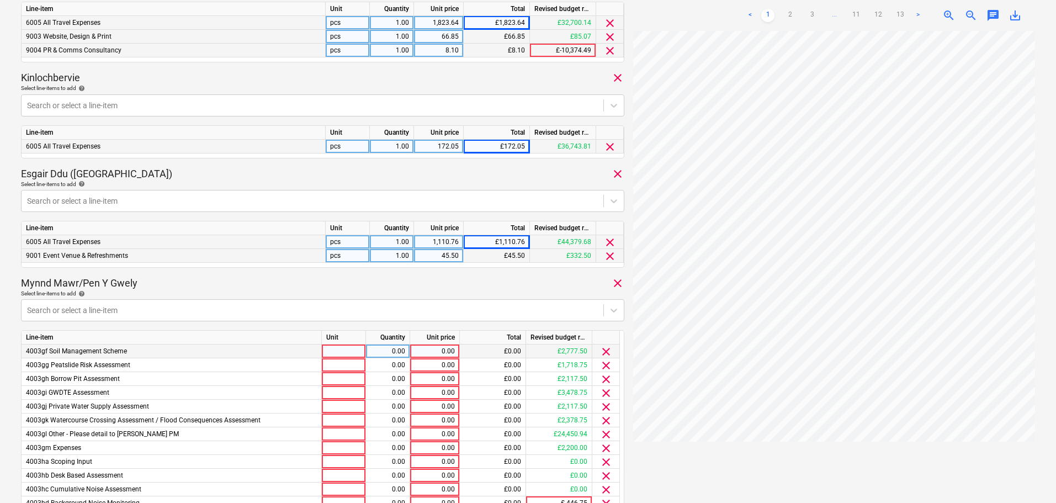
click at [605, 352] on span "clear" at bounding box center [606, 351] width 13 height 13
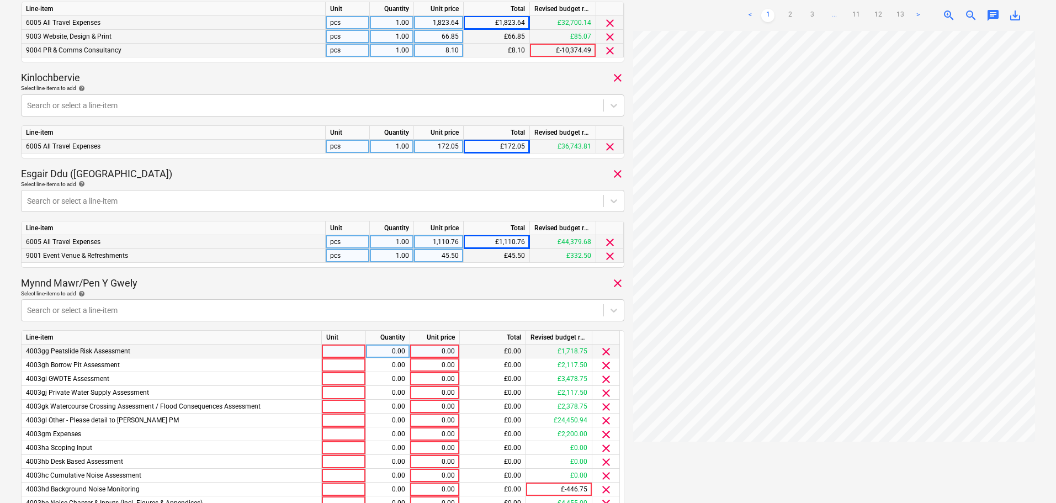
click at [605, 352] on span "clear" at bounding box center [606, 351] width 13 height 13
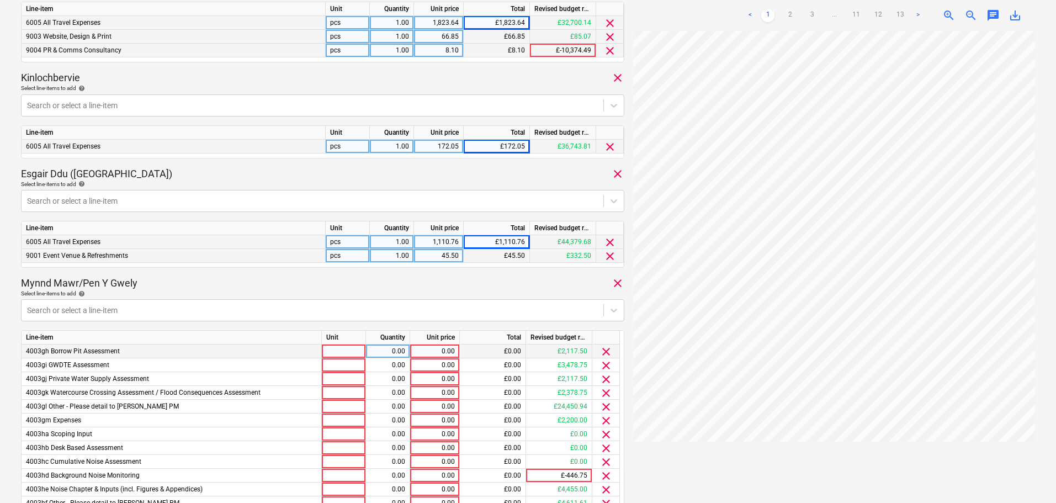
click at [605, 352] on span "clear" at bounding box center [606, 351] width 13 height 13
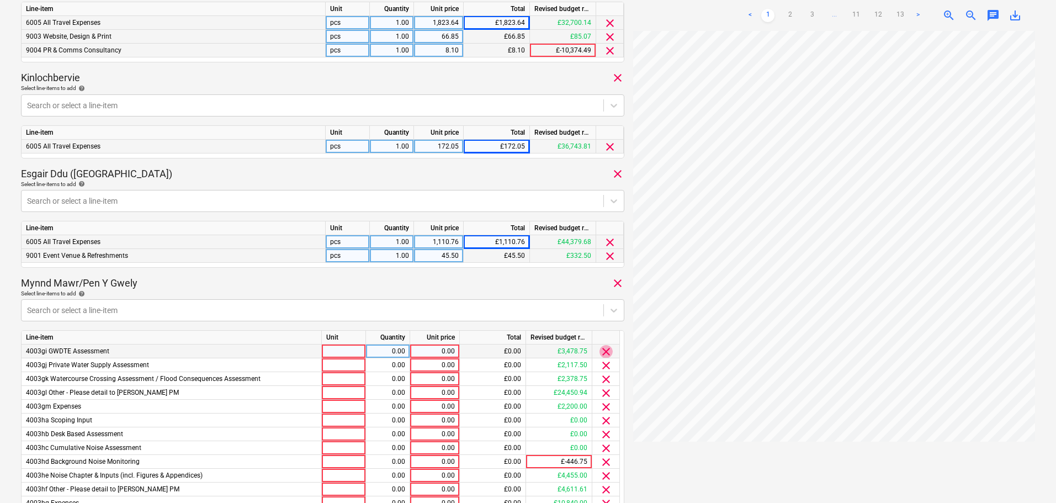
click at [605, 352] on span "clear" at bounding box center [606, 351] width 13 height 13
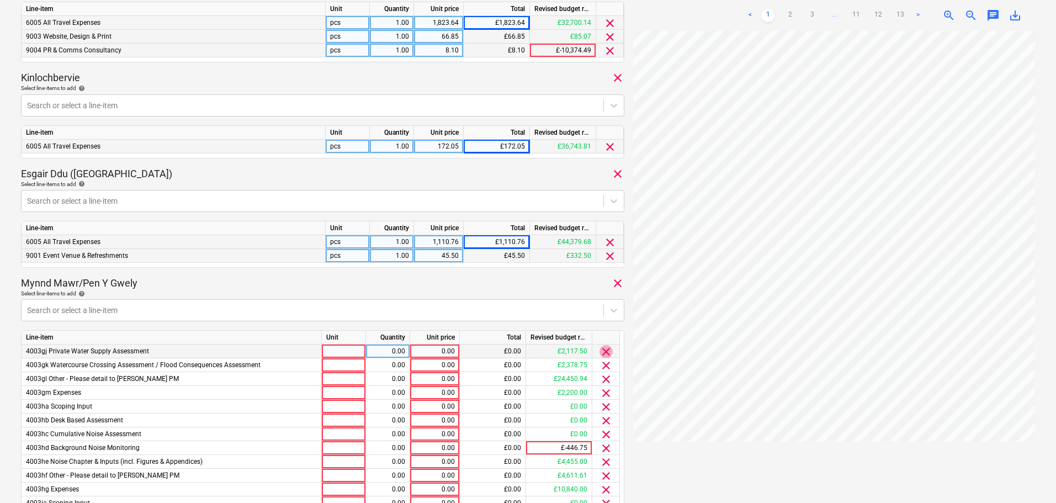
click at [605, 352] on span "clear" at bounding box center [606, 351] width 13 height 13
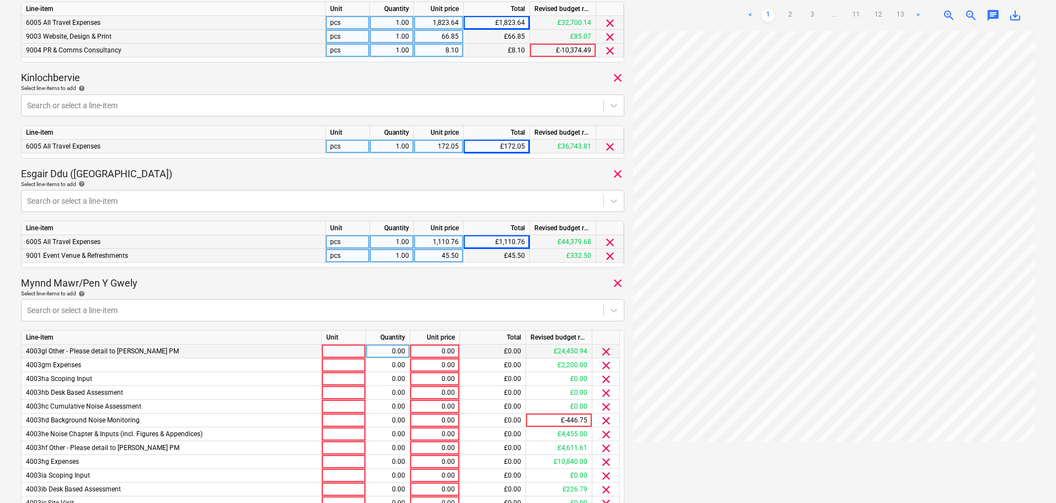
click at [605, 352] on span "clear" at bounding box center [606, 351] width 13 height 13
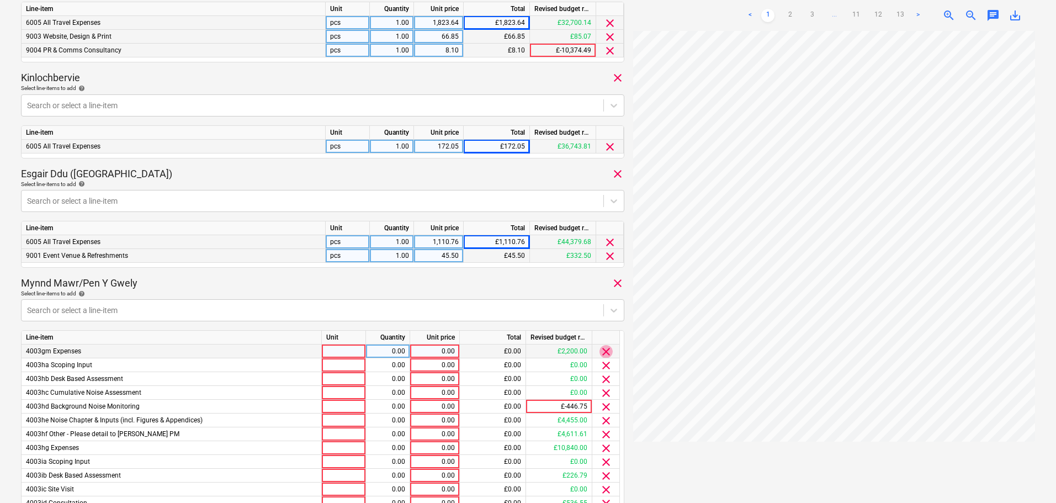
click at [605, 352] on span "clear" at bounding box center [606, 351] width 13 height 13
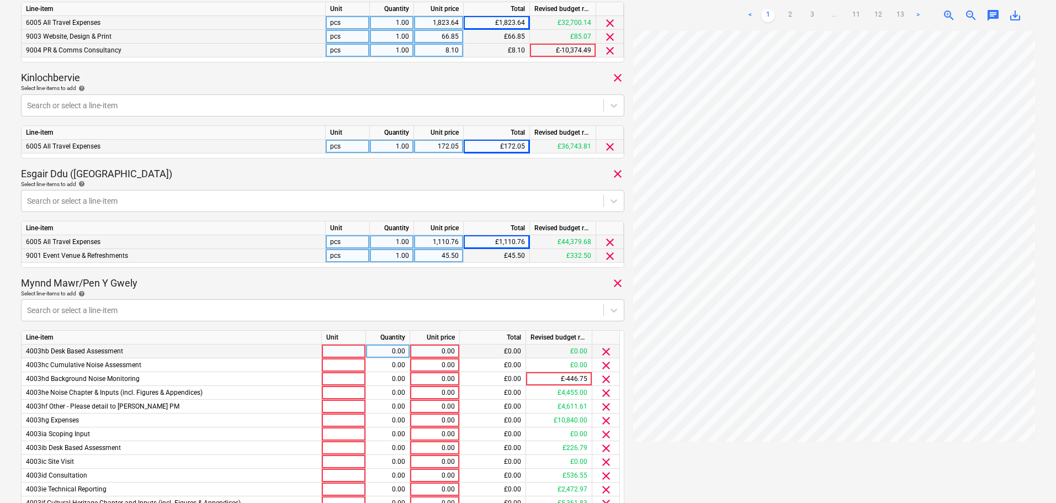
click at [605, 352] on span "clear" at bounding box center [606, 351] width 13 height 13
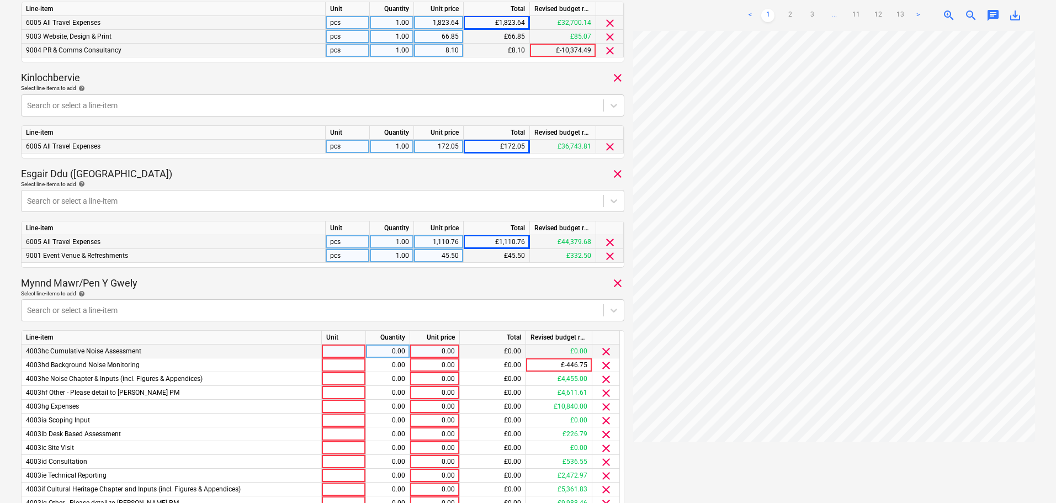
click at [605, 352] on span "clear" at bounding box center [606, 351] width 13 height 13
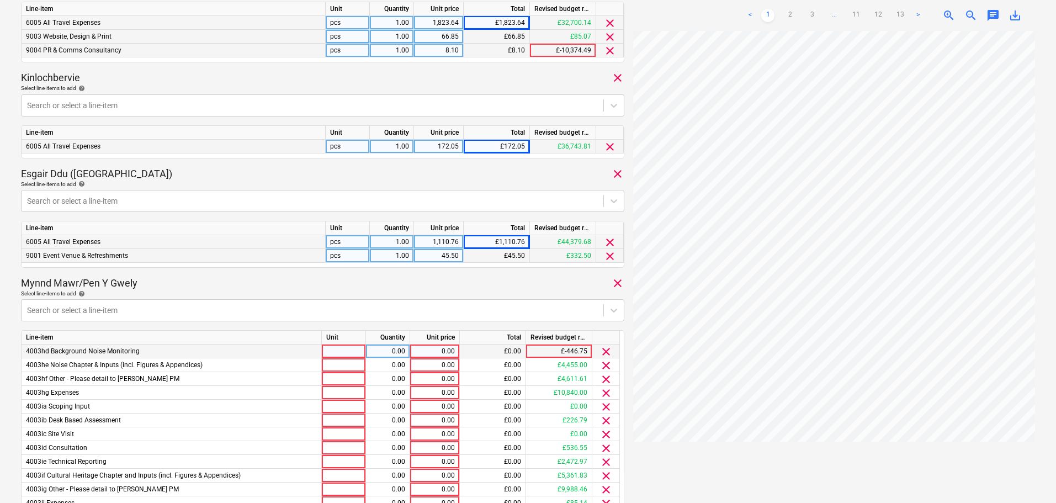
click at [605, 352] on span "clear" at bounding box center [606, 351] width 13 height 13
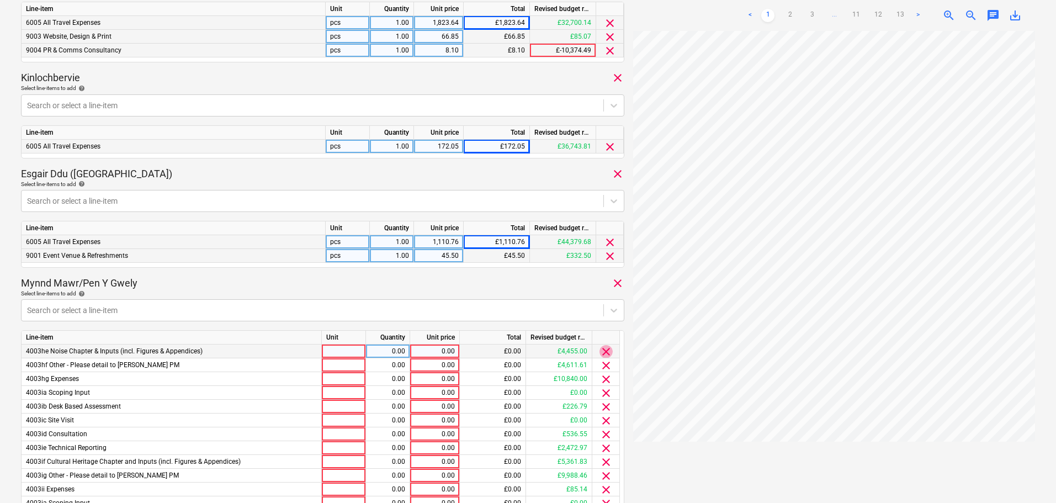
click at [605, 352] on span "clear" at bounding box center [606, 351] width 13 height 13
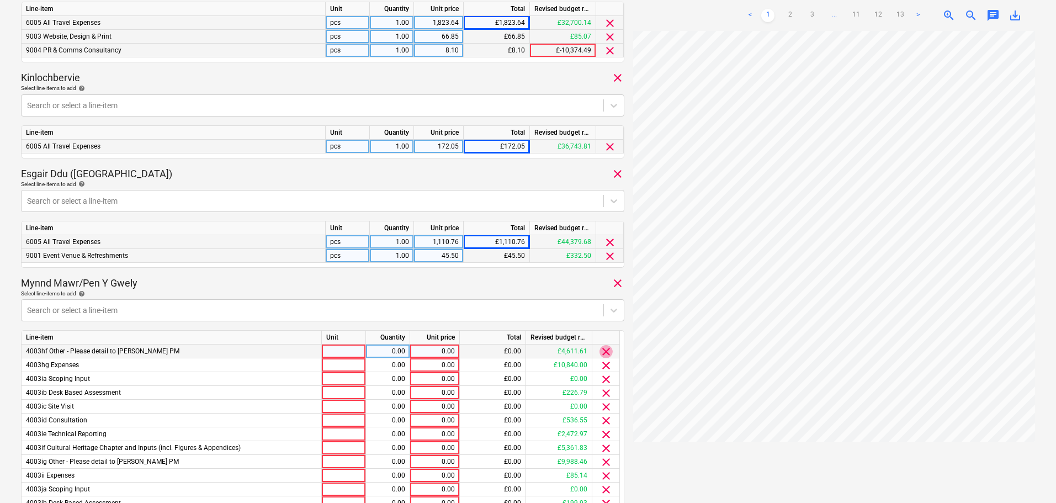
click at [605, 352] on span "clear" at bounding box center [606, 351] width 13 height 13
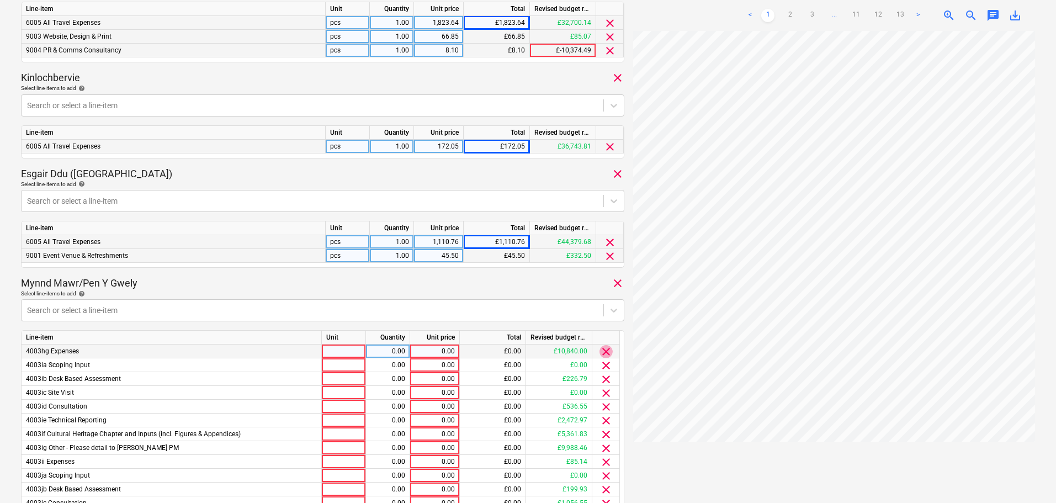
click at [605, 352] on span "clear" at bounding box center [606, 351] width 13 height 13
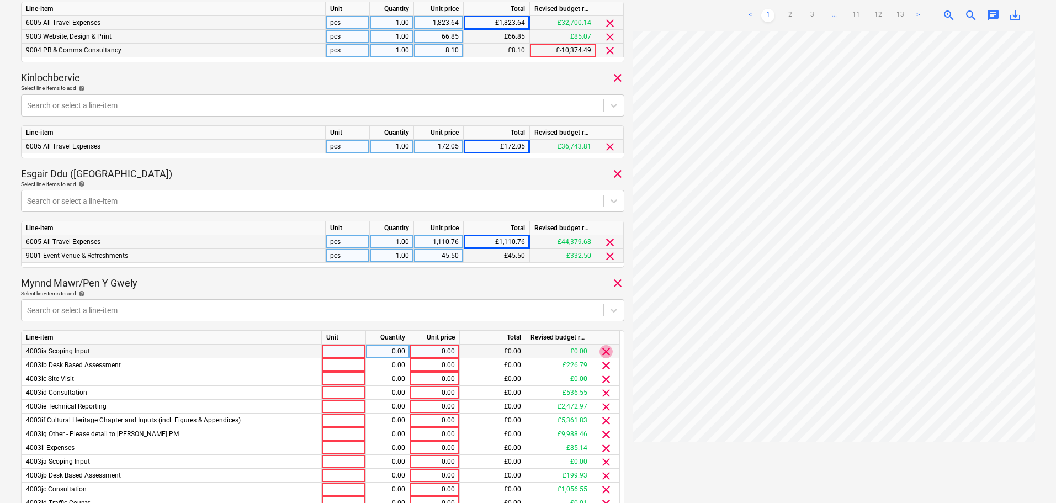
click at [605, 352] on span "clear" at bounding box center [606, 351] width 13 height 13
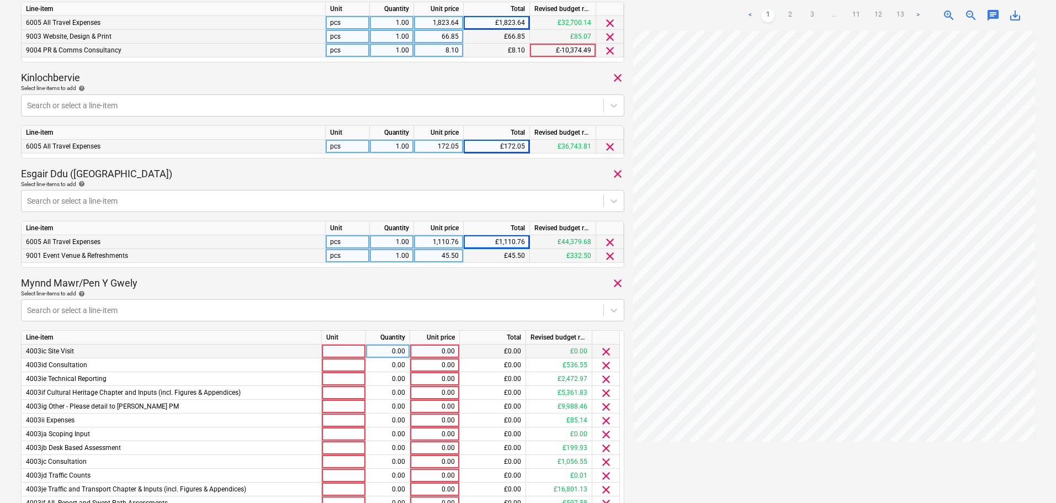
click at [605, 352] on span "clear" at bounding box center [606, 351] width 13 height 13
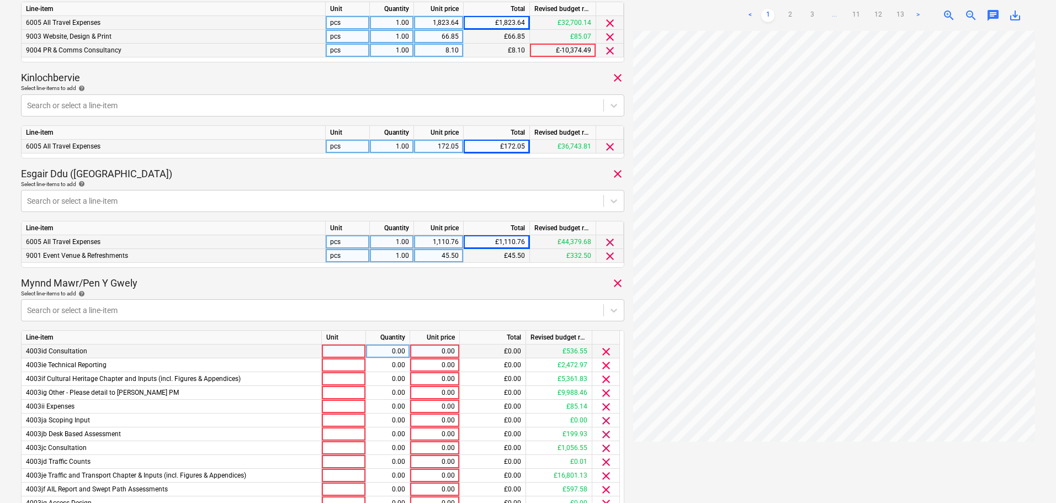
click at [605, 352] on span "clear" at bounding box center [606, 351] width 13 height 13
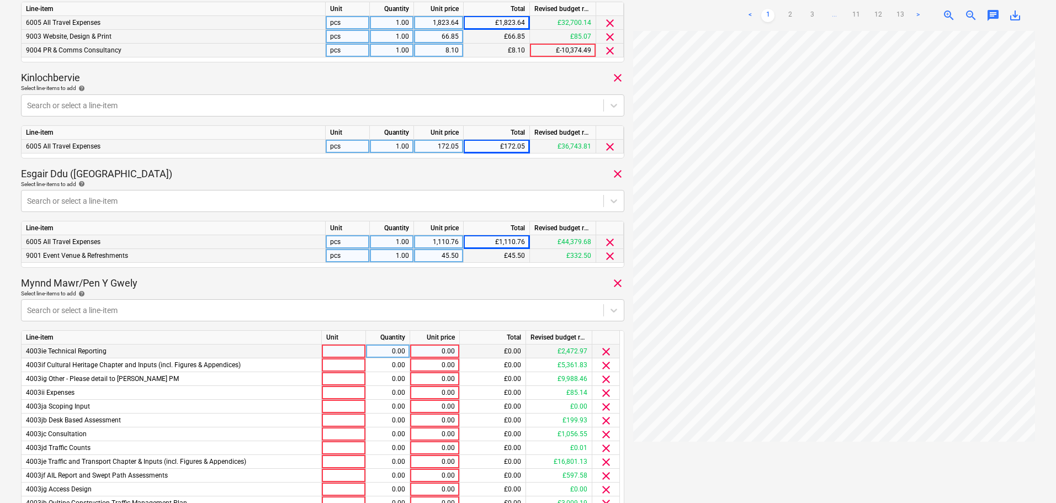
click at [605, 352] on span "clear" at bounding box center [606, 351] width 13 height 13
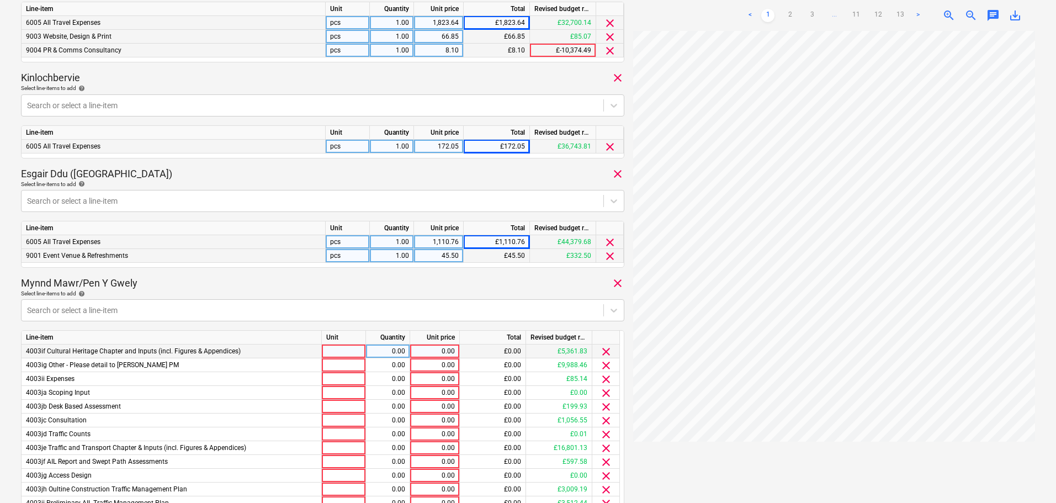
click at [605, 352] on span "clear" at bounding box center [606, 351] width 13 height 13
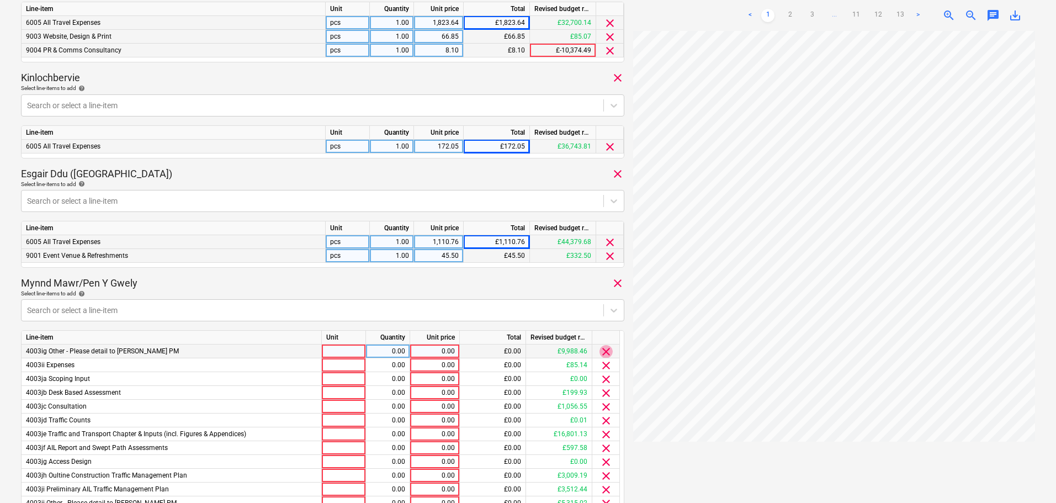
click at [605, 352] on span "clear" at bounding box center [606, 351] width 13 height 13
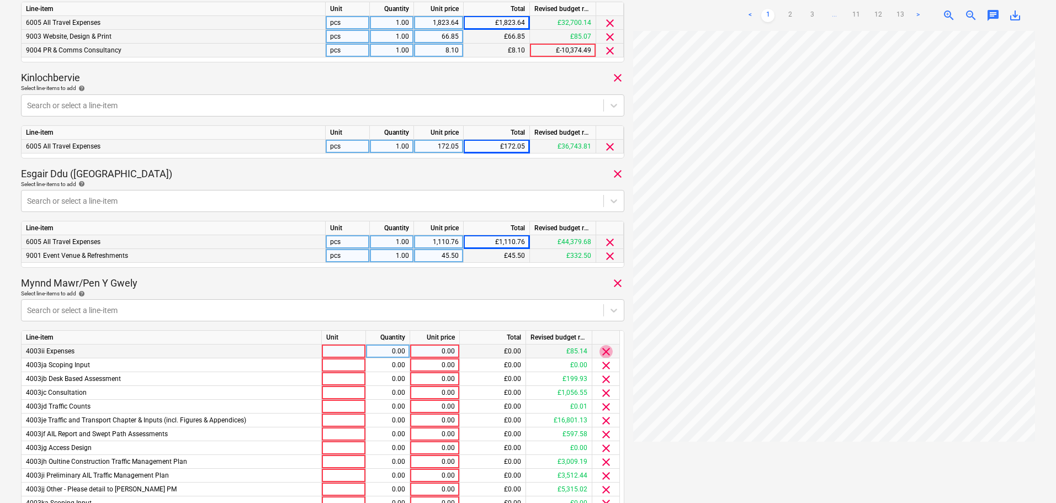
click at [605, 352] on span "clear" at bounding box center [606, 351] width 13 height 13
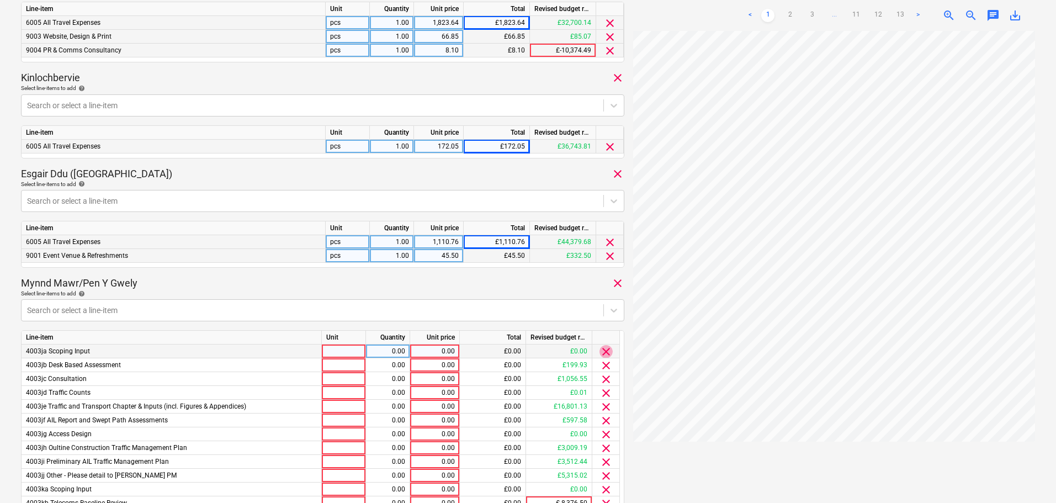
click at [605, 352] on span "clear" at bounding box center [606, 351] width 13 height 13
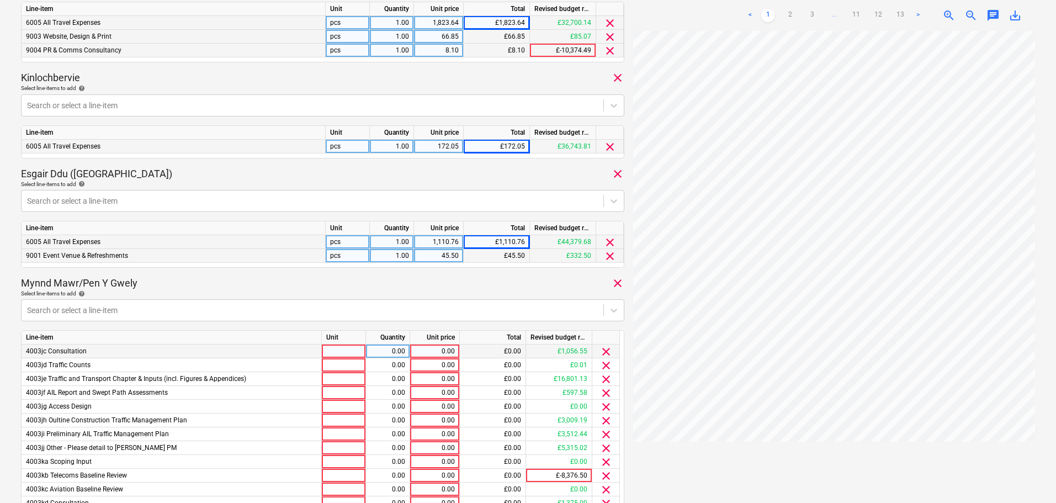
click at [605, 352] on span "clear" at bounding box center [606, 351] width 13 height 13
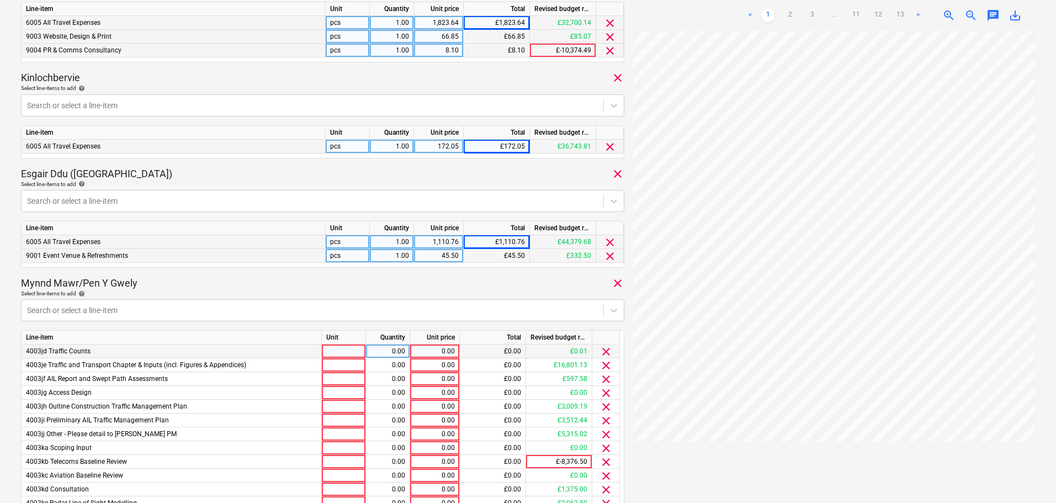
click at [605, 352] on span "clear" at bounding box center [606, 351] width 13 height 13
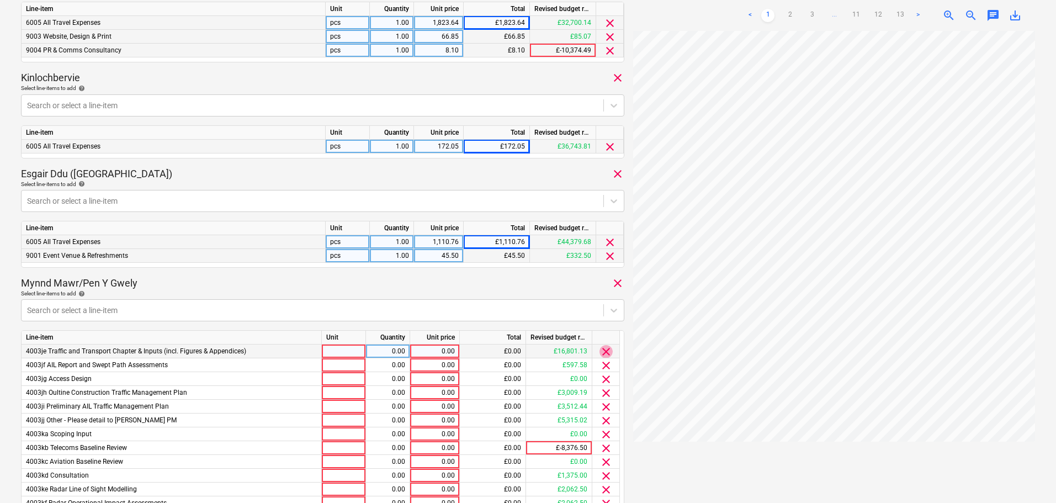
click at [605, 352] on span "clear" at bounding box center [606, 351] width 13 height 13
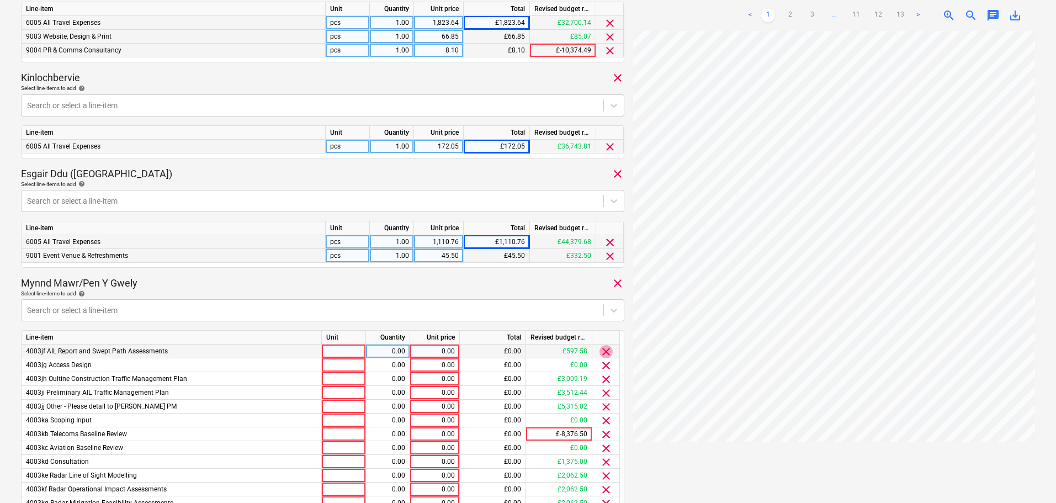
click at [605, 352] on span "clear" at bounding box center [606, 351] width 13 height 13
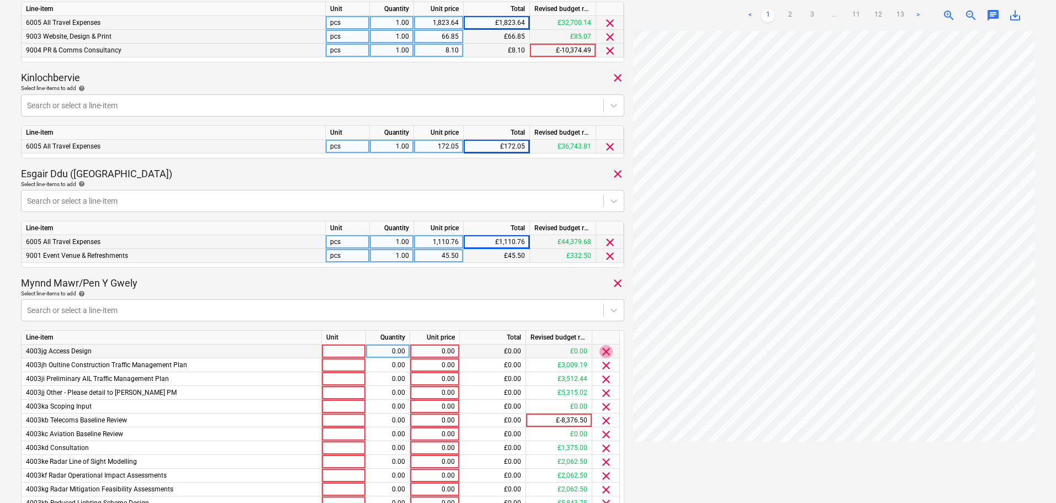
click at [605, 352] on span "clear" at bounding box center [606, 351] width 13 height 13
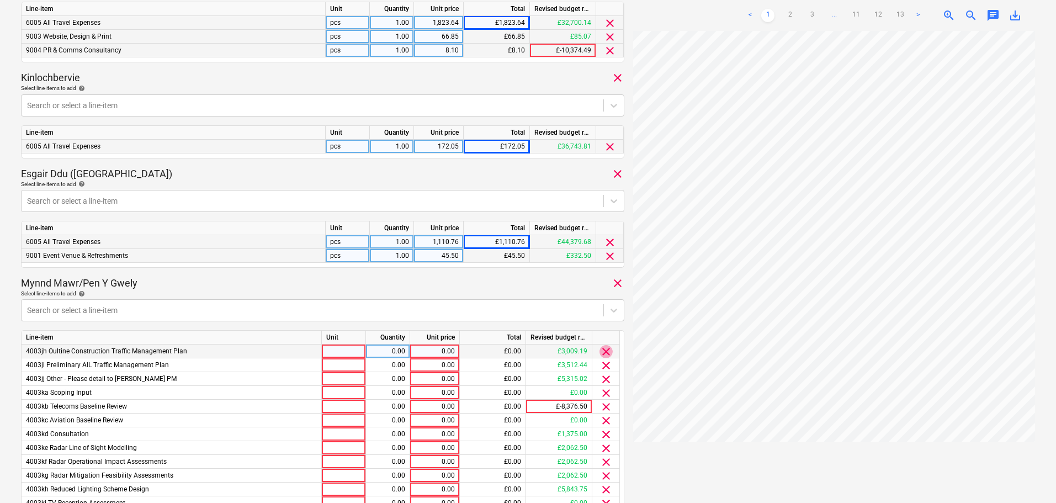
click at [606, 352] on span "clear" at bounding box center [606, 351] width 13 height 13
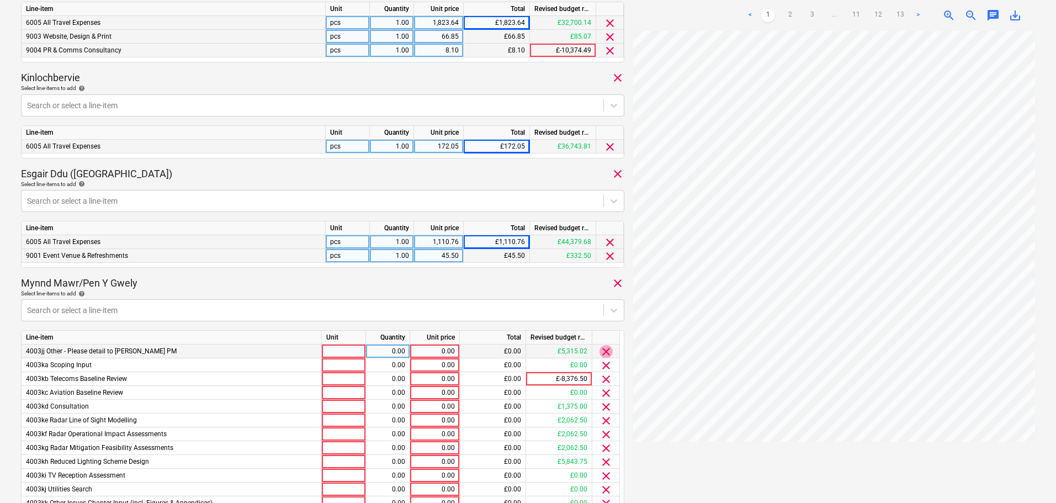
click at [606, 352] on span "clear" at bounding box center [606, 351] width 13 height 13
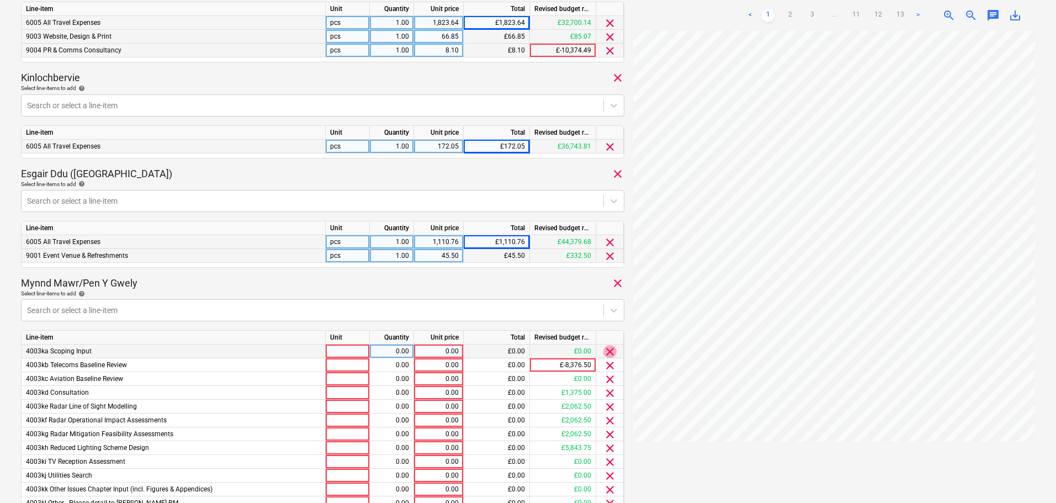
click at [606, 352] on span "clear" at bounding box center [610, 351] width 13 height 13
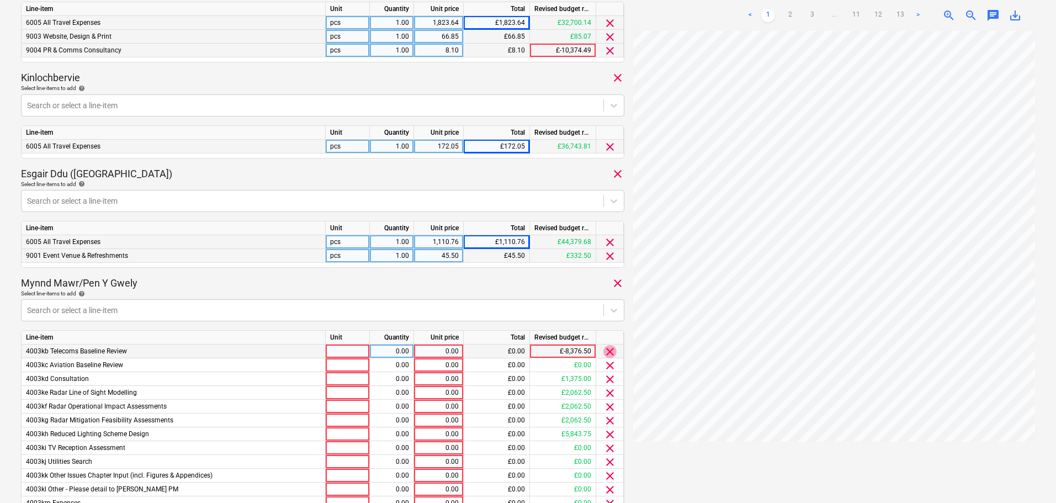
click at [609, 352] on span "clear" at bounding box center [610, 351] width 13 height 13
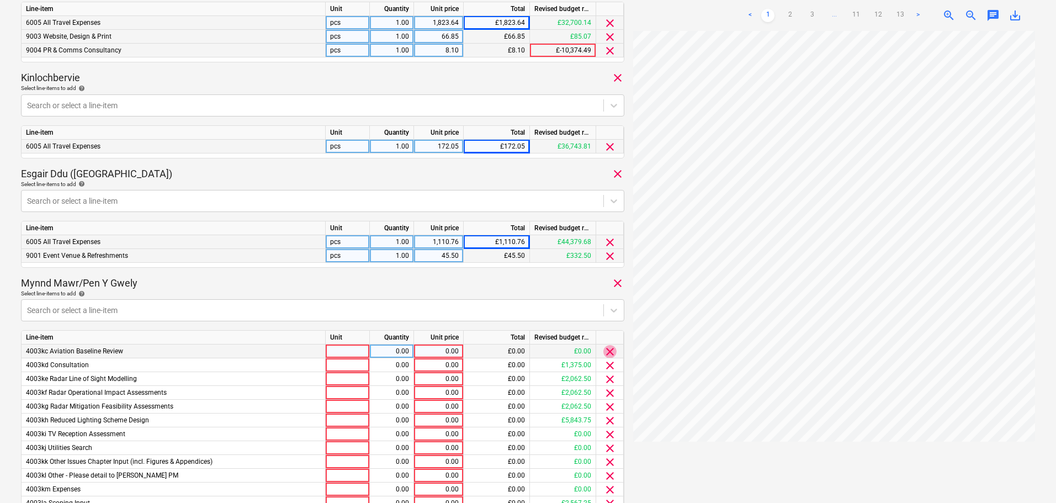
click at [610, 352] on span "clear" at bounding box center [610, 351] width 13 height 13
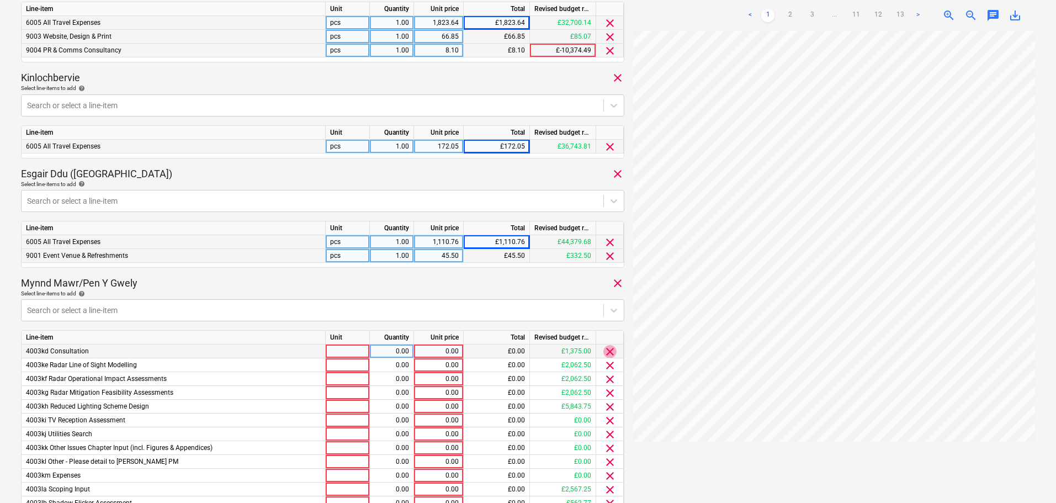
click at [610, 352] on span "clear" at bounding box center [610, 351] width 13 height 13
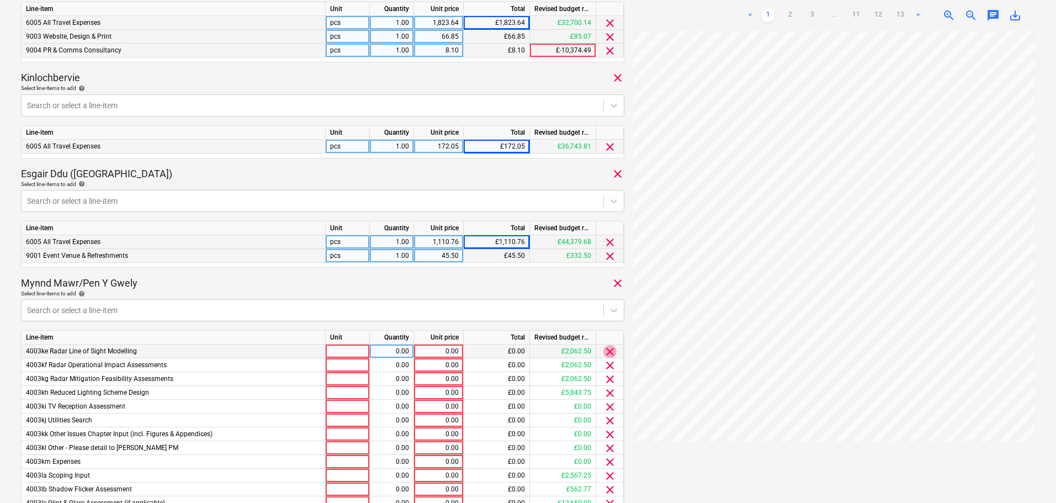
click at [610, 352] on span "clear" at bounding box center [610, 351] width 13 height 13
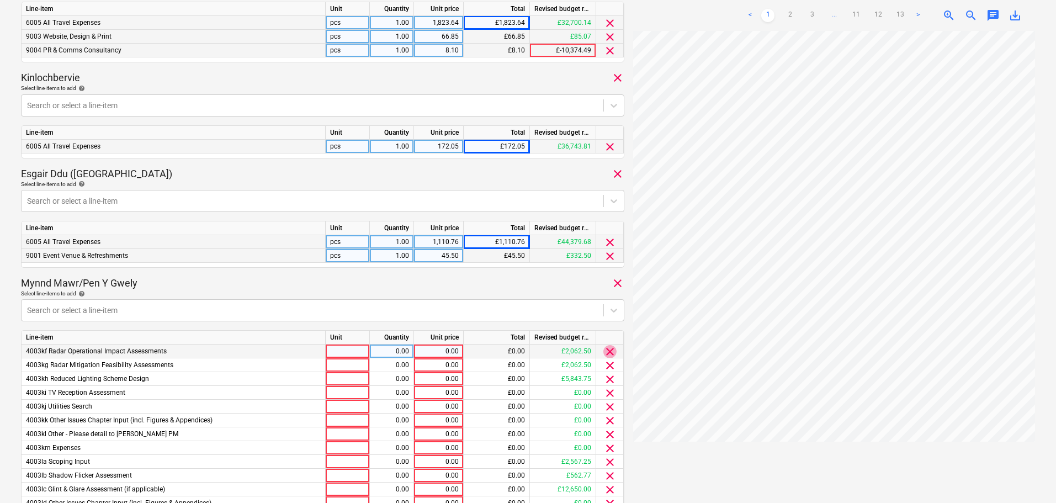
click at [610, 352] on span "clear" at bounding box center [610, 351] width 13 height 13
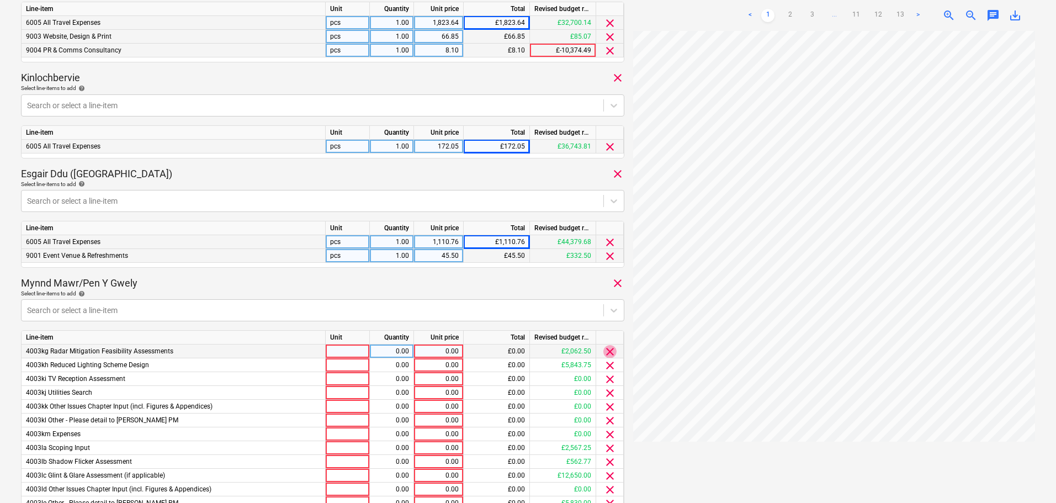
click at [610, 352] on span "clear" at bounding box center [610, 351] width 13 height 13
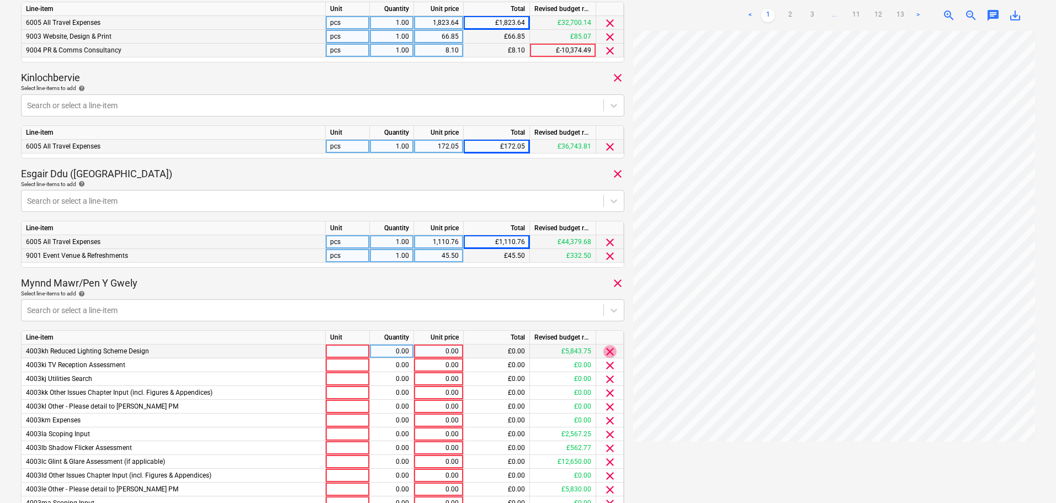
click at [610, 352] on span "clear" at bounding box center [610, 351] width 13 height 13
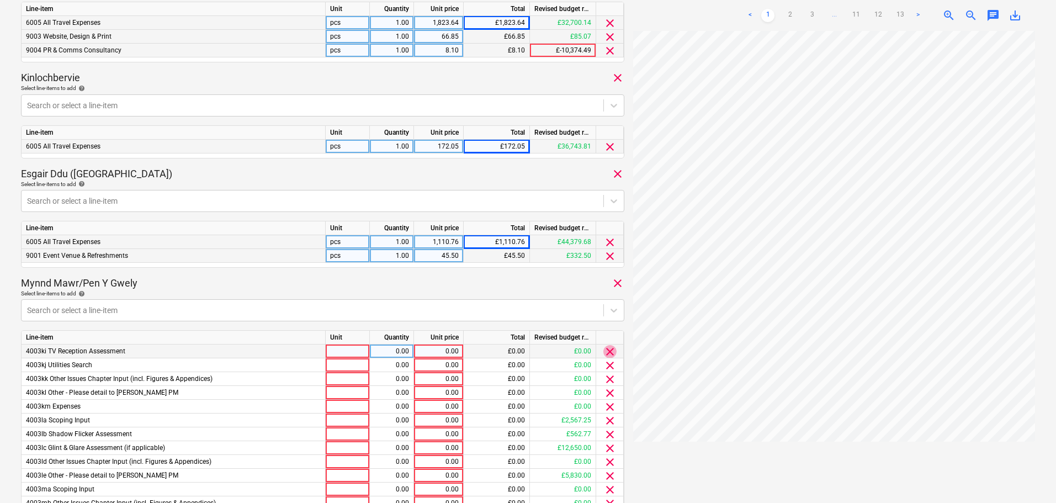
click at [610, 352] on span "clear" at bounding box center [610, 351] width 13 height 13
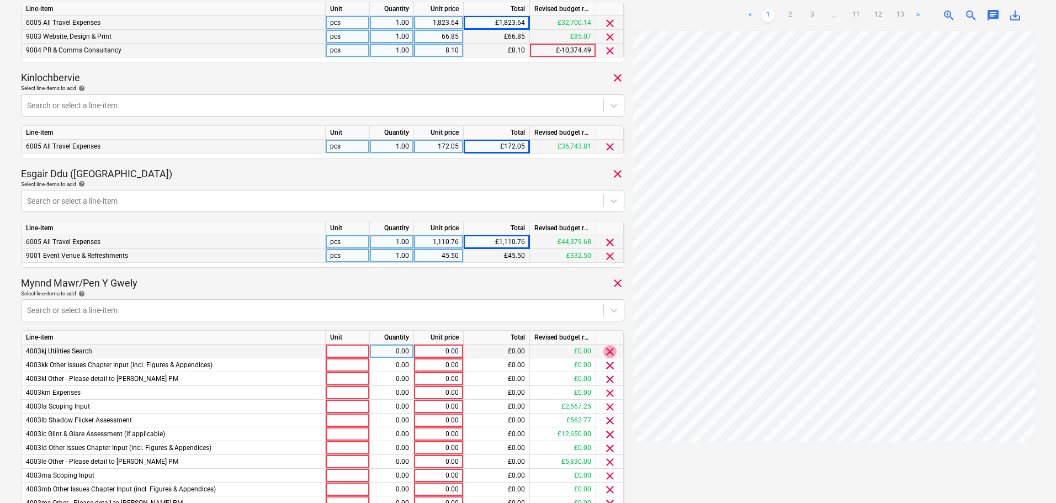
click at [610, 352] on span "clear" at bounding box center [610, 351] width 13 height 13
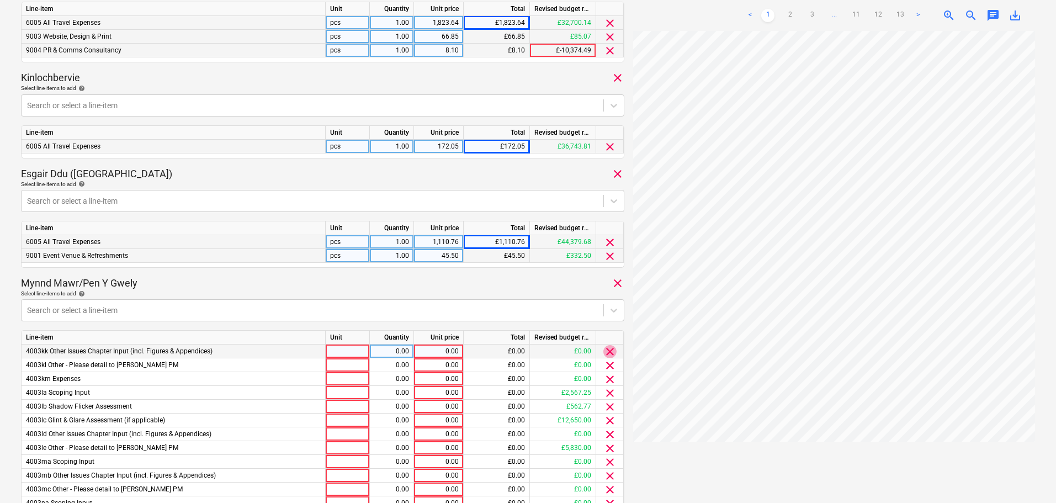
click at [610, 352] on span "clear" at bounding box center [610, 351] width 13 height 13
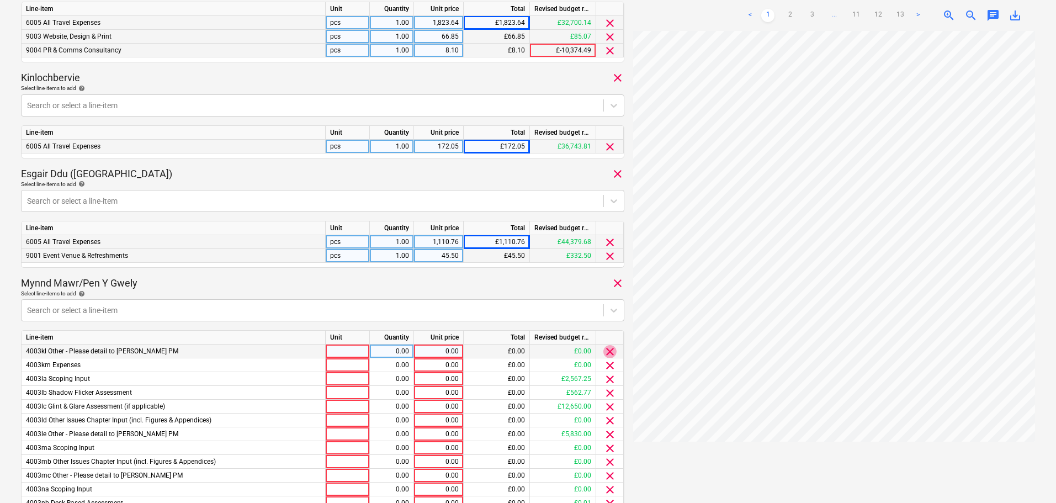
click at [610, 352] on span "clear" at bounding box center [610, 351] width 13 height 13
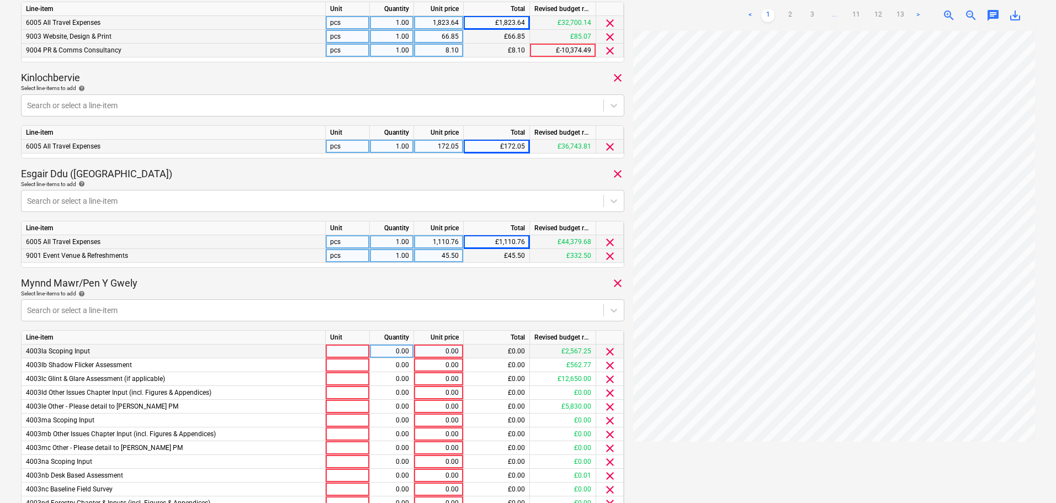
click at [610, 352] on span "clear" at bounding box center [610, 351] width 13 height 13
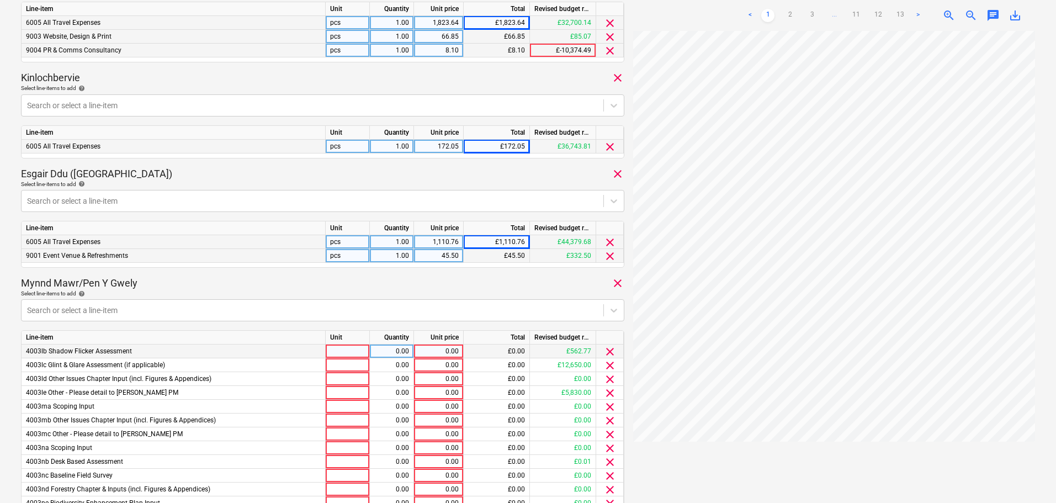
click at [610, 352] on span "clear" at bounding box center [610, 351] width 13 height 13
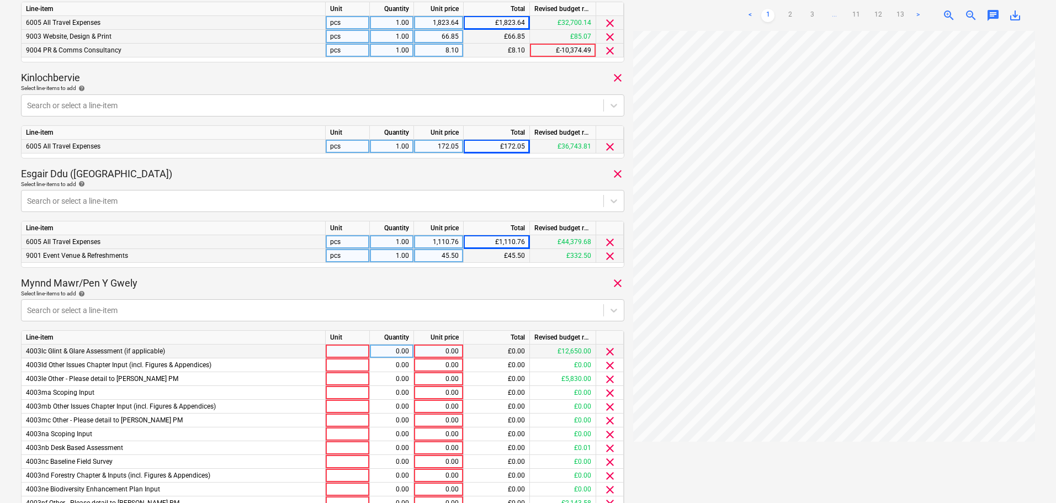
click at [610, 352] on span "clear" at bounding box center [610, 351] width 13 height 13
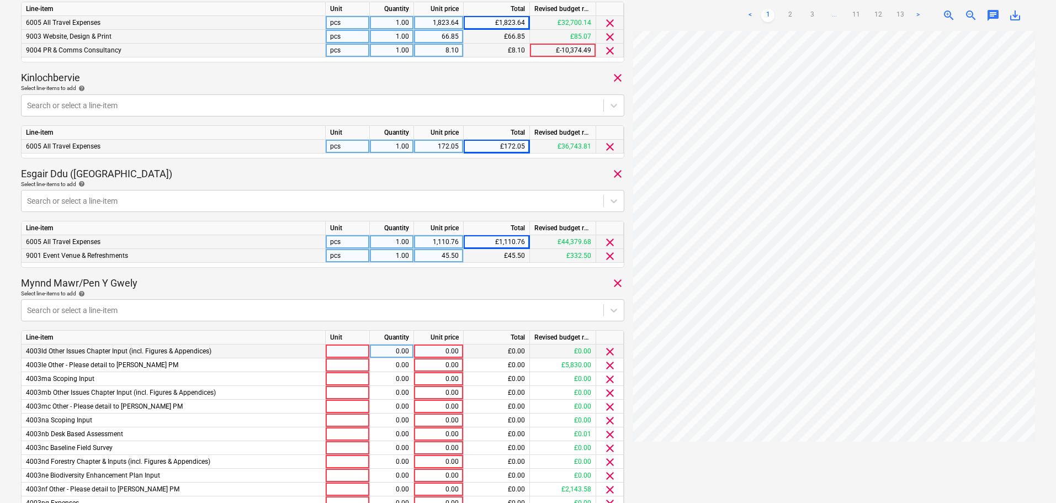
click at [610, 352] on span "clear" at bounding box center [610, 351] width 13 height 13
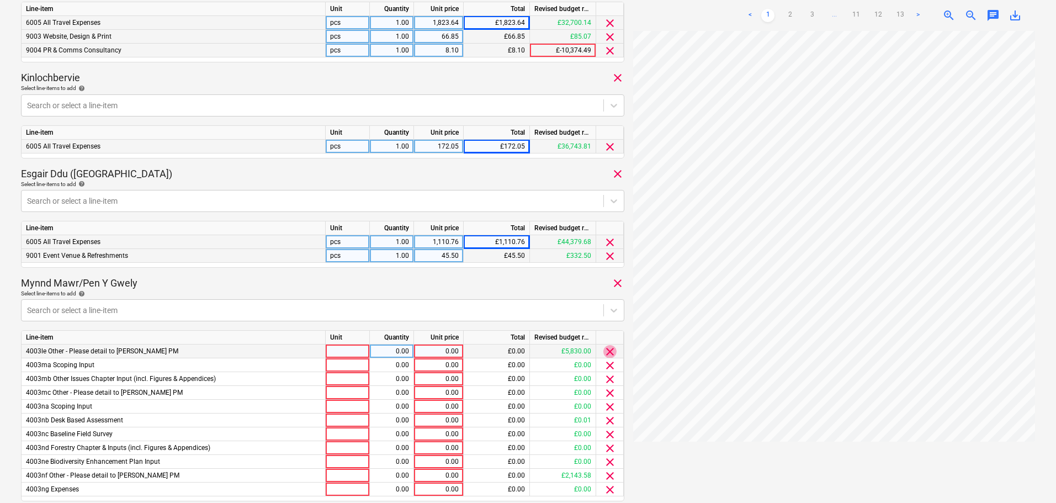
click at [610, 352] on span "clear" at bounding box center [610, 351] width 13 height 13
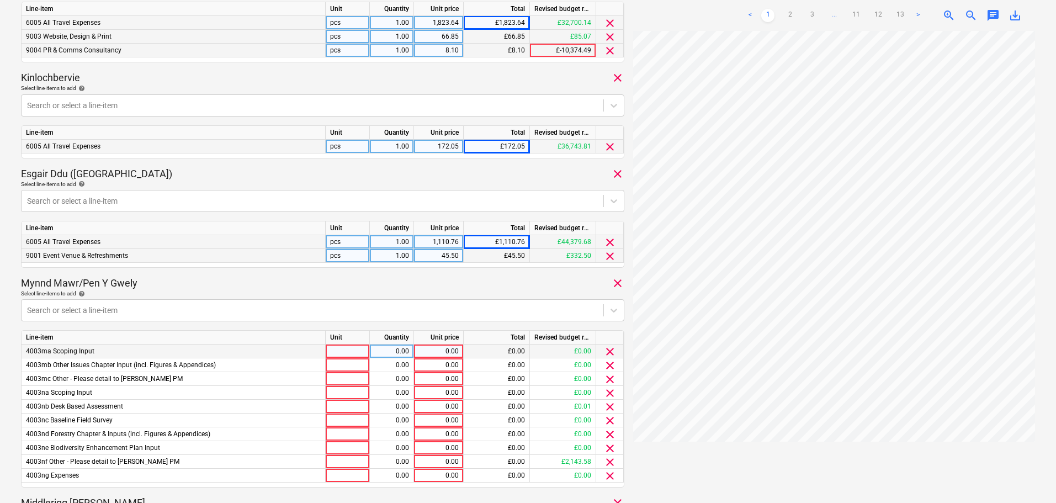
click at [610, 352] on span "clear" at bounding box center [610, 351] width 13 height 13
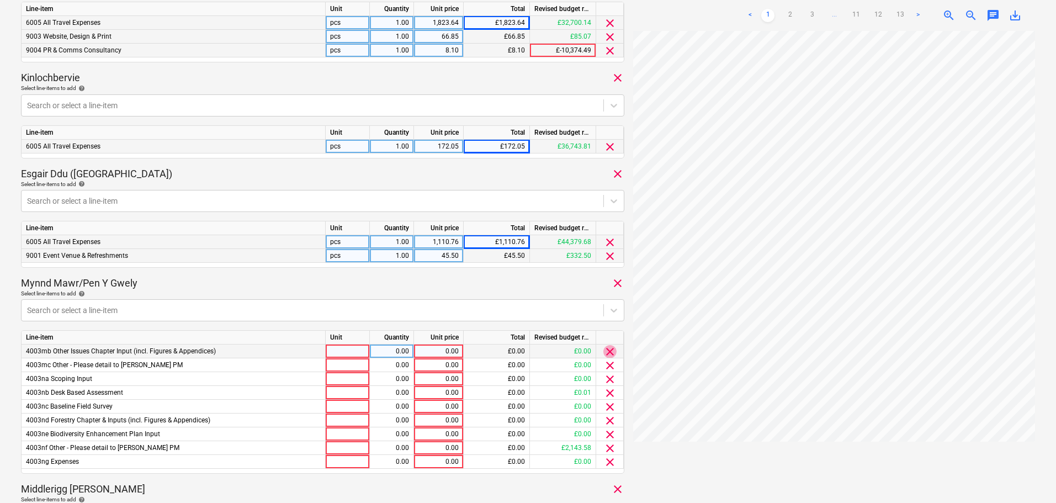
click at [611, 352] on span "clear" at bounding box center [610, 351] width 13 height 13
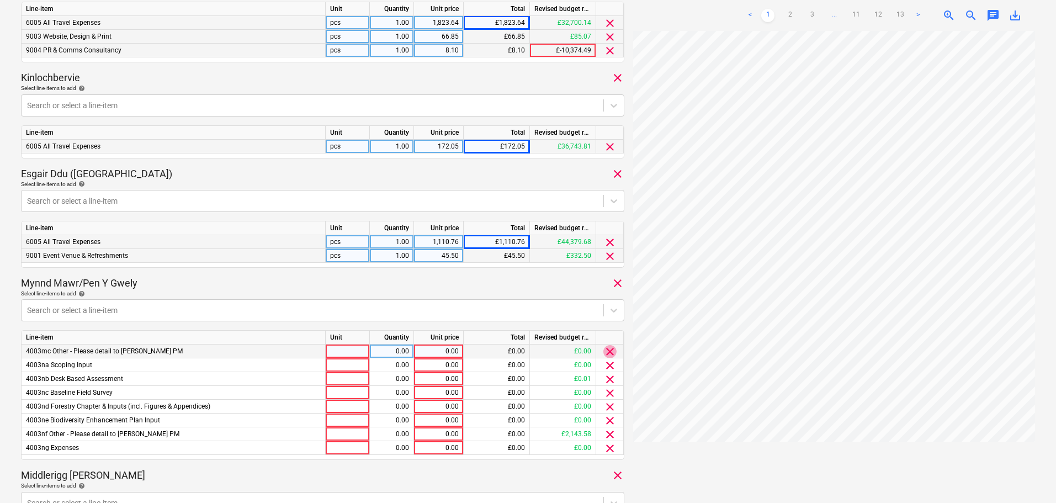
click at [611, 352] on span "clear" at bounding box center [610, 351] width 13 height 13
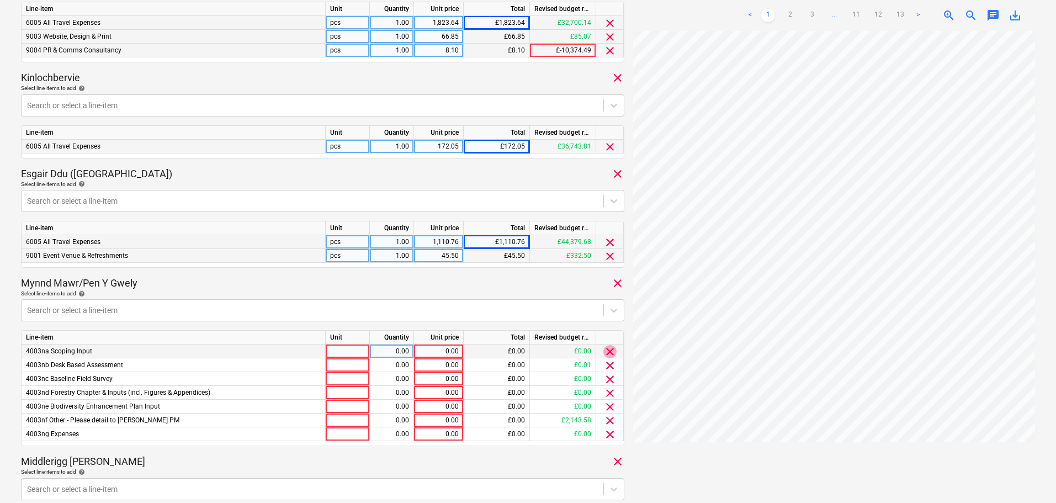
click at [611, 352] on span "clear" at bounding box center [610, 351] width 13 height 13
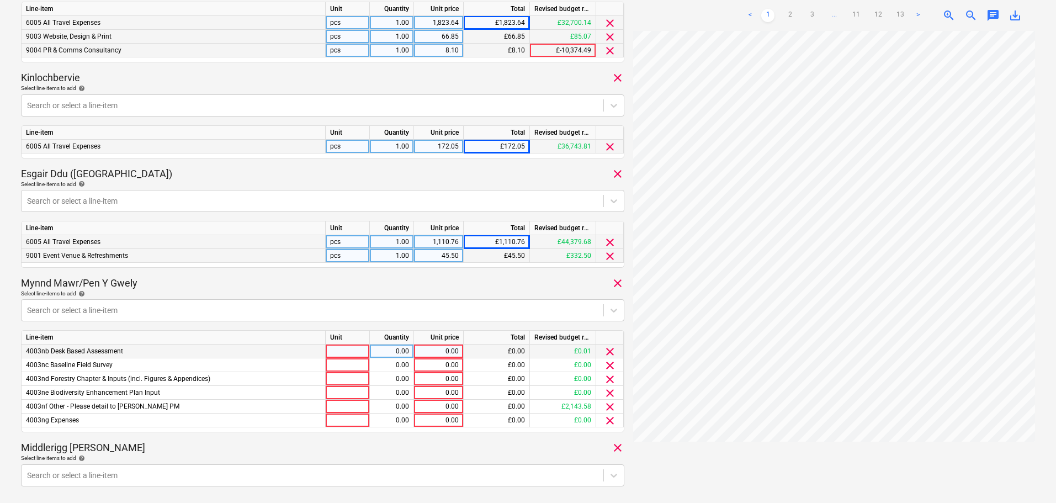
click at [611, 352] on span "clear" at bounding box center [610, 351] width 13 height 13
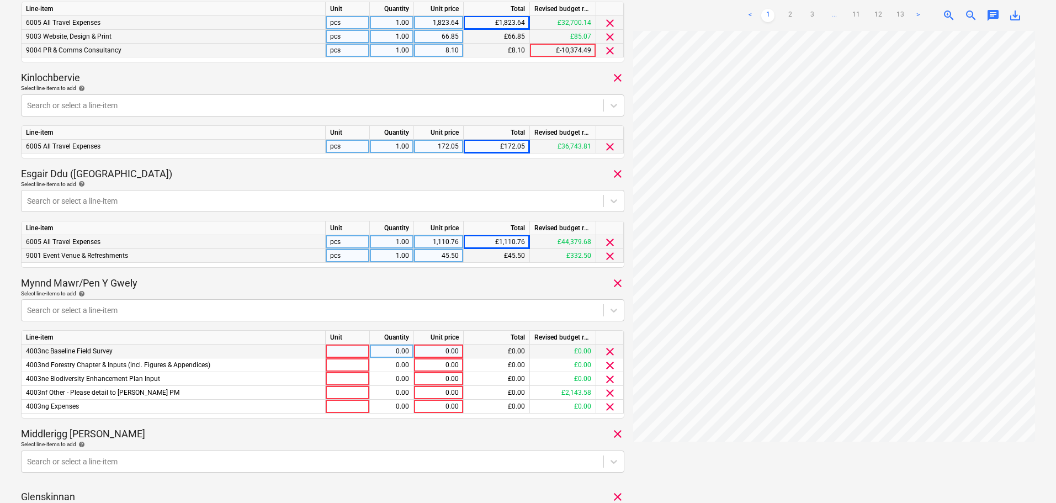
click at [611, 352] on span "clear" at bounding box center [610, 351] width 13 height 13
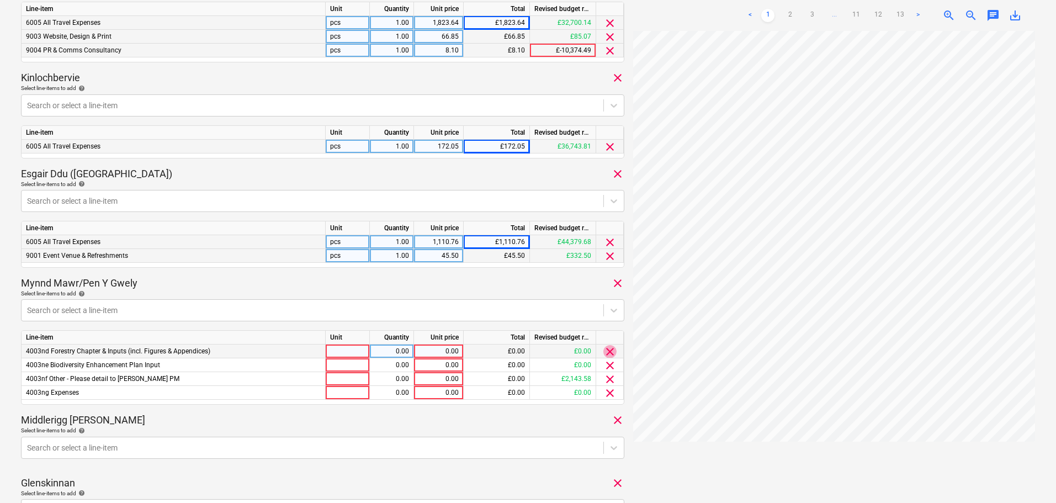
click at [611, 352] on span "clear" at bounding box center [610, 351] width 13 height 13
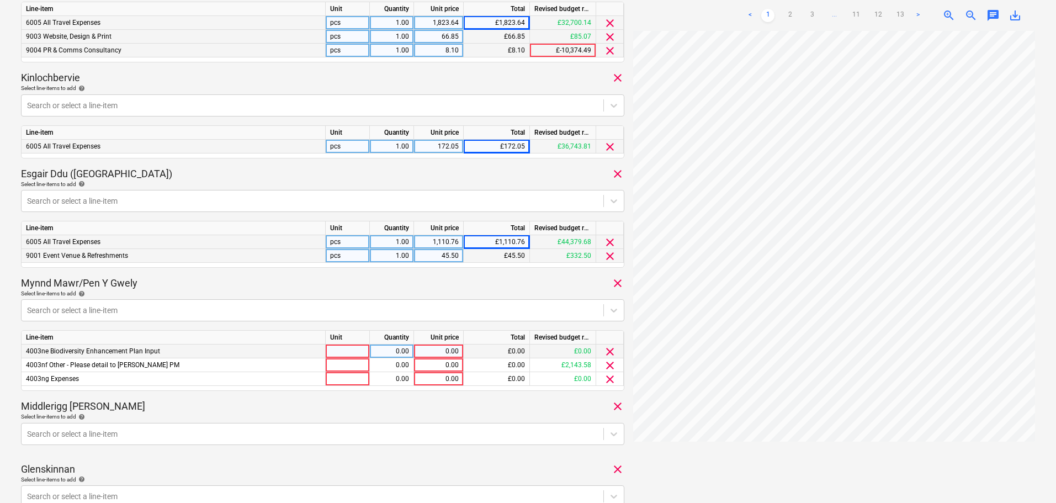
click at [611, 352] on span "clear" at bounding box center [610, 351] width 13 height 13
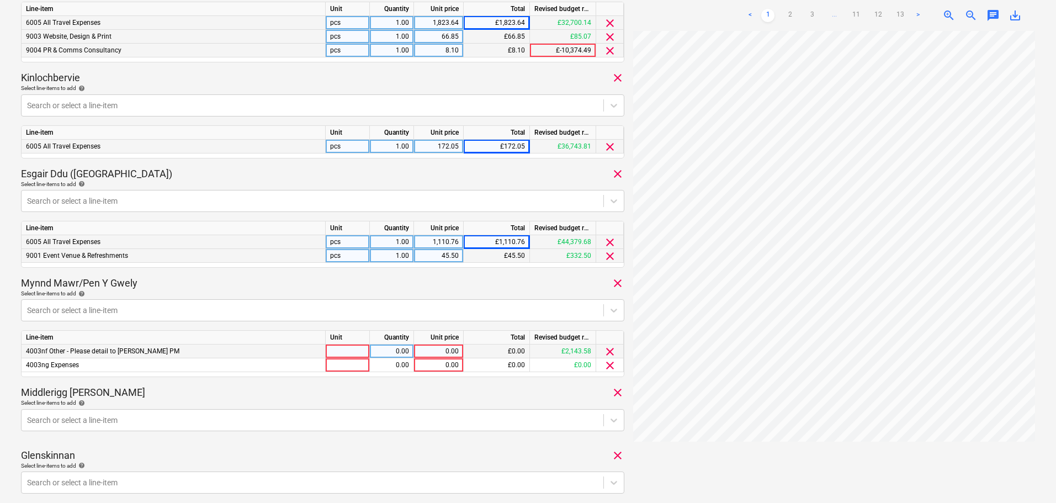
click at [611, 352] on span "clear" at bounding box center [610, 351] width 13 height 13
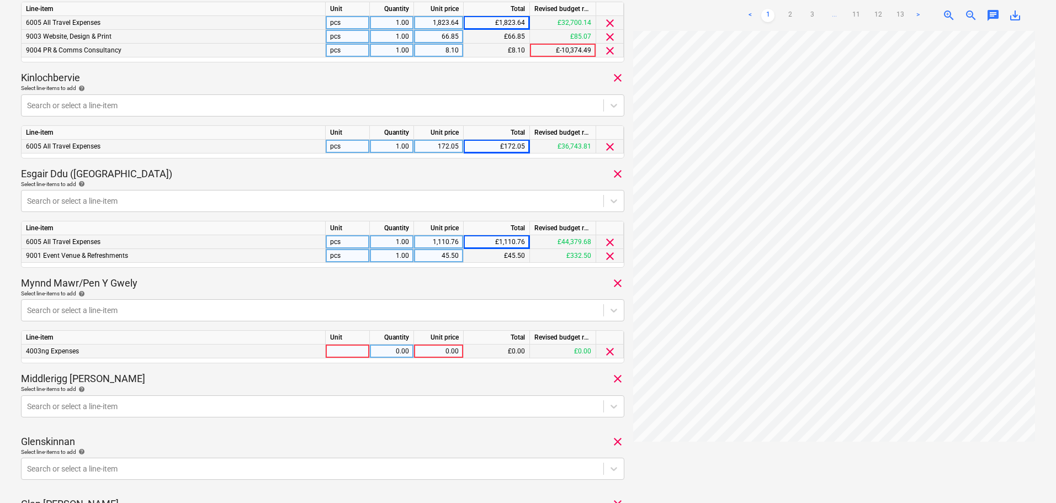
click at [611, 352] on span "clear" at bounding box center [610, 351] width 13 height 13
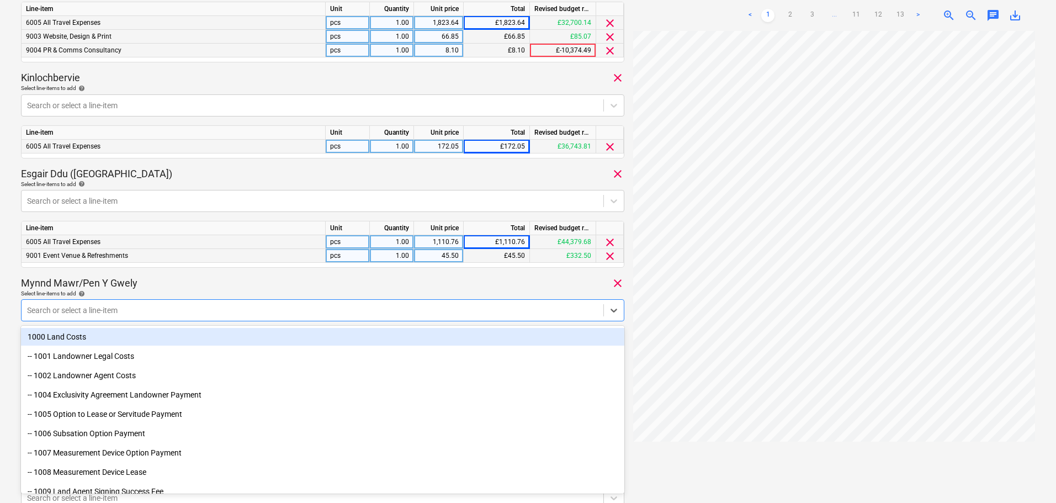
click at [90, 305] on div at bounding box center [312, 310] width 571 height 11
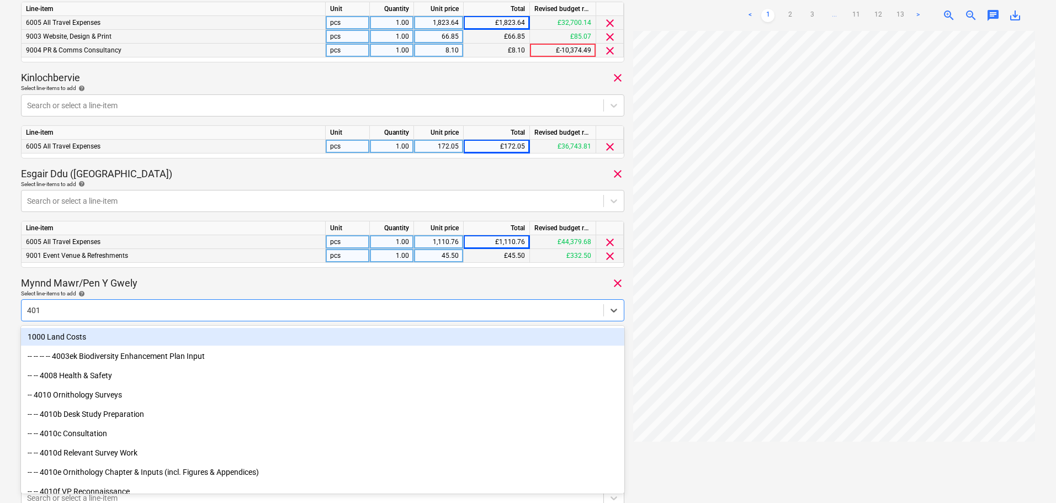
type input "4011"
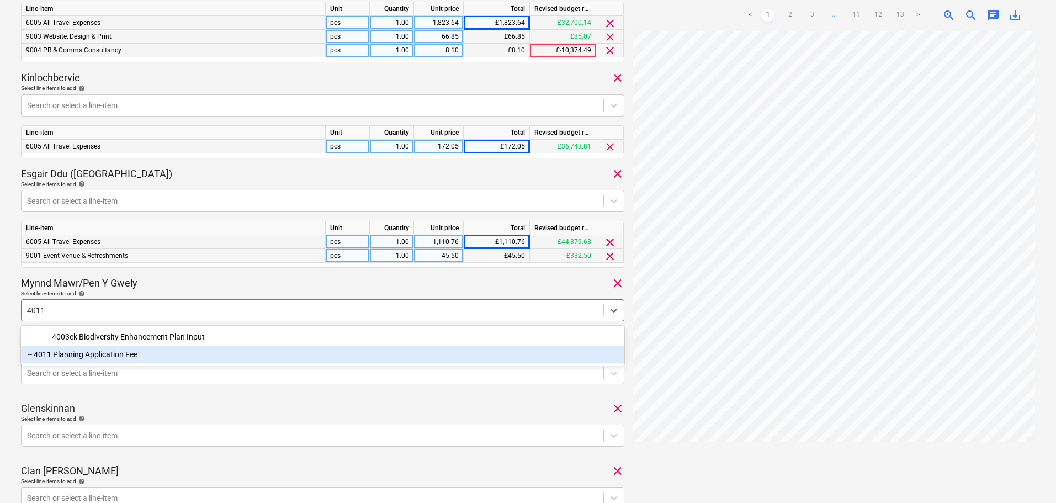
click at [113, 357] on div "-- 4011 Planning Application Fee" at bounding box center [323, 355] width 604 height 18
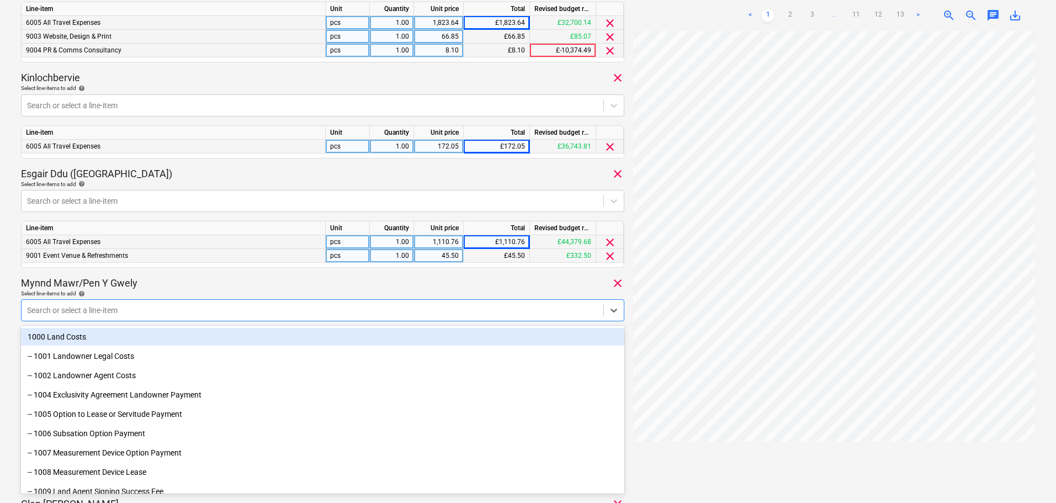
drag, startPoint x: 151, startPoint y: 282, endPoint x: 158, endPoint y: 287, distance: 9.1
click at [152, 282] on div "Mynnd Mawr/Pen Y Gwely clear" at bounding box center [323, 283] width 604 height 13
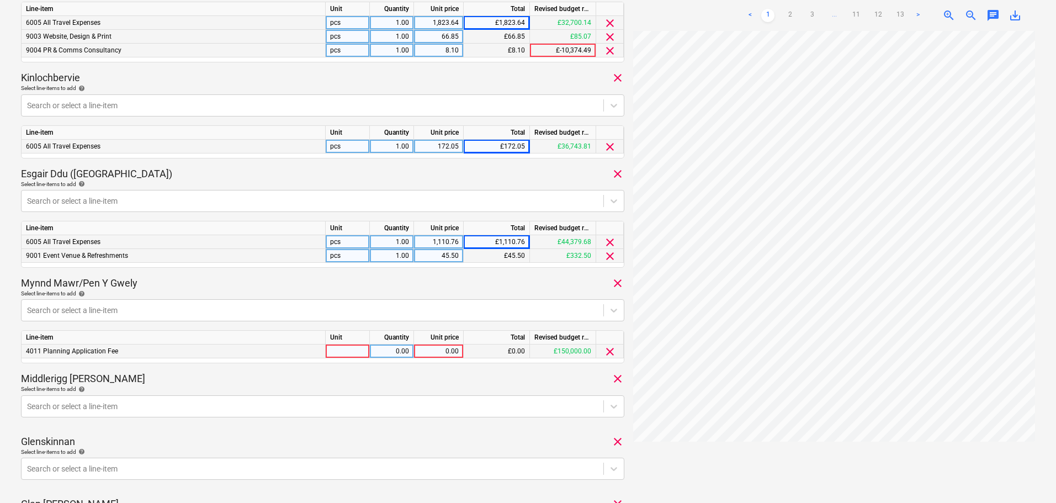
click at [431, 350] on div "0.00" at bounding box center [439, 352] width 40 height 14
type input "1500"
click at [84, 306] on div at bounding box center [312, 310] width 571 height 11
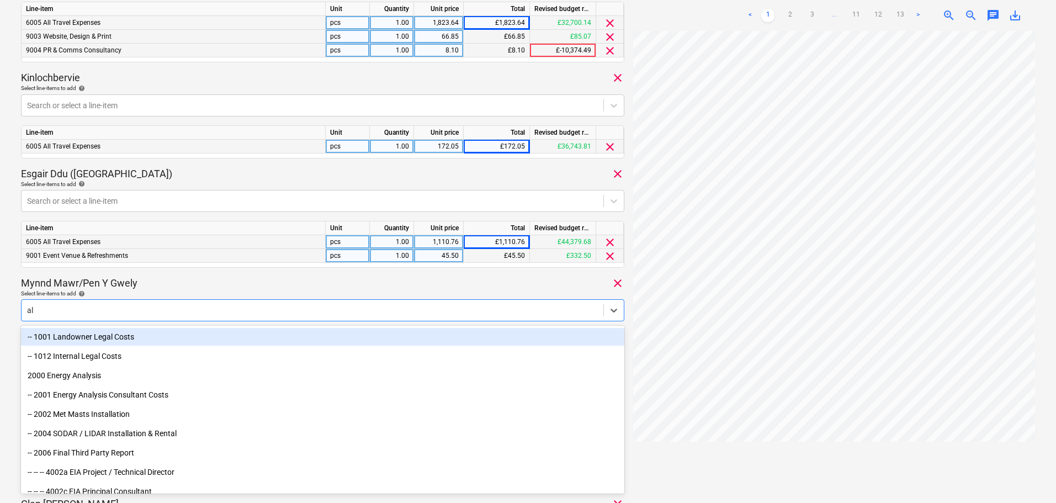
type input "all"
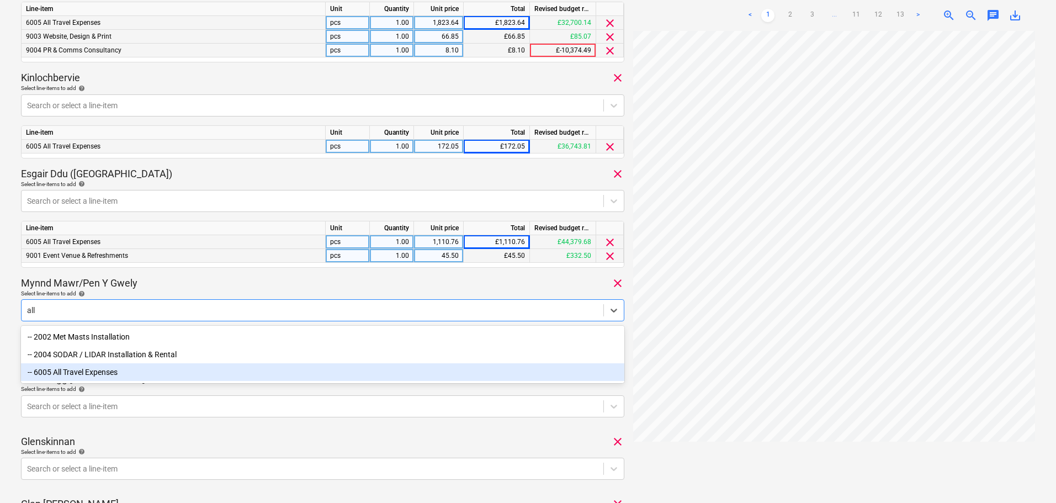
click at [85, 379] on div "-- 6005 All Travel Expenses" at bounding box center [323, 372] width 604 height 18
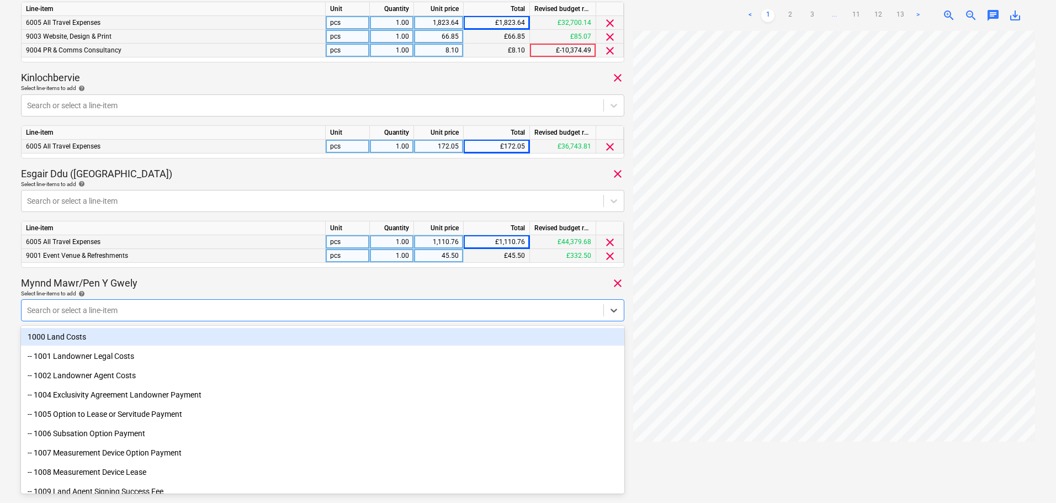
click at [199, 271] on div "[DATE] Consolidated invoice total amount 8,513.51 Subcontractor Pleo transactio…" at bounding box center [323, 175] width 604 height 1469
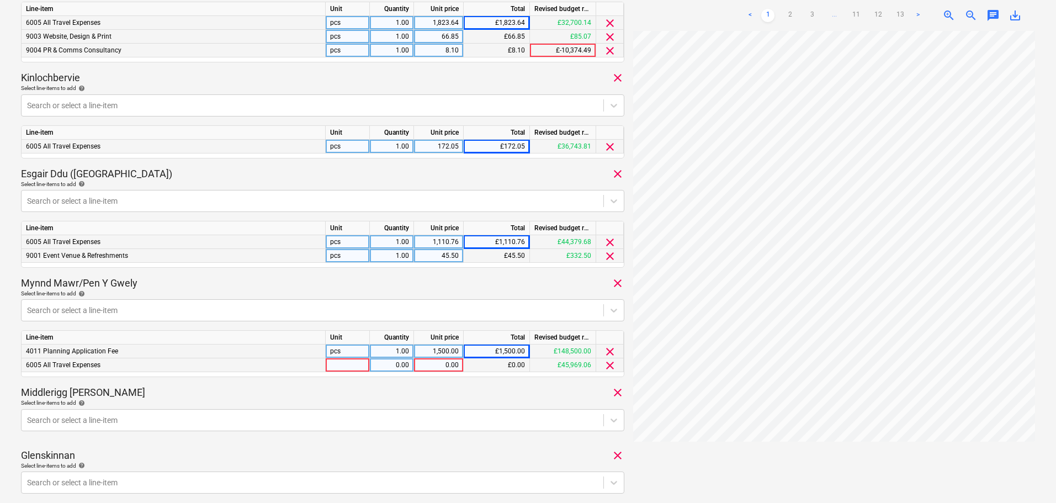
click at [438, 363] on div "0.00" at bounding box center [439, 365] width 40 height 14
type input "247.58"
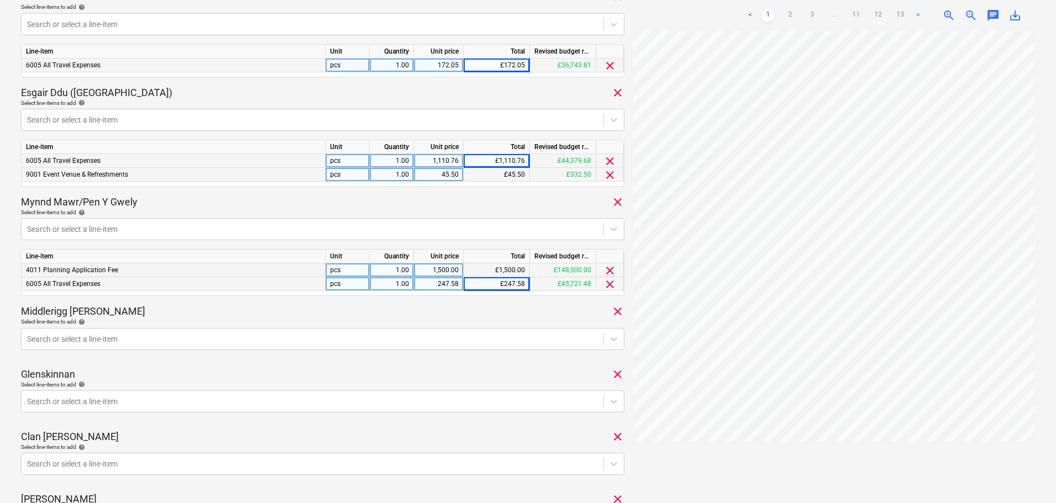
scroll to position [711, 0]
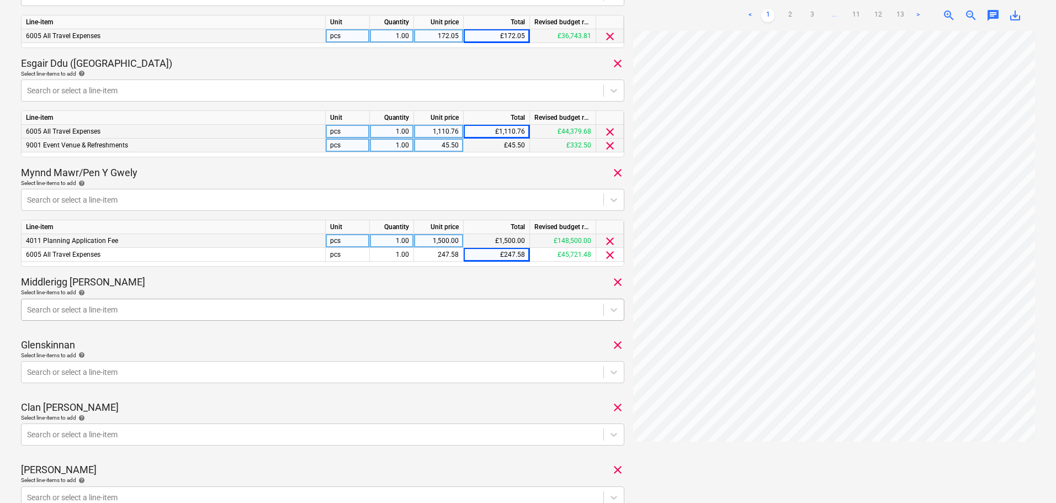
click at [136, 308] on div at bounding box center [312, 309] width 571 height 11
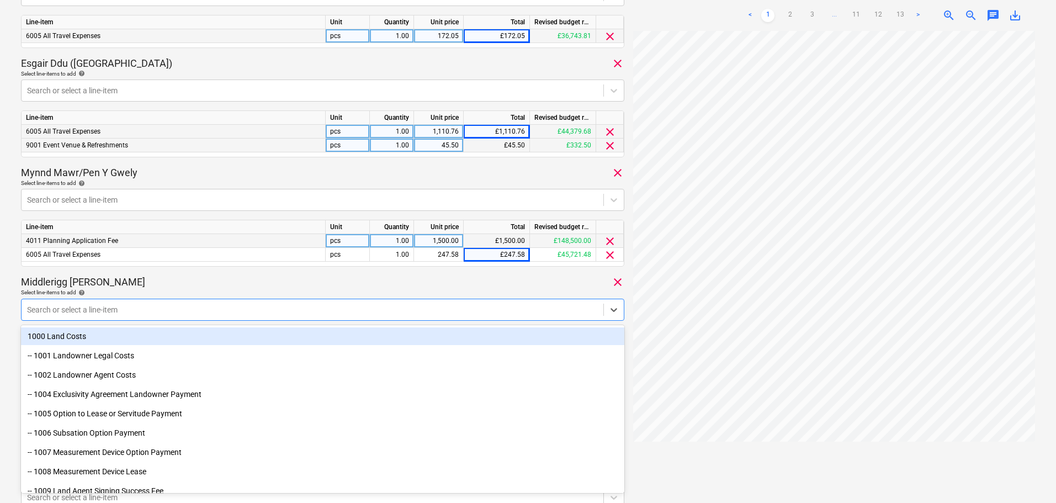
click at [169, 304] on div at bounding box center [312, 309] width 571 height 11
type input "all"
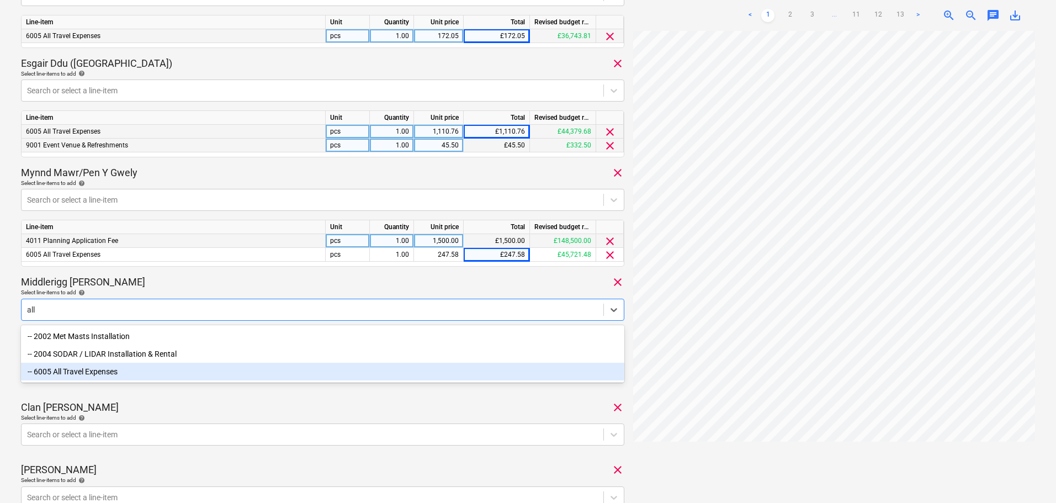
click at [134, 376] on div "-- 6005 All Travel Expenses" at bounding box center [323, 372] width 604 height 18
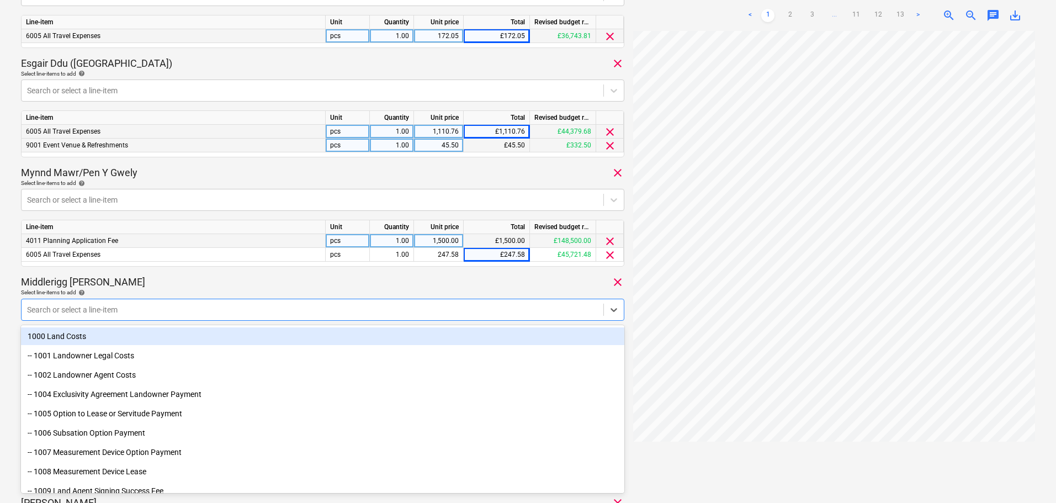
click at [228, 277] on div "Middlerigg [PERSON_NAME] clear" at bounding box center [323, 282] width 604 height 13
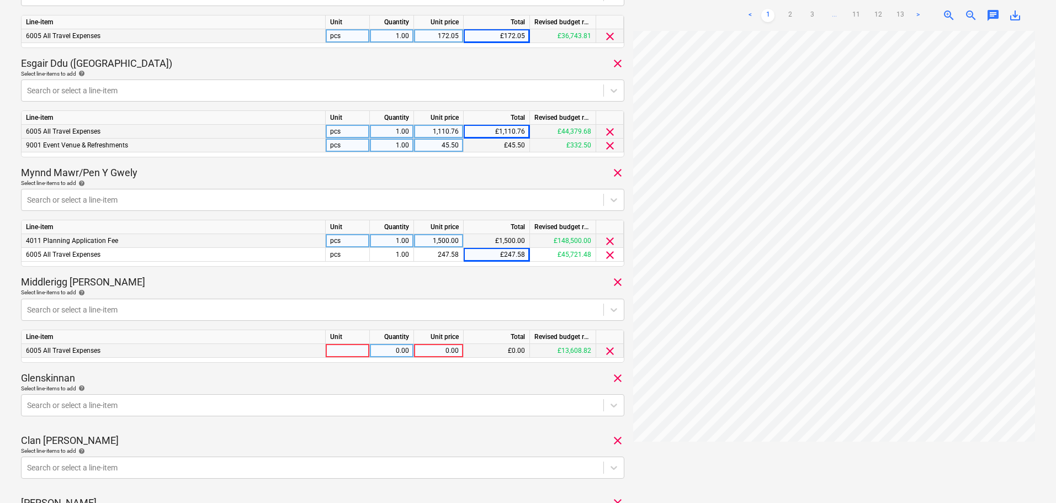
click at [448, 352] on div "0.00" at bounding box center [439, 351] width 40 height 14
type input "36.75"
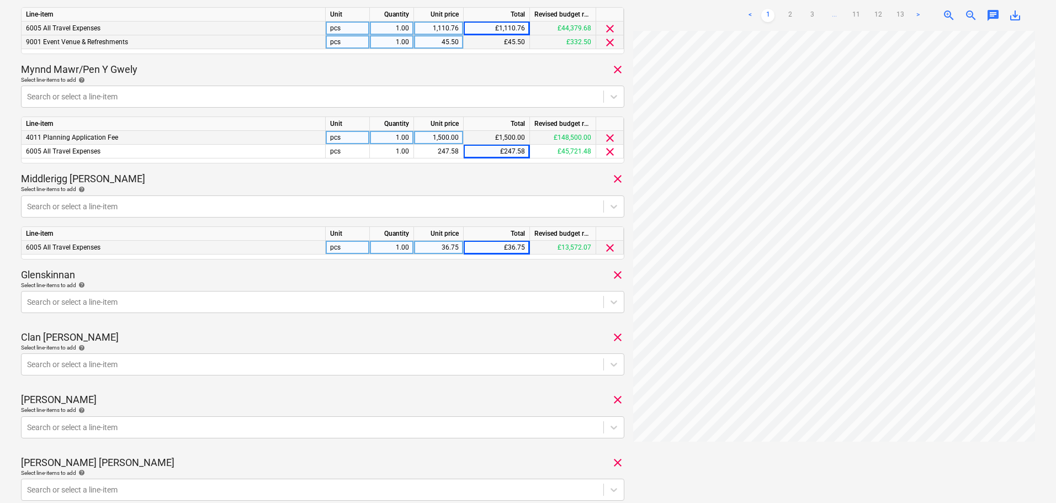
scroll to position [822, 0]
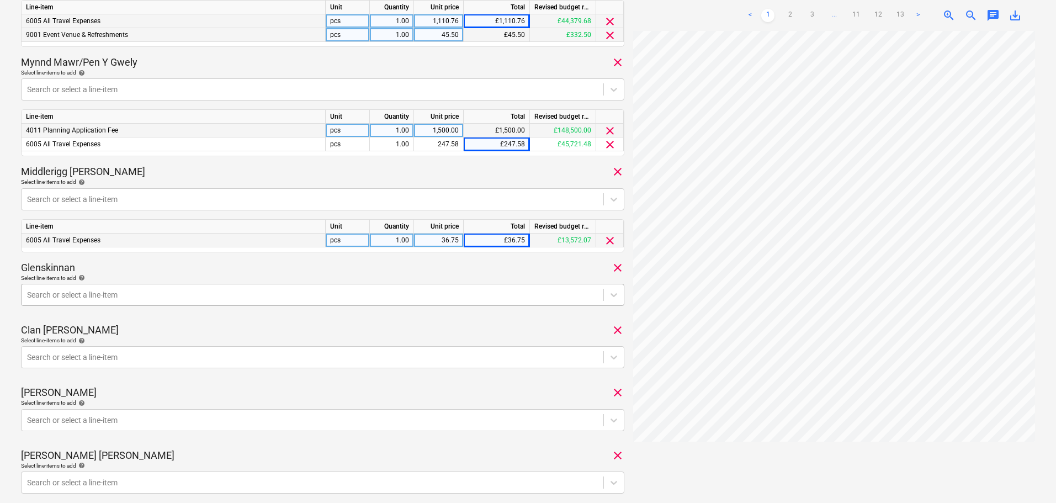
click at [309, 293] on div at bounding box center [312, 294] width 571 height 11
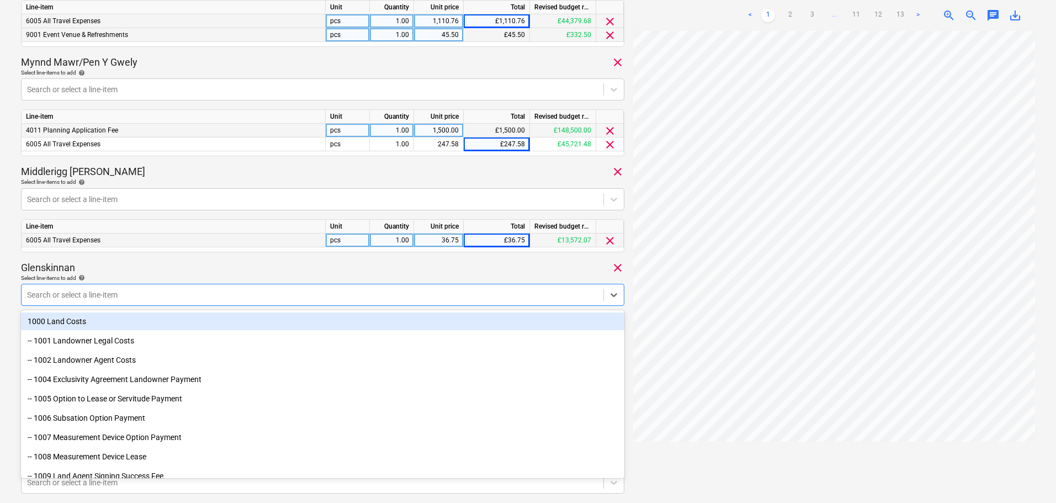
type input "p"
type input "all"
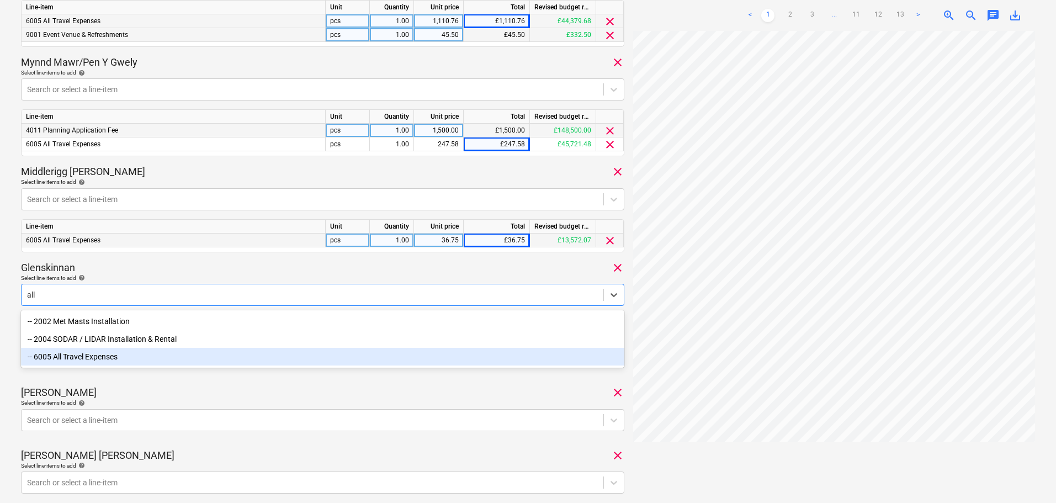
click at [124, 358] on div "-- 6005 All Travel Expenses" at bounding box center [323, 357] width 604 height 18
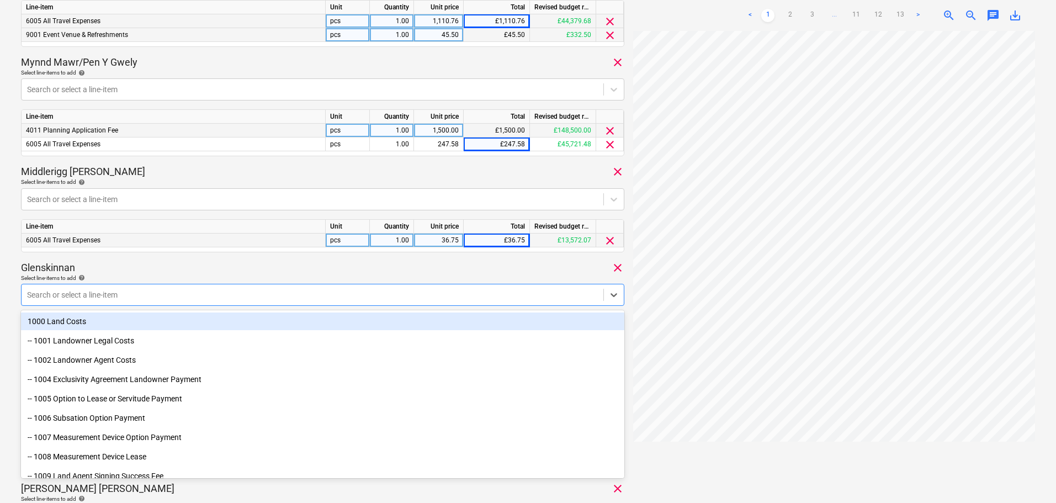
click at [210, 267] on div "Glenskinnan clear" at bounding box center [323, 267] width 604 height 13
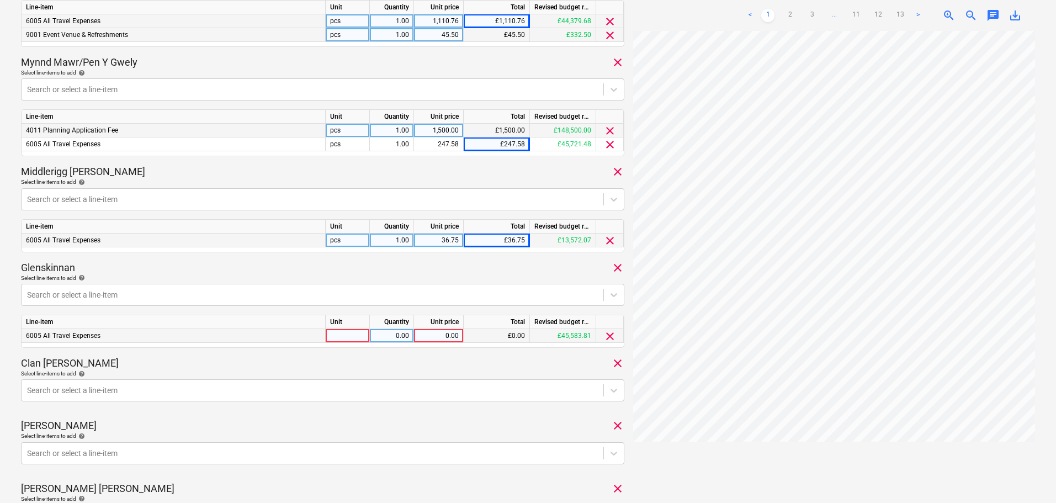
click at [438, 334] on div "0.00" at bounding box center [439, 336] width 40 height 14
type input "22.50"
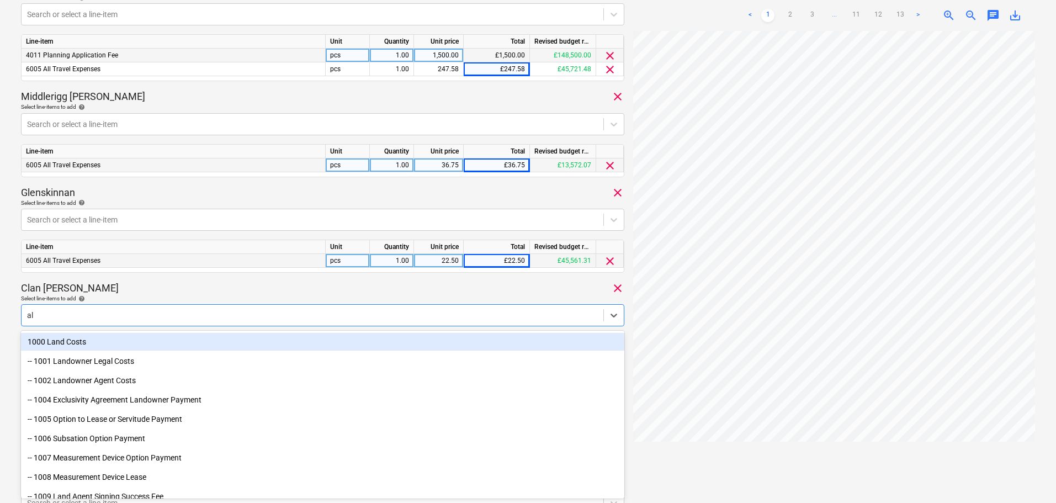
type input "all"
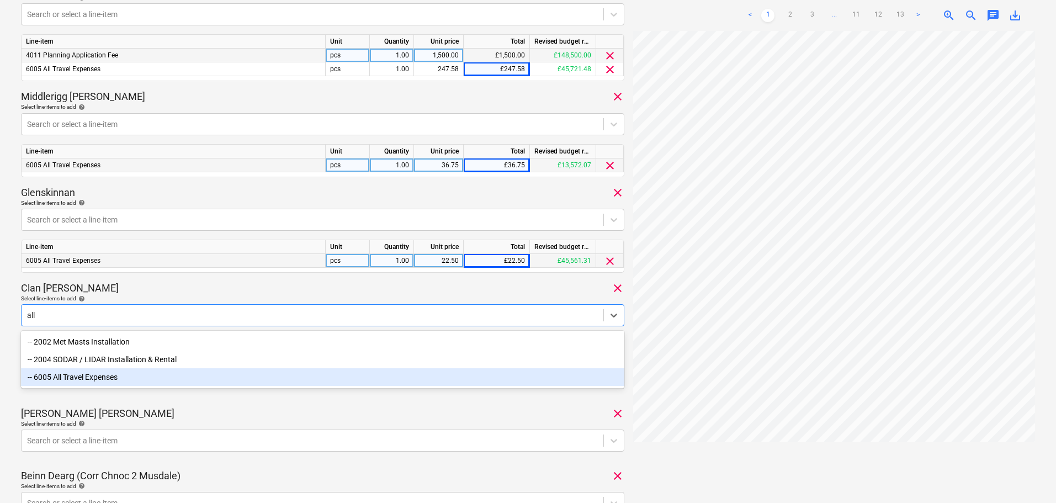
click at [137, 378] on div "-- 6005 All Travel Expenses" at bounding box center [323, 377] width 604 height 18
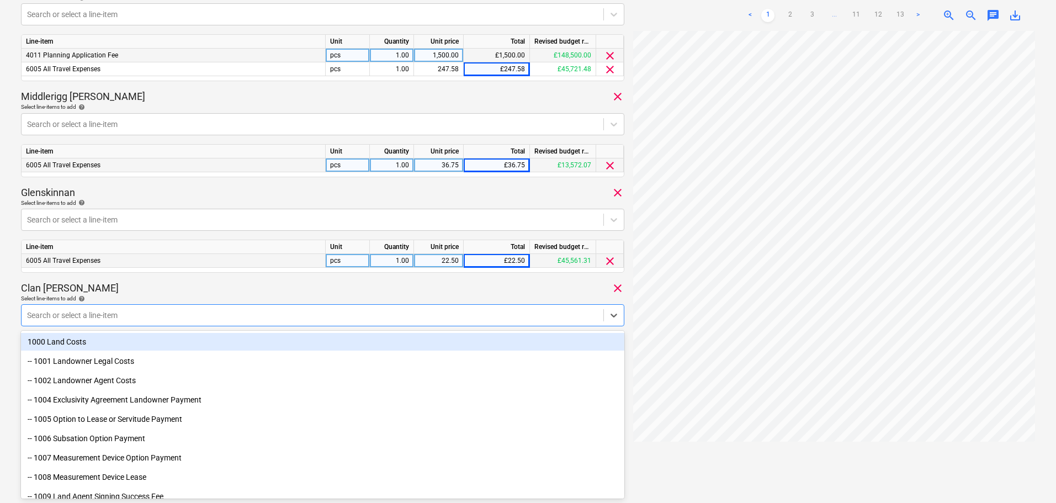
click at [203, 262] on div "6005 All Travel Expenses" at bounding box center [174, 261] width 304 height 14
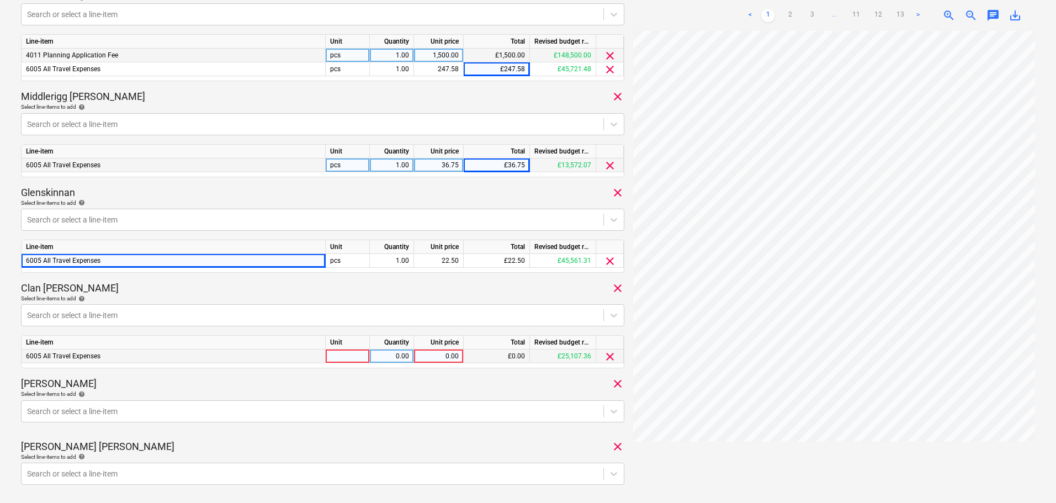
click at [439, 356] on div "0.00" at bounding box center [439, 357] width 40 height 14
type input "155.40"
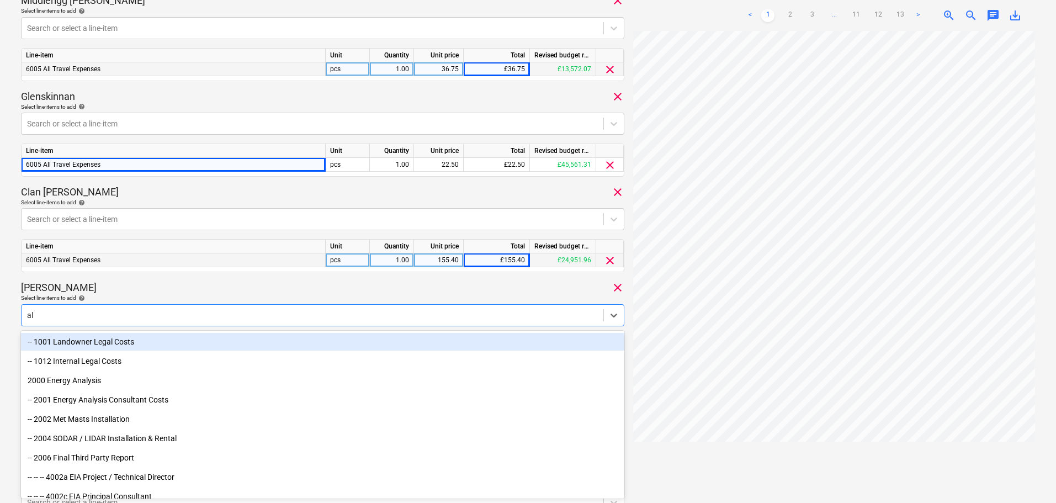
type input "all"
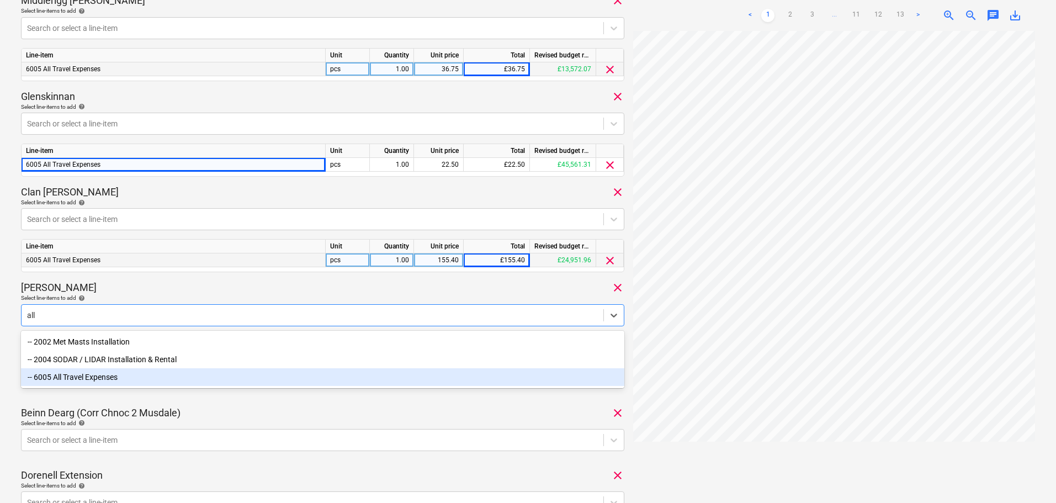
click at [123, 379] on div "-- 6005 All Travel Expenses" at bounding box center [323, 377] width 604 height 18
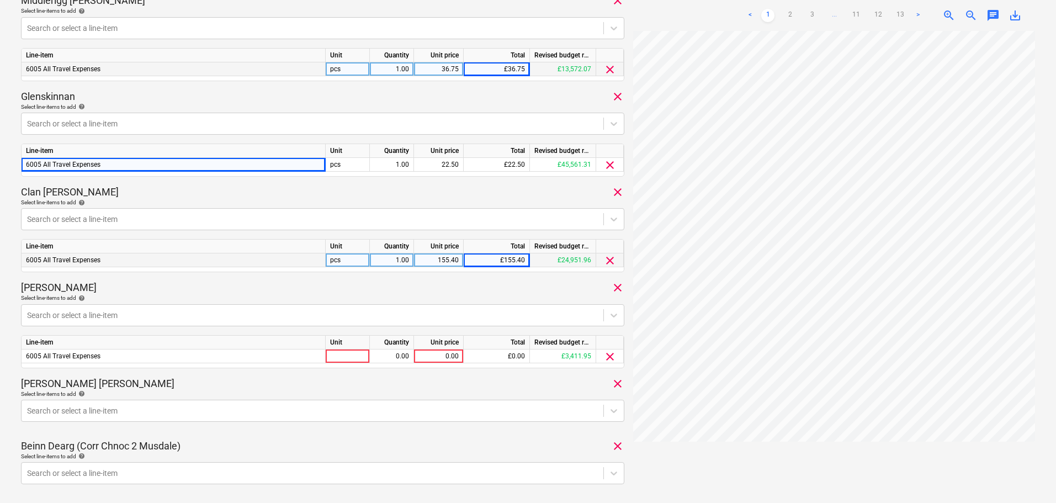
click at [206, 285] on div "[PERSON_NAME] clear" at bounding box center [323, 287] width 604 height 13
click at [446, 357] on div "0.00" at bounding box center [439, 357] width 40 height 14
type input "84.11"
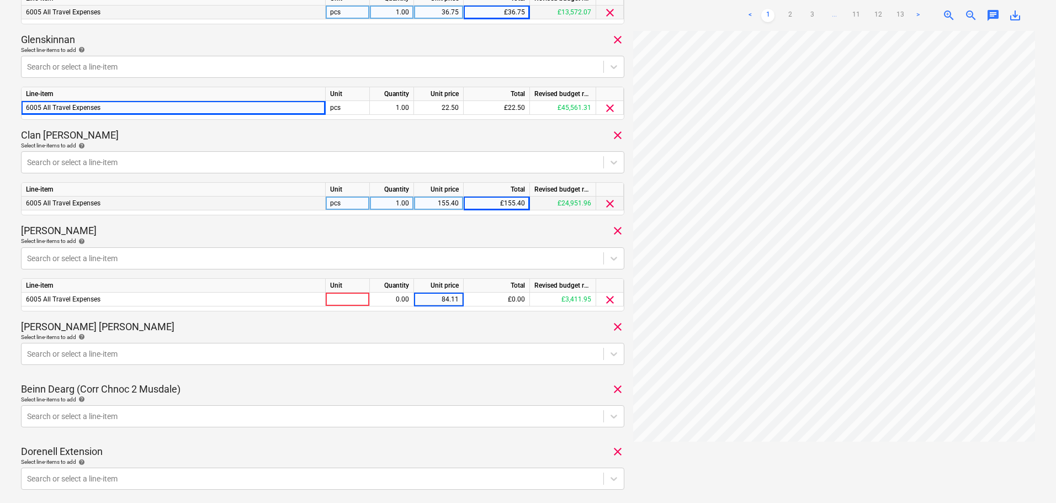
scroll to position [1103, 0]
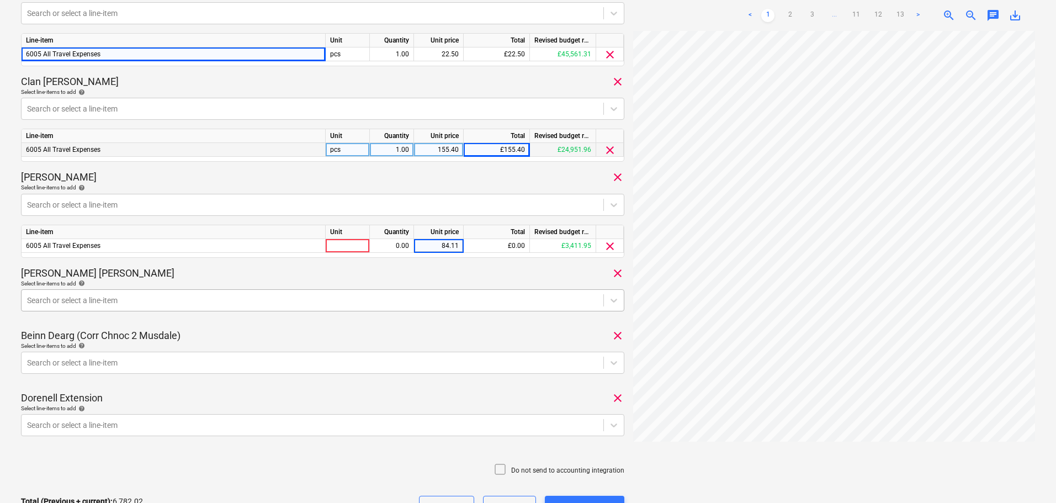
click at [204, 297] on div at bounding box center [312, 300] width 571 height 11
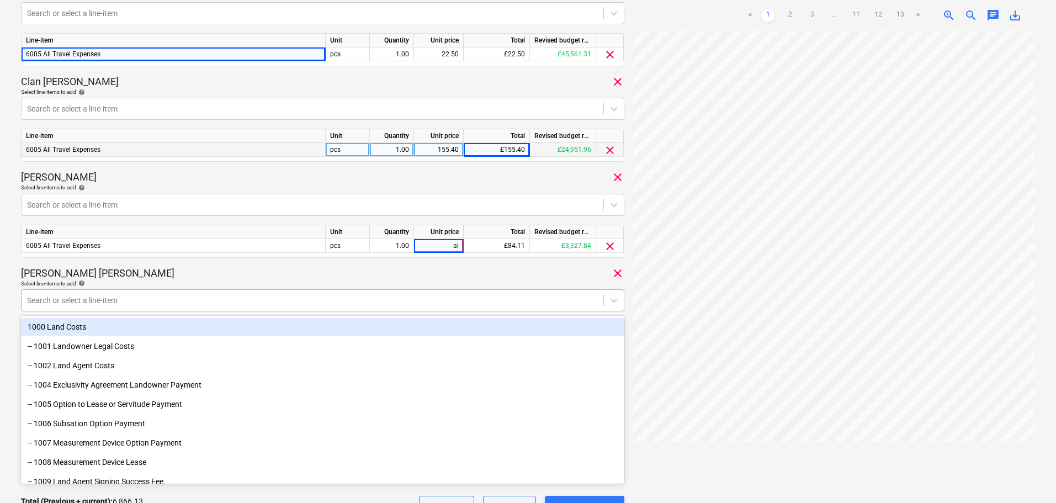
type input "all"
click at [73, 296] on div at bounding box center [312, 300] width 571 height 11
click at [452, 245] on div "84.11" at bounding box center [439, 246] width 40 height 14
click at [283, 43] on div "Line-item" at bounding box center [174, 41] width 304 height 14
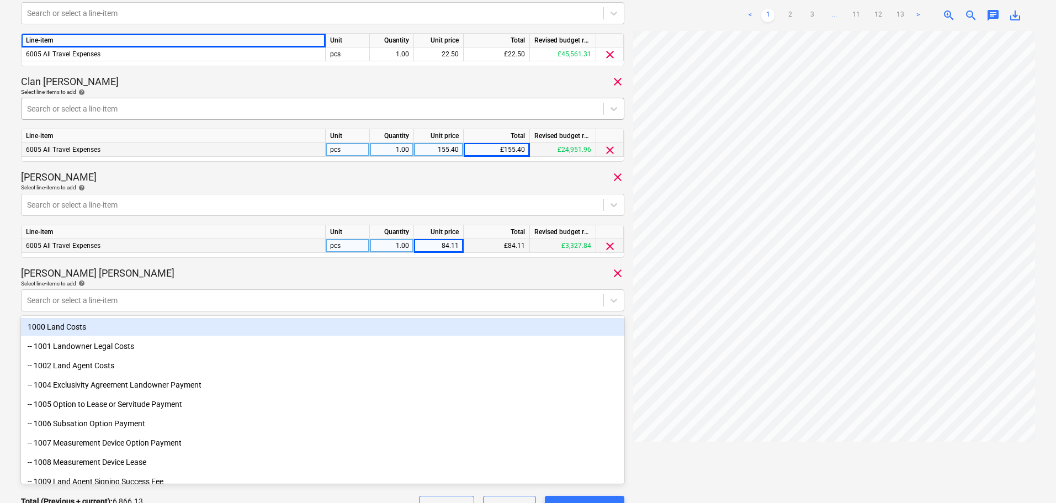
drag, startPoint x: 113, startPoint y: 94, endPoint x: 126, endPoint y: 109, distance: 19.9
click at [113, 94] on div "Select line-items to add help" at bounding box center [323, 91] width 604 height 7
click at [99, 151] on div "6005 All Travel Expenses" at bounding box center [174, 150] width 304 height 14
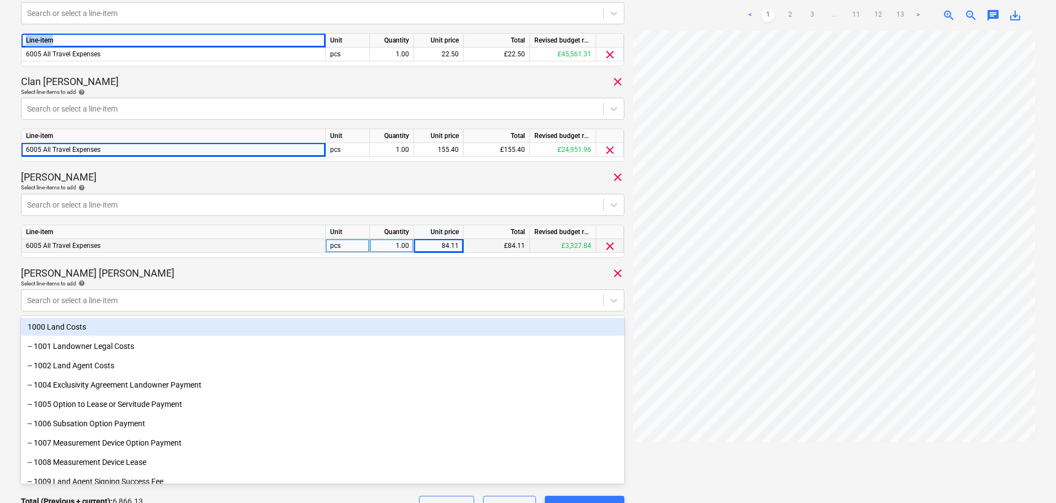
click at [105, 33] on div "Line-item Unit Quantity Unit price Total Revised budget remaining 6005 All Trav…" at bounding box center [323, 49] width 604 height 33
click at [105, 43] on div "Line-item" at bounding box center [174, 41] width 304 height 14
click at [102, 155] on div "6005 All Travel Expenses" at bounding box center [174, 150] width 304 height 14
click at [107, 242] on div "6005 All Travel Expenses" at bounding box center [174, 246] width 304 height 14
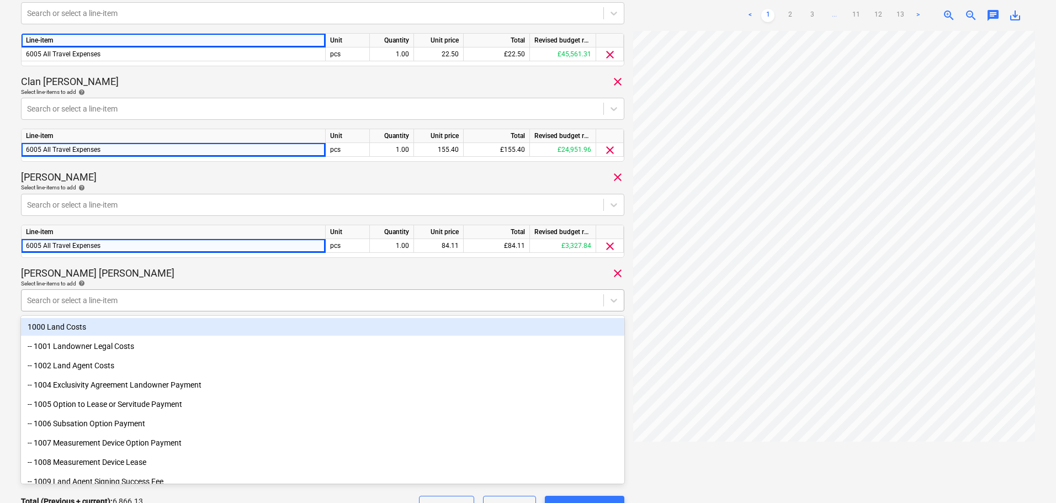
click at [113, 297] on div at bounding box center [312, 300] width 571 height 11
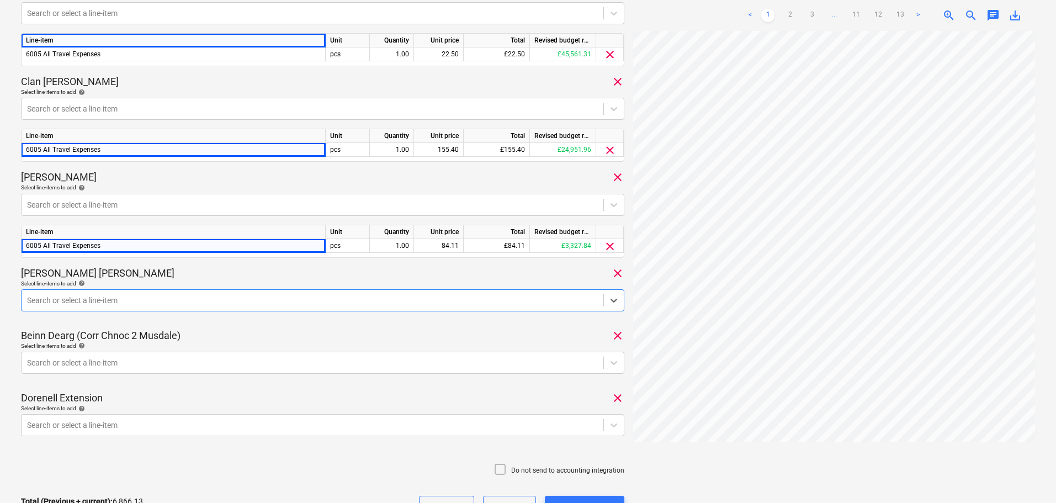
click at [113, 295] on div at bounding box center [312, 300] width 571 height 11
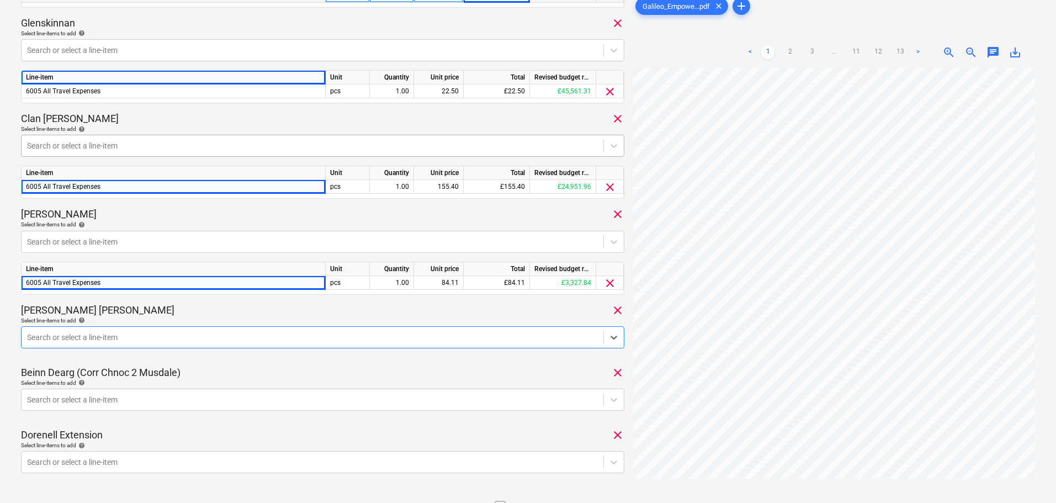
scroll to position [1048, 0]
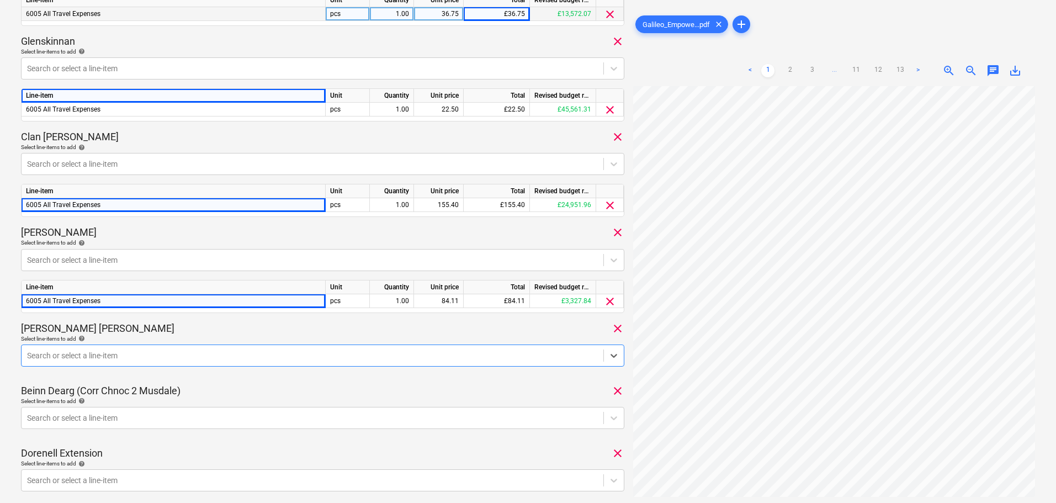
click at [204, 93] on div "Line-item" at bounding box center [174, 96] width 304 height 14
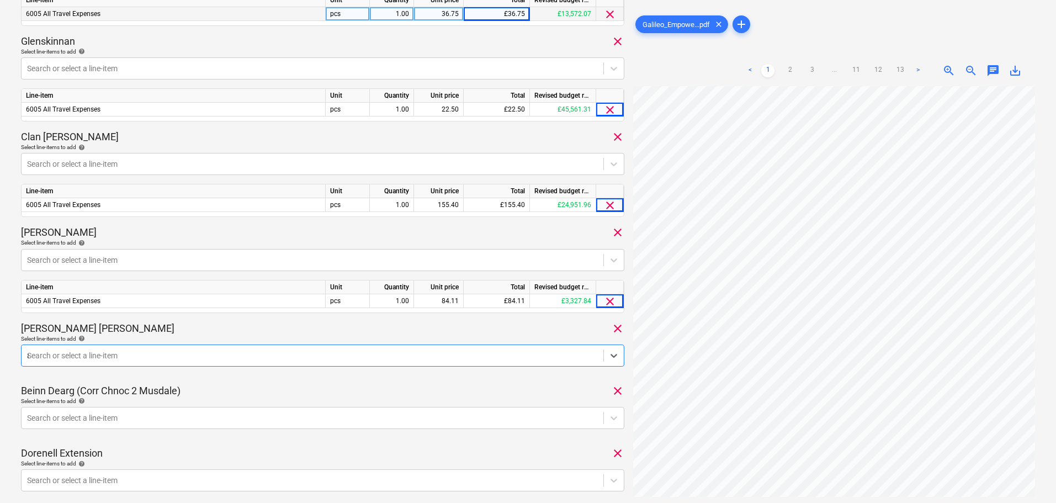
scroll to position [1088, 0]
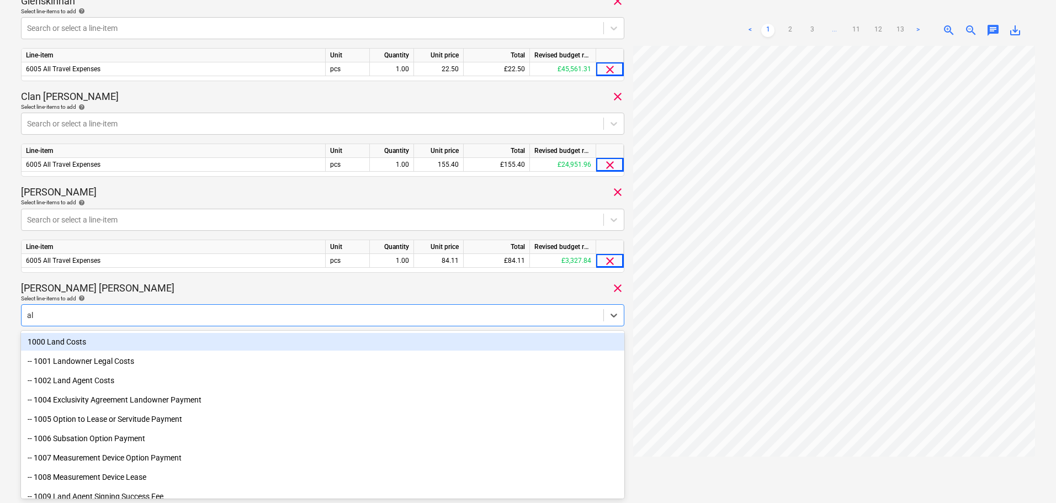
type input "all"
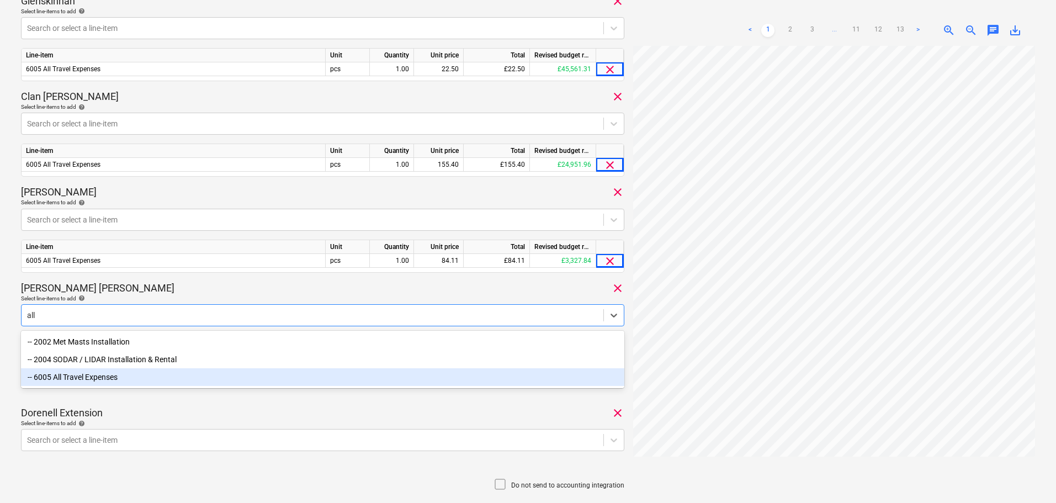
click at [162, 386] on div "-- 6005 All Travel Expenses" at bounding box center [323, 377] width 604 height 18
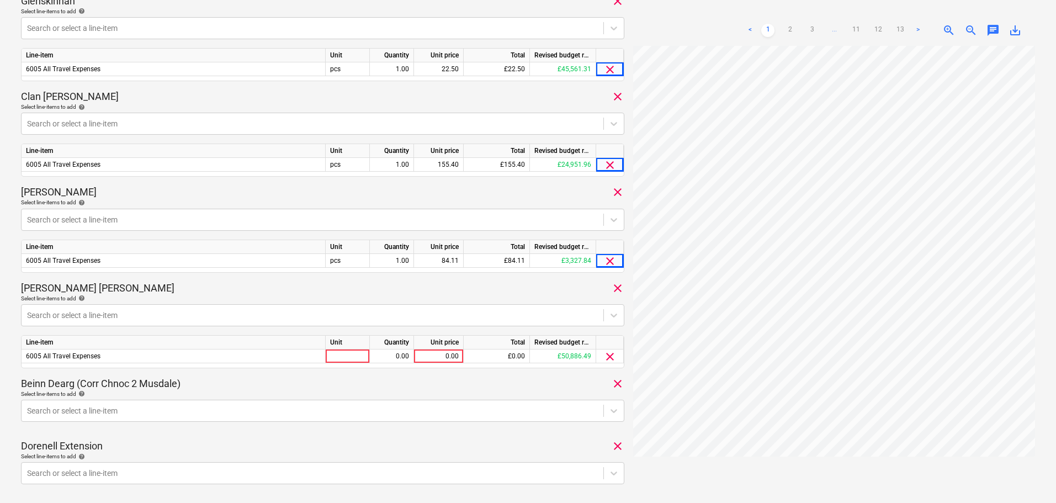
click at [192, 298] on div "Select line-items to add help" at bounding box center [323, 298] width 604 height 7
click at [438, 352] on div "0.00" at bounding box center [439, 357] width 40 height 14
type input "60.18"
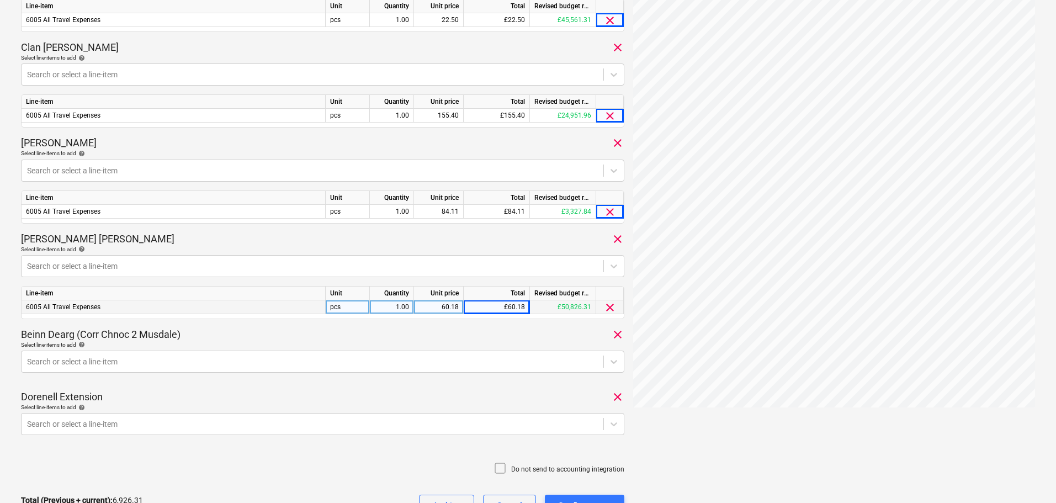
scroll to position [1199, 0]
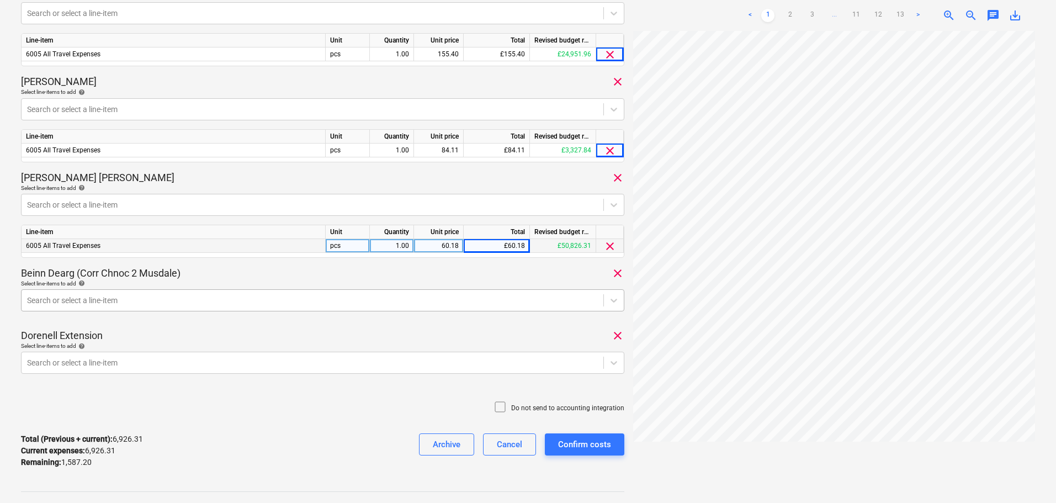
click at [265, 299] on div at bounding box center [312, 300] width 571 height 11
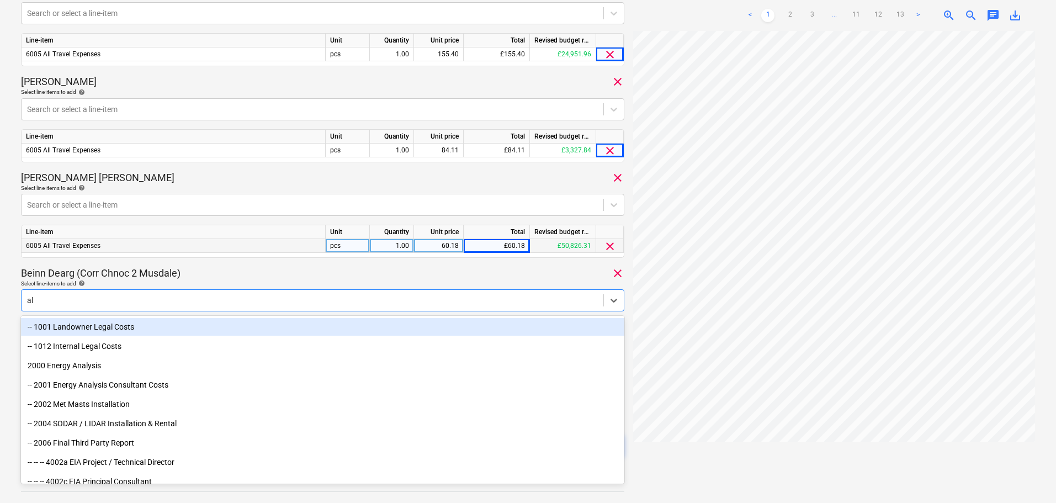
type input "all"
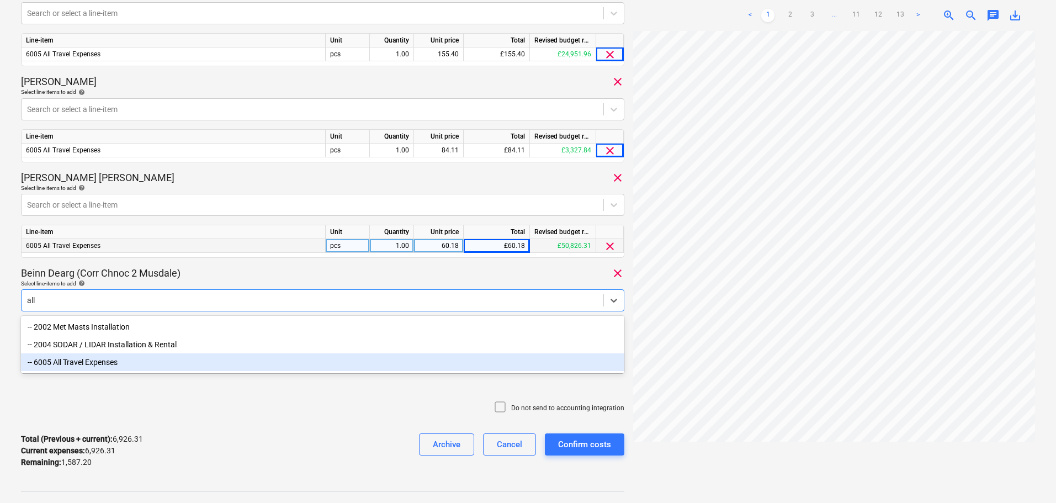
click at [214, 368] on div "-- 6005 All Travel Expenses" at bounding box center [323, 362] width 604 height 18
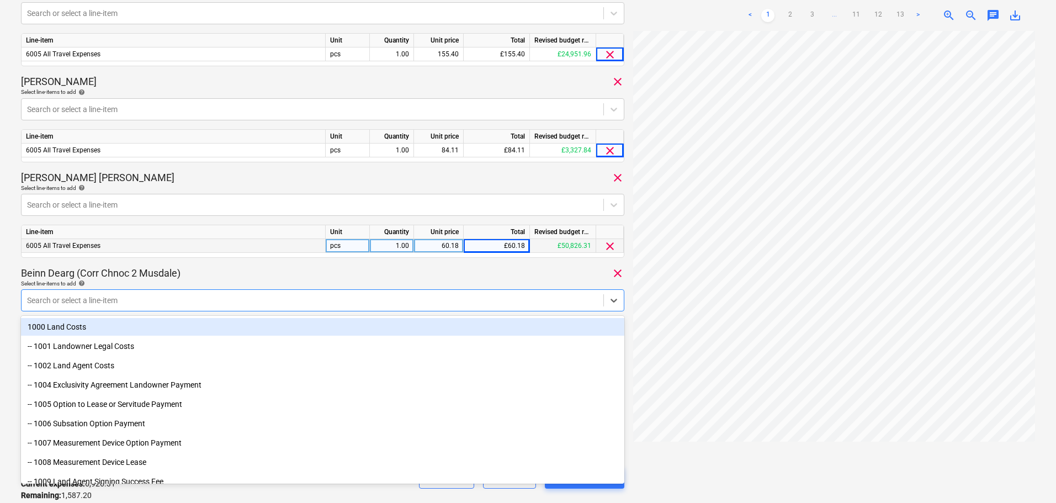
click at [276, 300] on div at bounding box center [312, 300] width 571 height 11
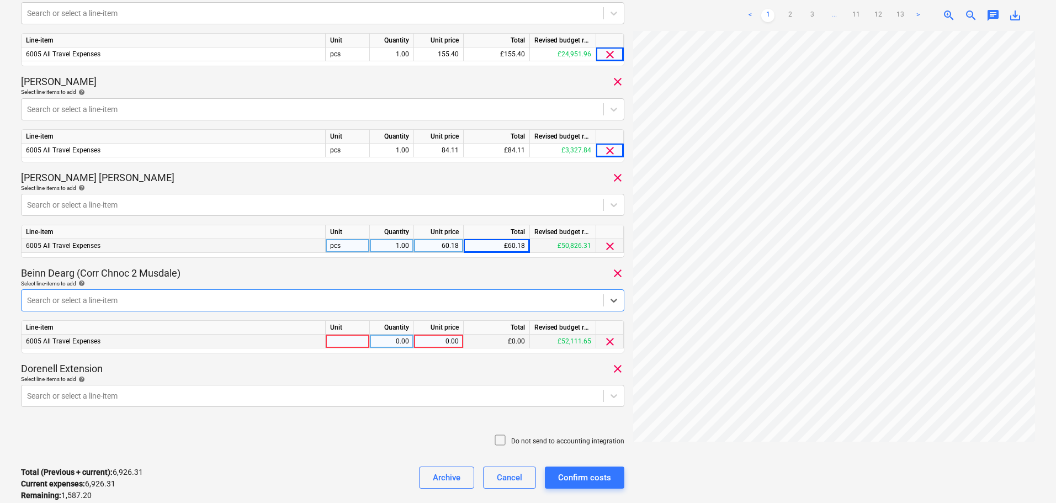
click at [432, 342] on div "0.00" at bounding box center [439, 342] width 40 height 14
type input "169.43"
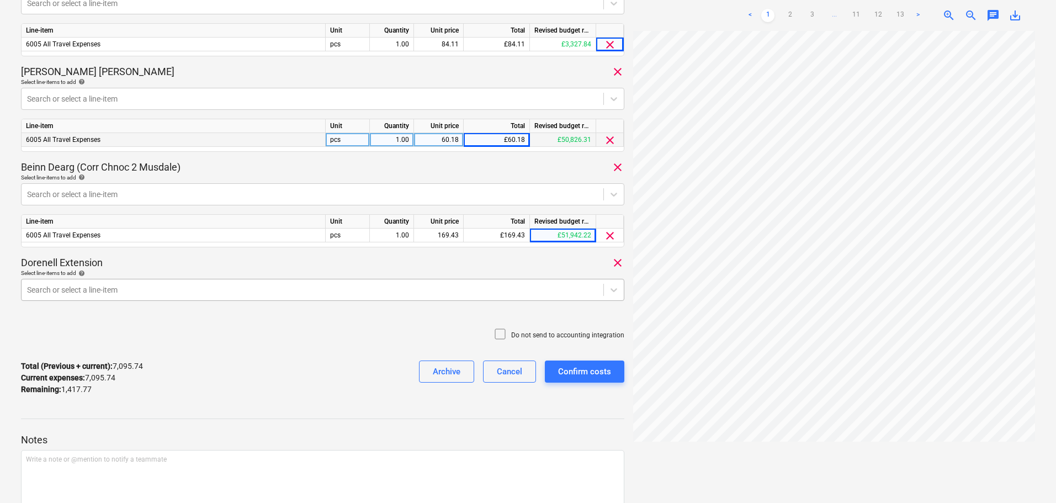
scroll to position [1309, 0]
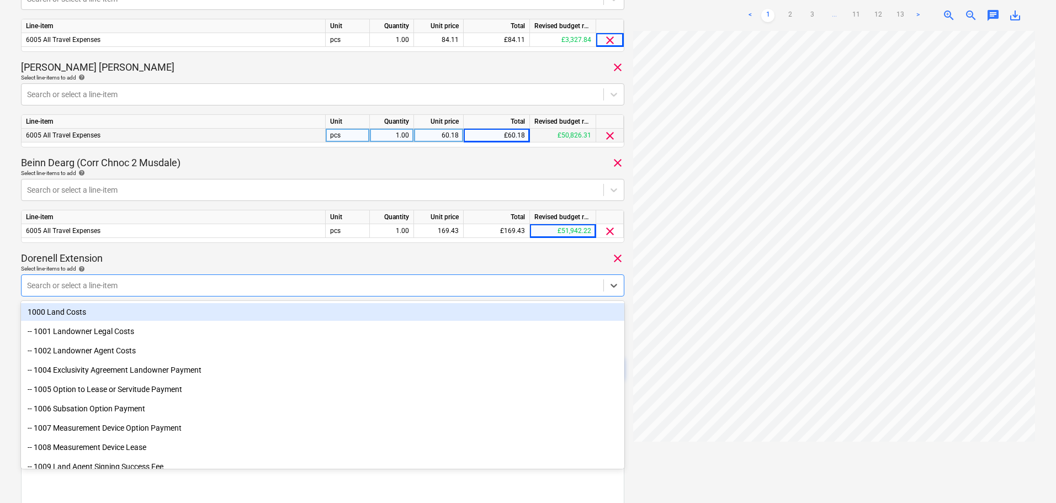
click at [133, 278] on div "Search or select a line-item" at bounding box center [313, 285] width 582 height 15
type input "all"
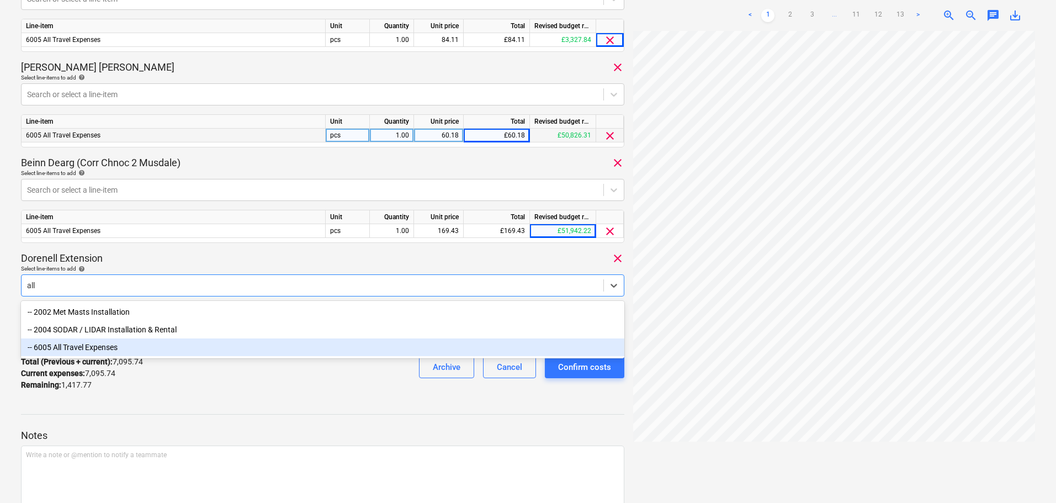
click at [138, 352] on div "-- 6005 All Travel Expenses" at bounding box center [323, 348] width 604 height 18
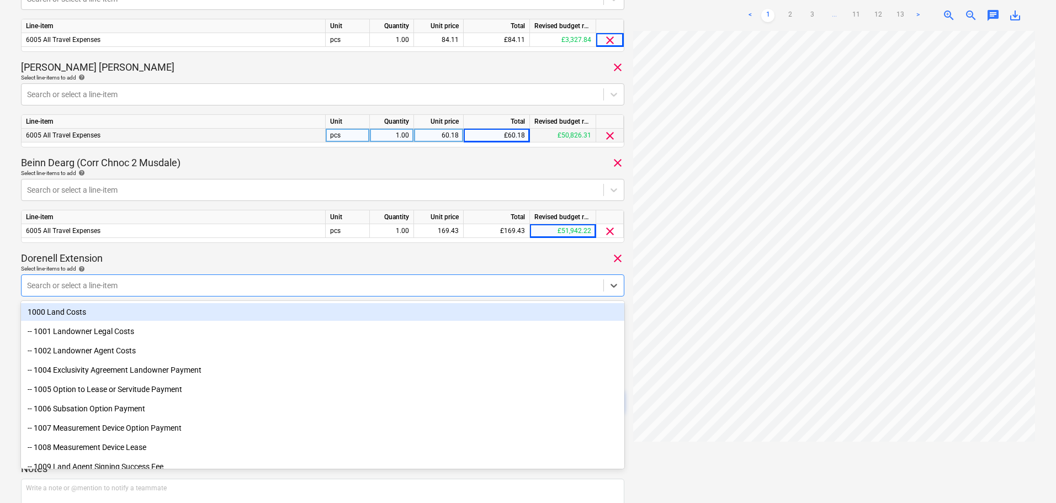
click at [177, 261] on div "Dorenell Extension clear" at bounding box center [323, 258] width 604 height 13
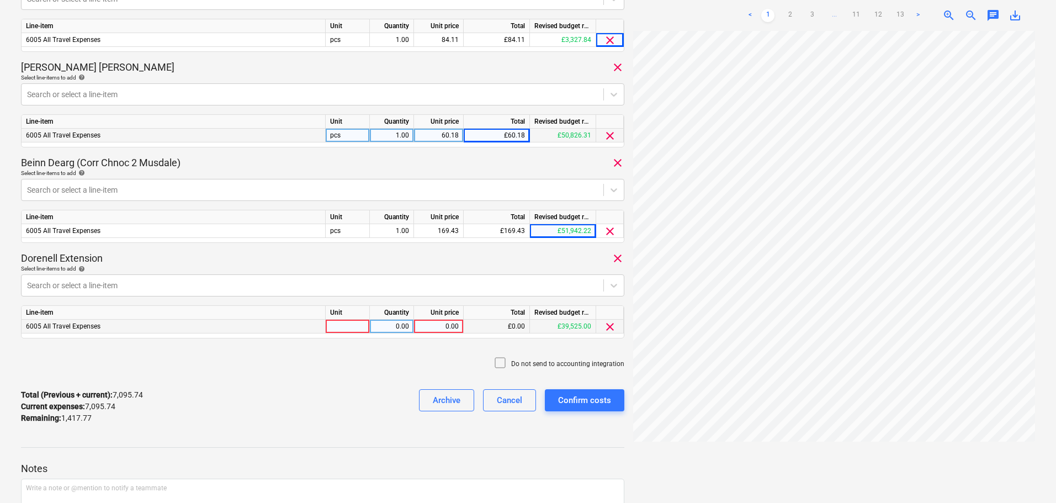
click at [448, 326] on div "0.00" at bounding box center [439, 327] width 40 height 14
type input "1417.77"
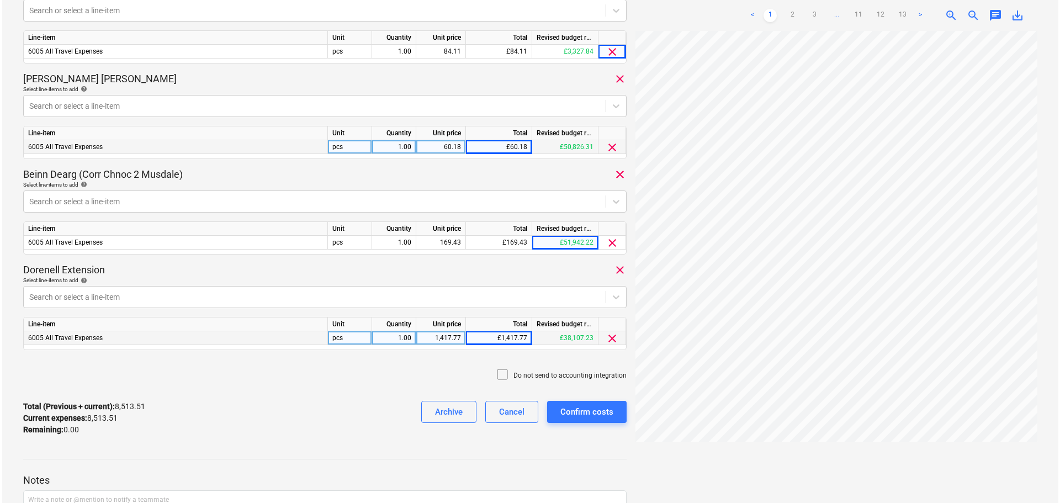
scroll to position [1381, 0]
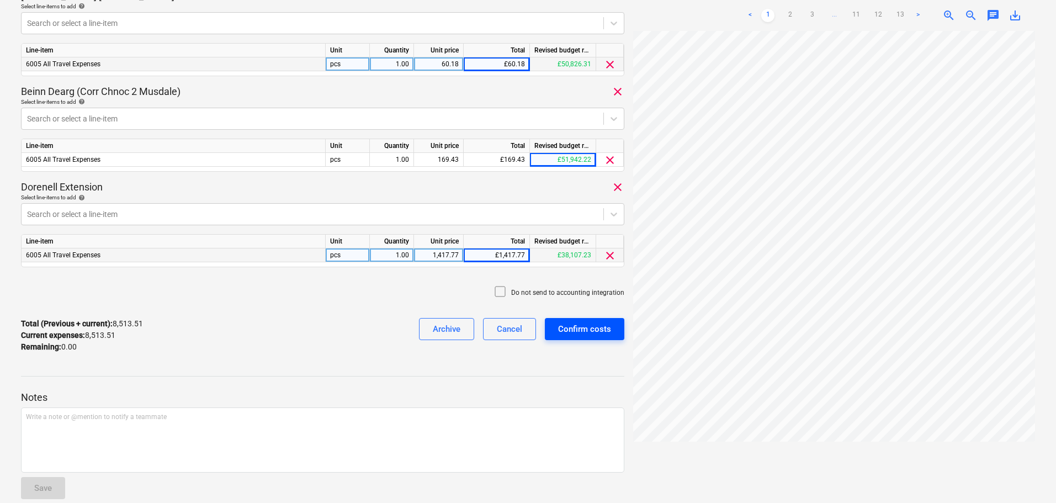
click at [589, 332] on div "Confirm costs" at bounding box center [584, 329] width 53 height 14
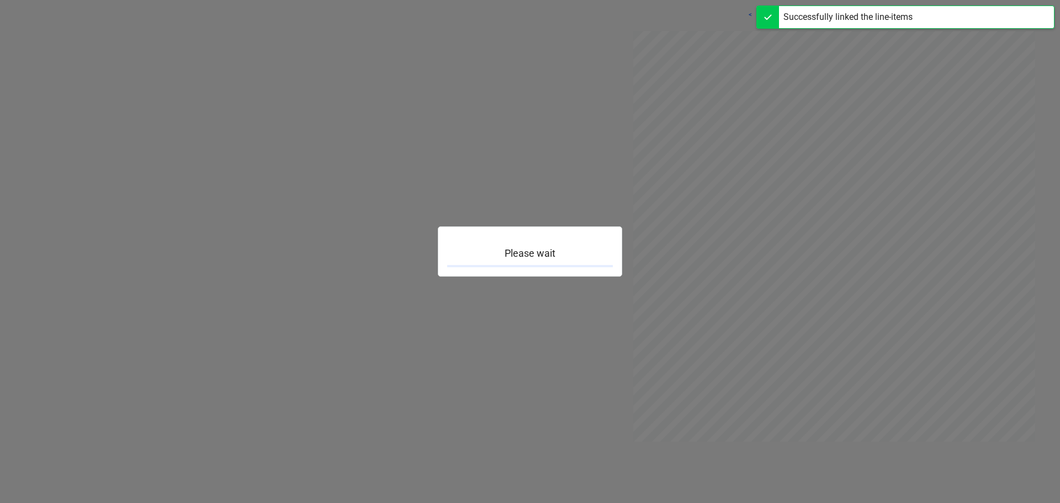
scroll to position [265, 0]
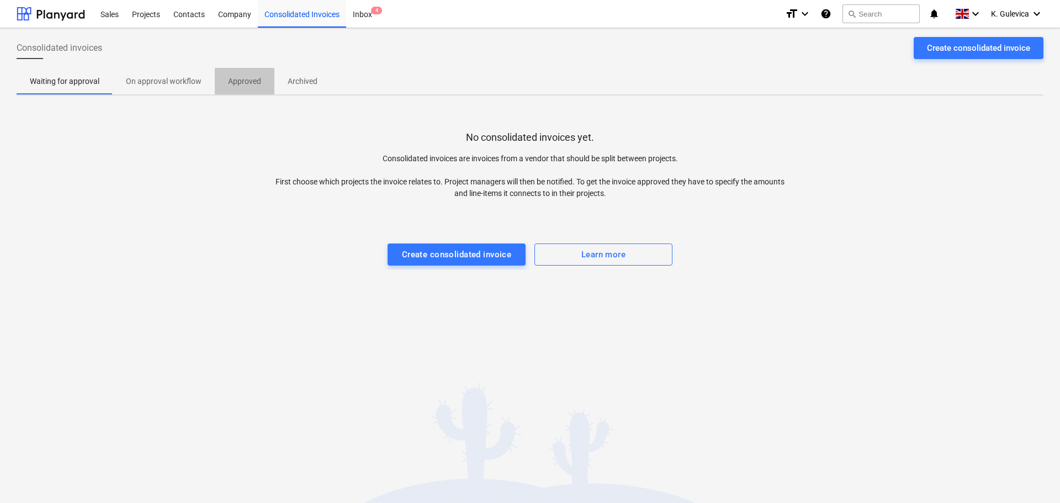
click at [249, 80] on p "Approved" at bounding box center [244, 82] width 33 height 12
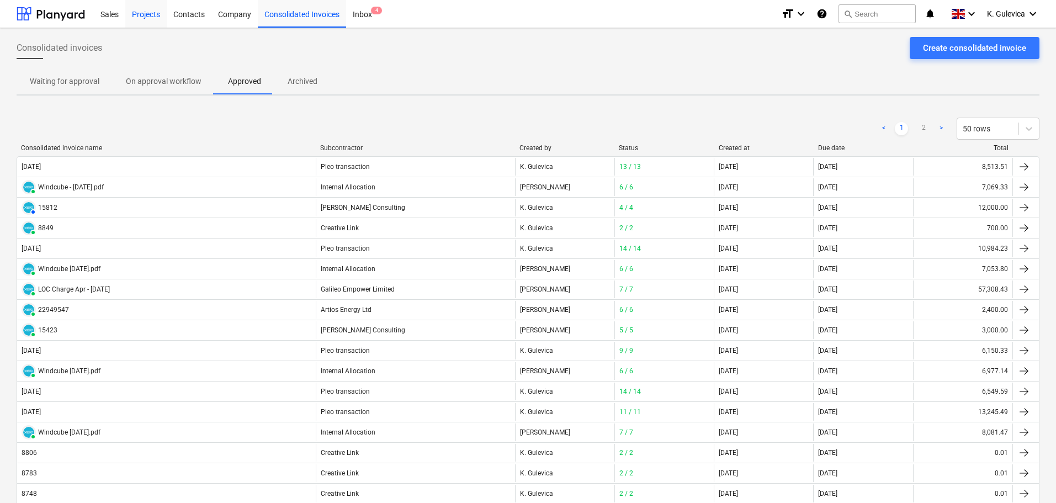
click at [141, 12] on div "Projects" at bounding box center [145, 13] width 41 height 28
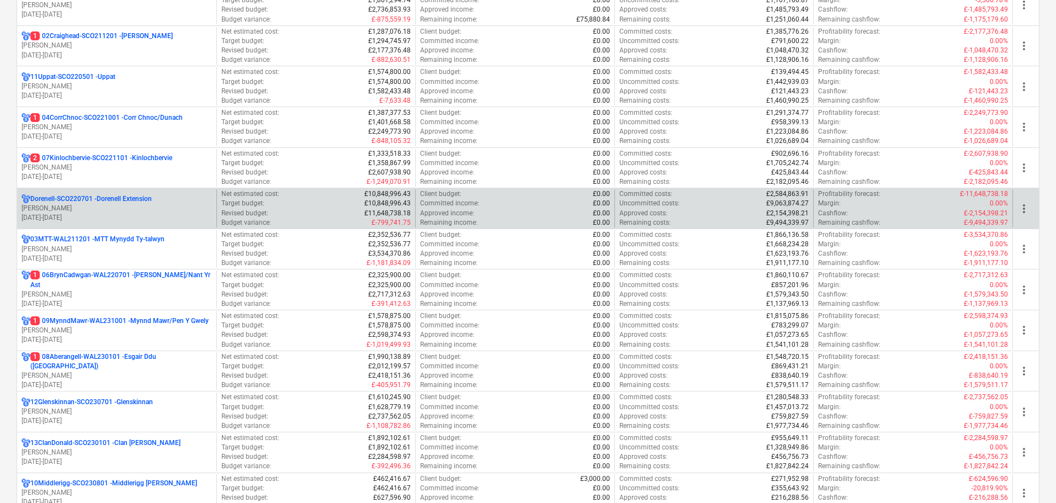
scroll to position [221, 0]
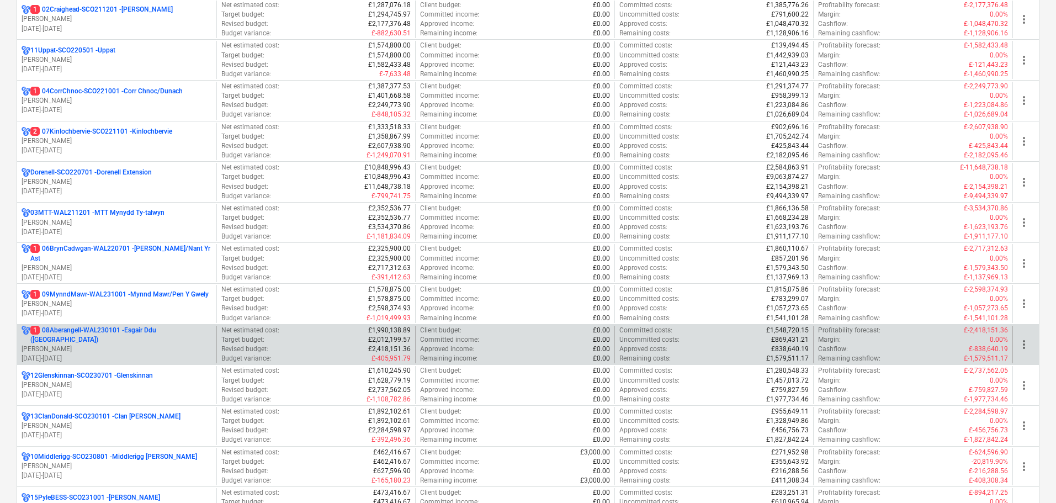
click at [108, 338] on p "1 08Aberangell-WAL230101 - Esgair Ddu ([GEOGRAPHIC_DATA])" at bounding box center [121, 335] width 182 height 19
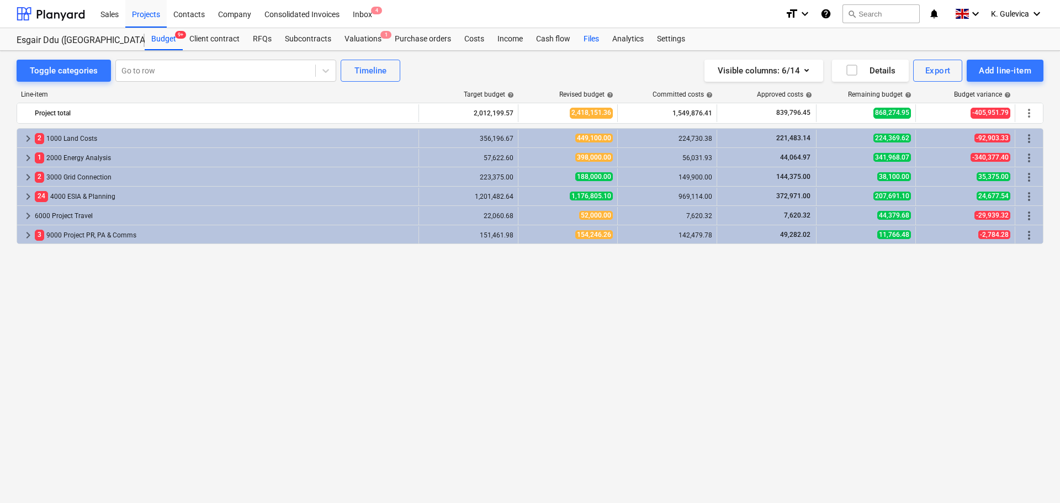
click at [590, 40] on div "Files" at bounding box center [591, 39] width 29 height 22
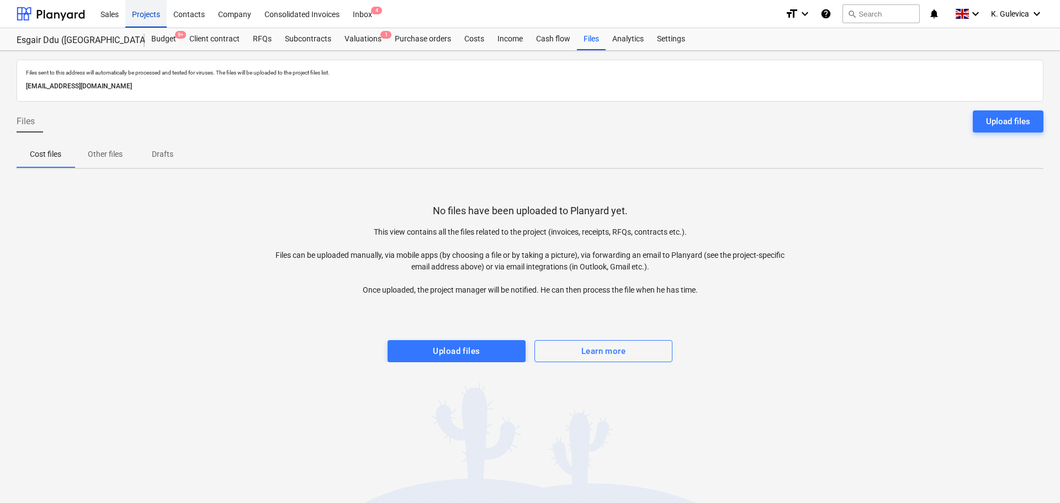
click at [148, 12] on div "Projects" at bounding box center [145, 13] width 41 height 28
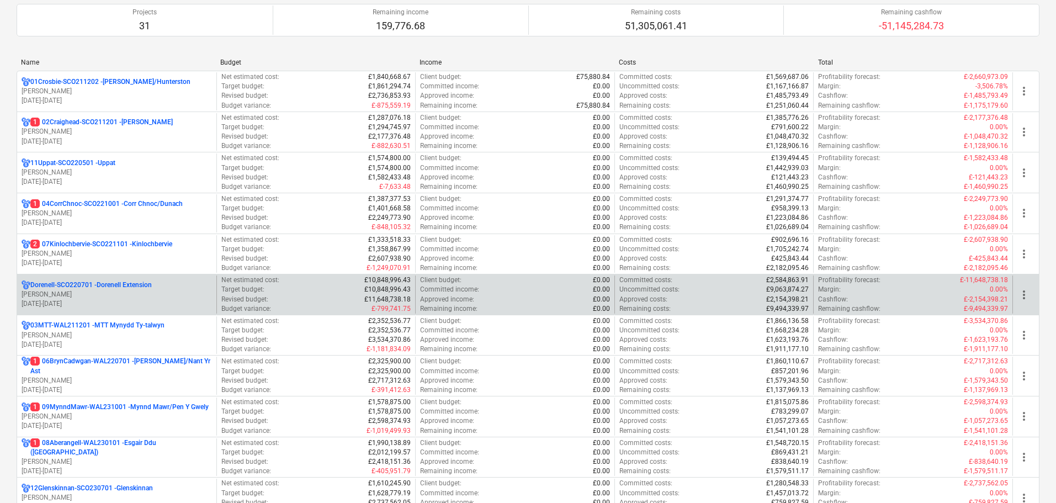
scroll to position [110, 0]
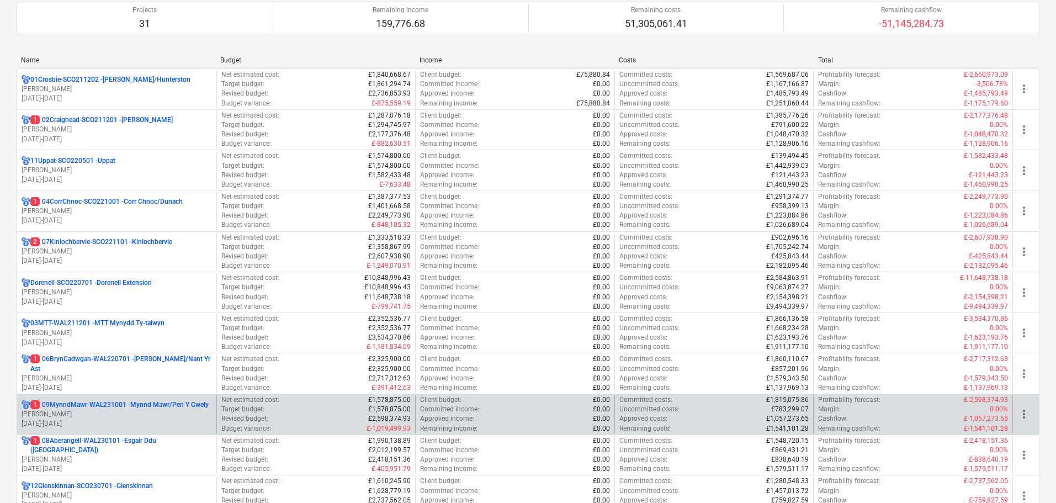
click at [150, 424] on p "01.04.2023 - 31.03.2027" at bounding box center [117, 423] width 191 height 9
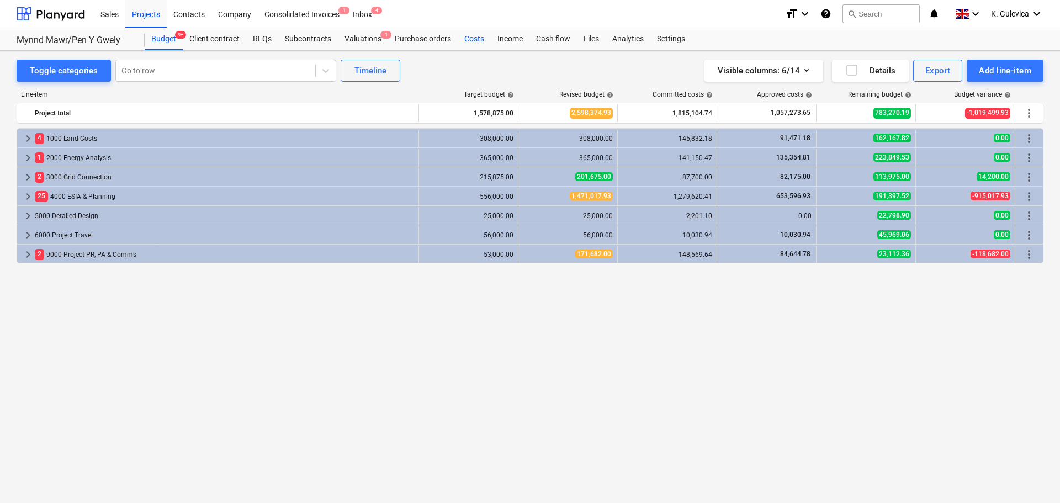
click at [472, 35] on div "Costs" at bounding box center [474, 39] width 33 height 22
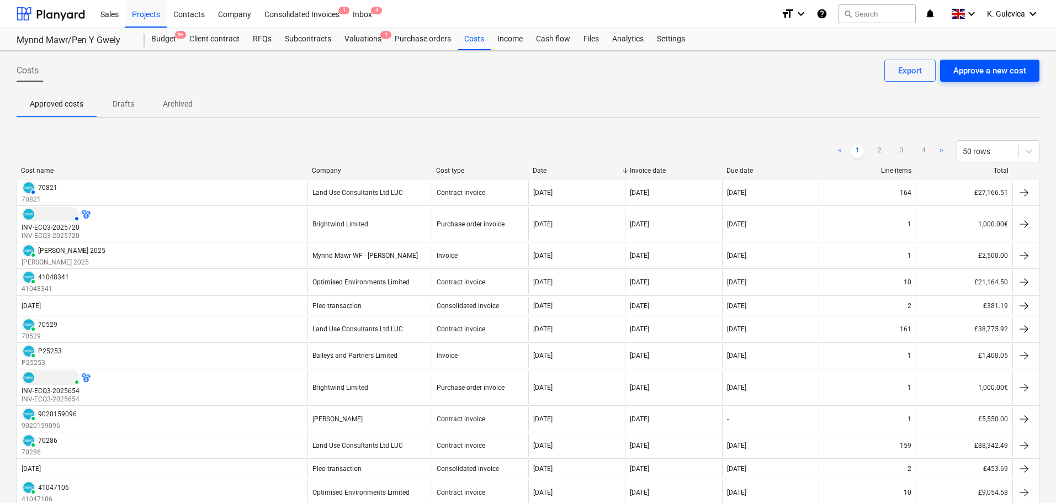
click at [993, 75] on div "Approve a new cost" at bounding box center [990, 71] width 73 height 14
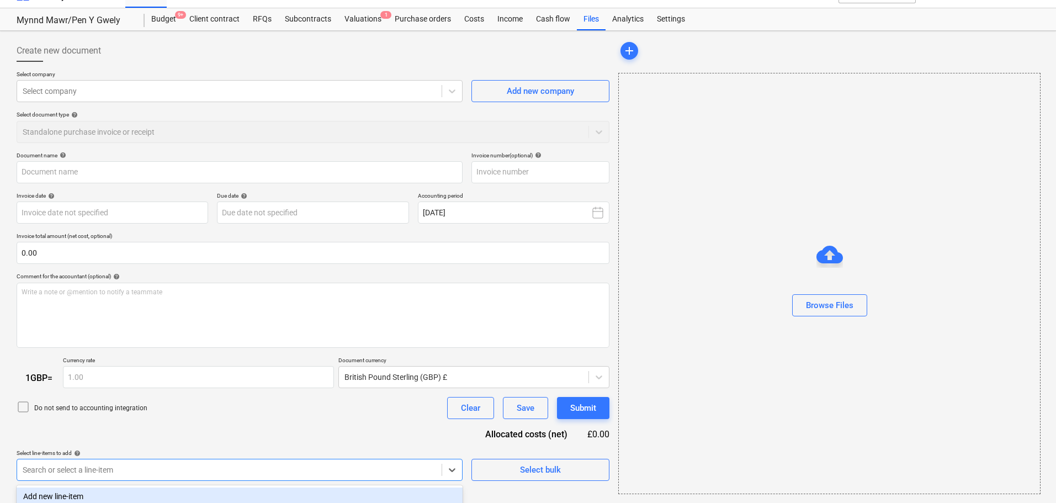
scroll to position [170, 0]
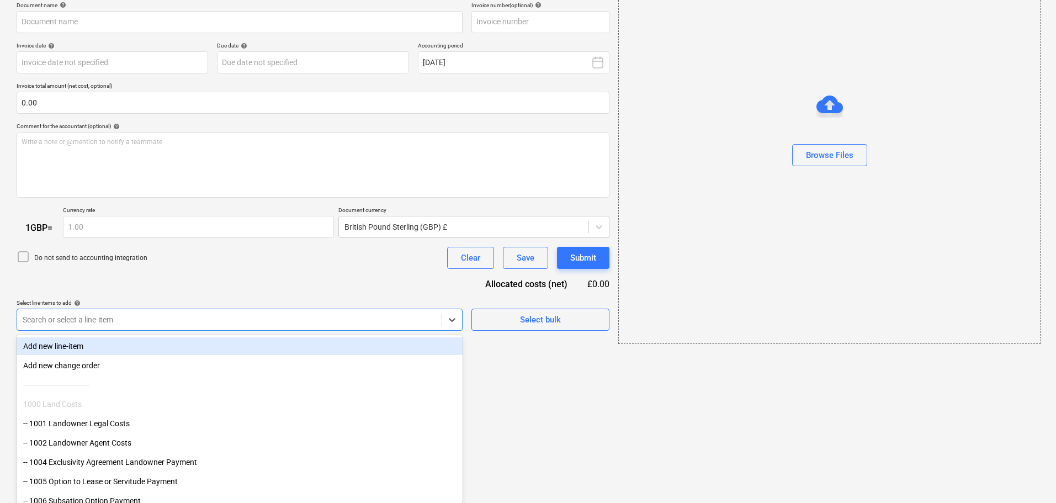
click at [182, 333] on body "Sales Projects Contacts Company Consolidated Invoices 1 Inbox 4 format_size key…" at bounding box center [528, 81] width 1056 height 503
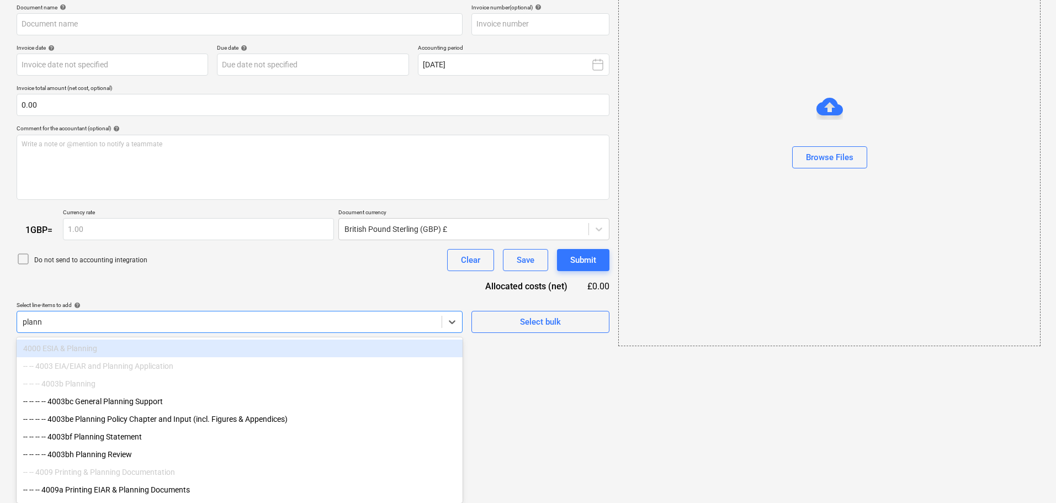
scroll to position [168, 0]
type input "planning"
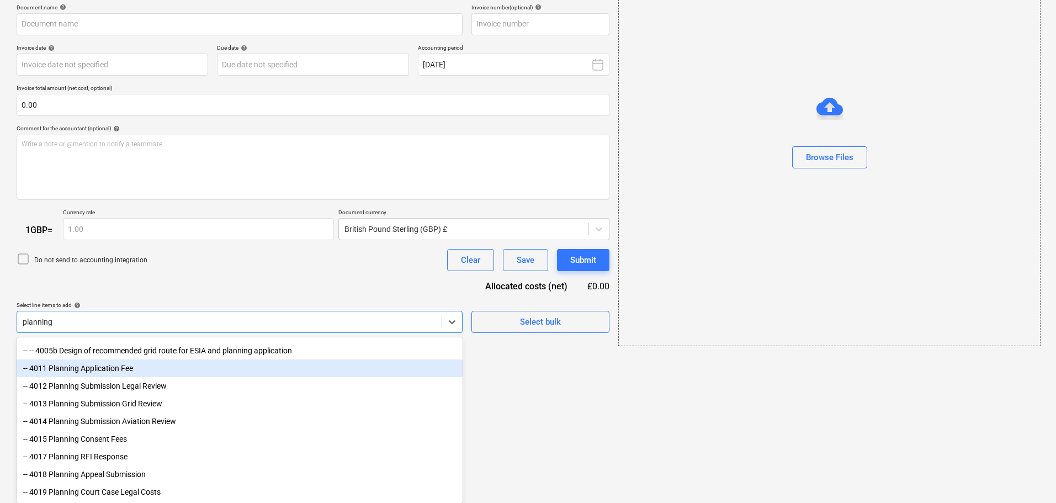
scroll to position [167, 0]
click at [117, 359] on div "-- 4011 Planning Application Fee" at bounding box center [240, 368] width 446 height 18
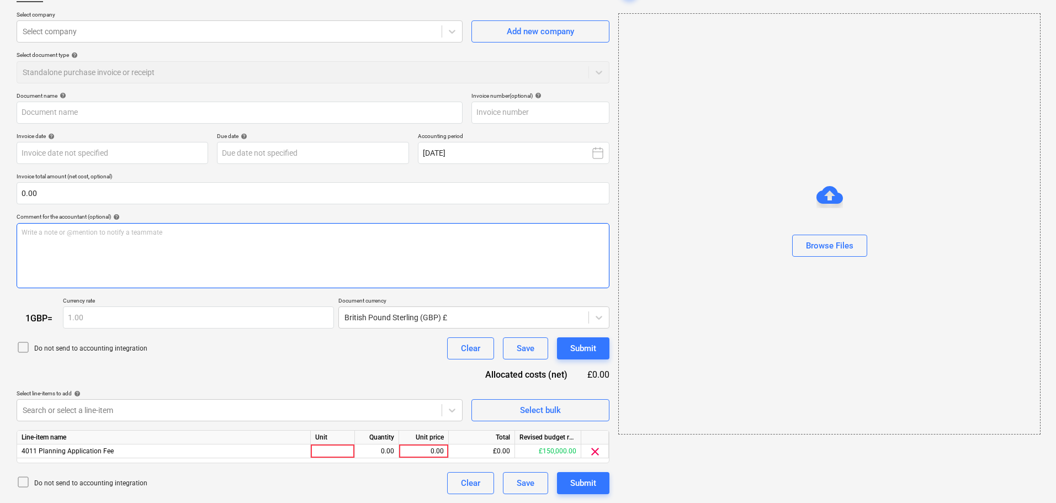
click at [318, 284] on div "Document name help Invoice number (optional) help Invoice date help Press the d…" at bounding box center [313, 293] width 593 height 403
